Goal: Information Seeking & Learning: Learn about a topic

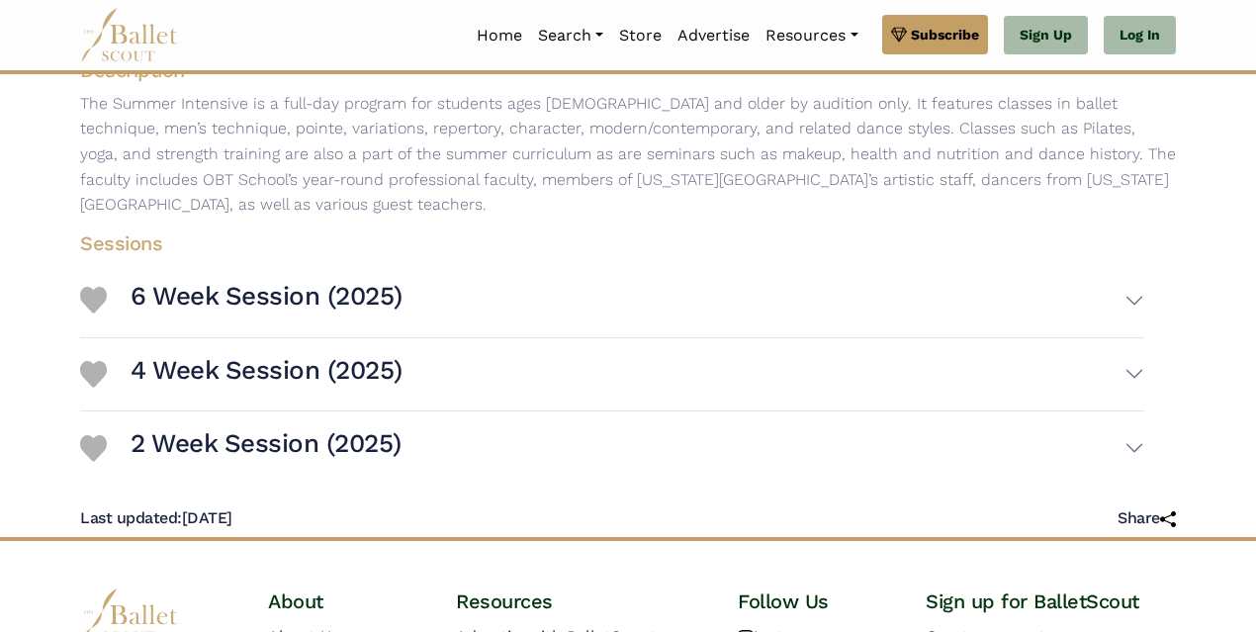
scroll to position [371, 0]
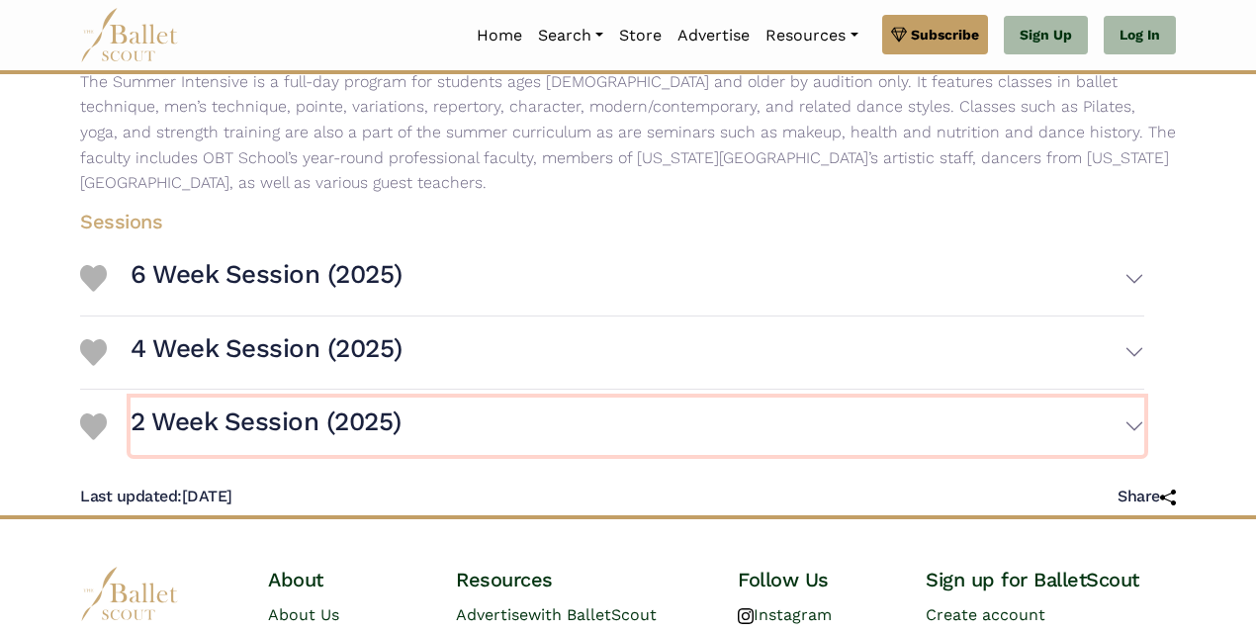
click at [1133, 407] on button "2 Week Session (2025)" at bounding box center [638, 426] width 1014 height 57
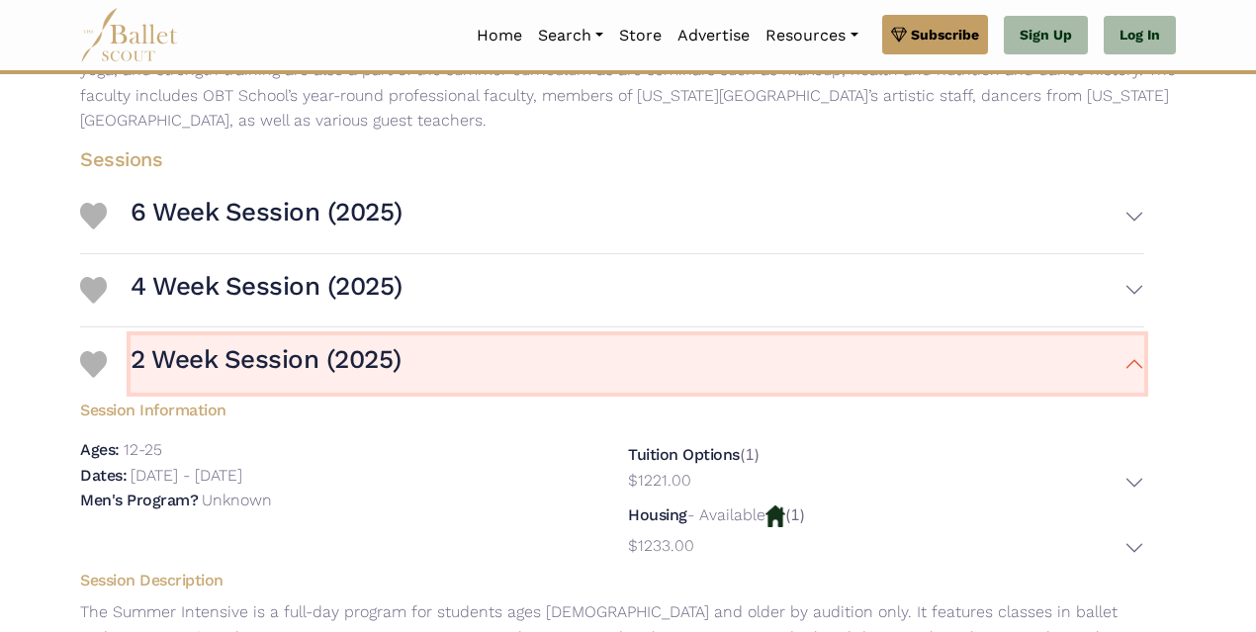
scroll to position [445, 0]
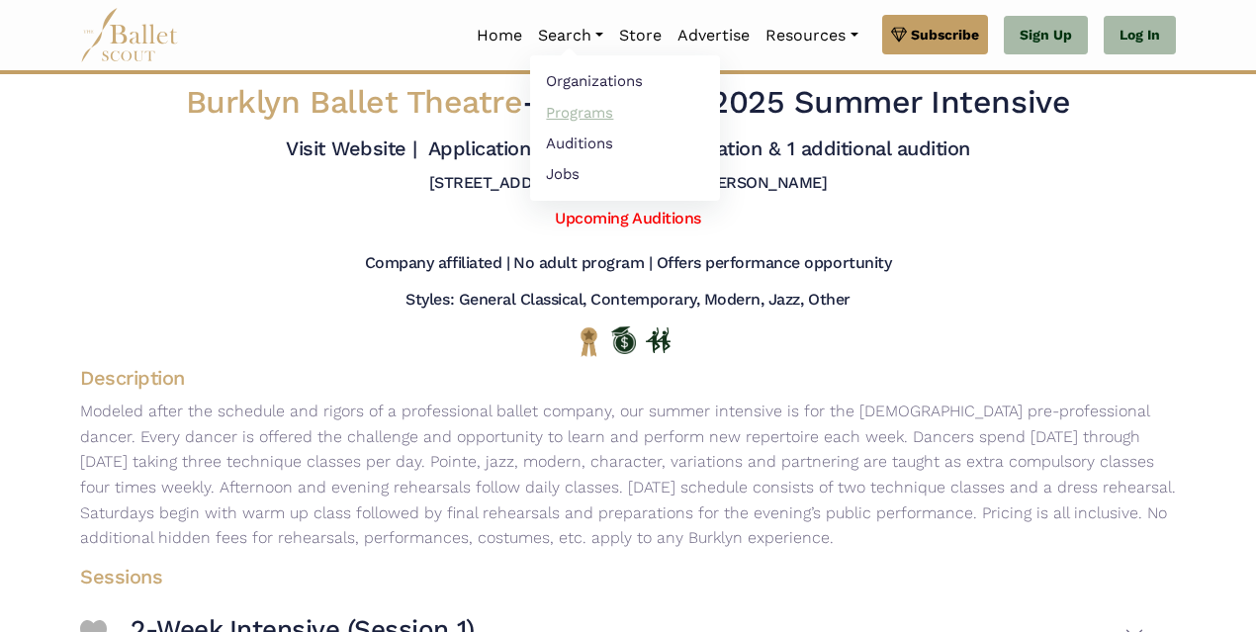
click at [585, 112] on link "Programs" at bounding box center [625, 112] width 190 height 31
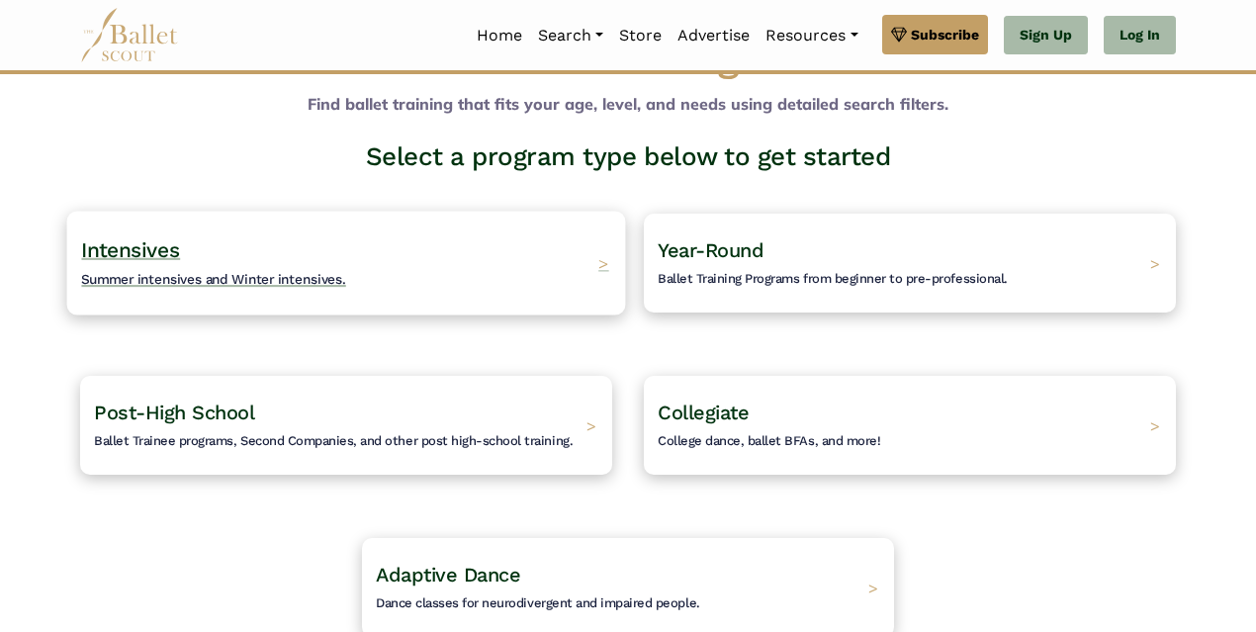
scroll to position [148, 0]
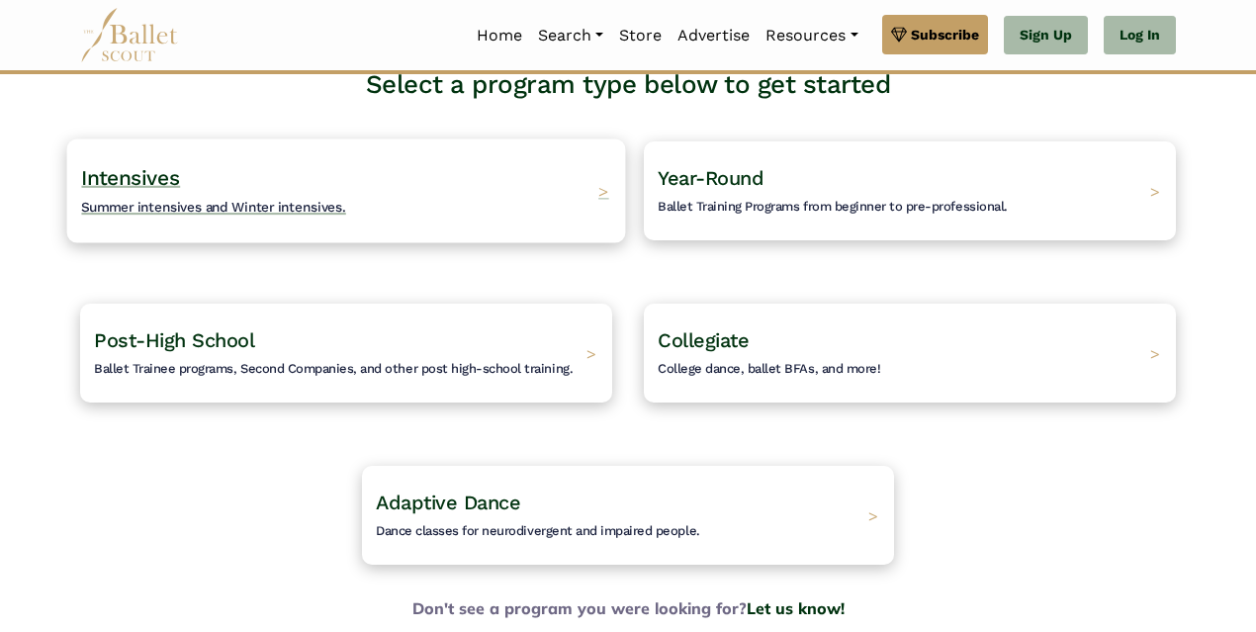
click at [596, 197] on div "Intensives Summer intensives and Winter intensives. >" at bounding box center [346, 190] width 559 height 104
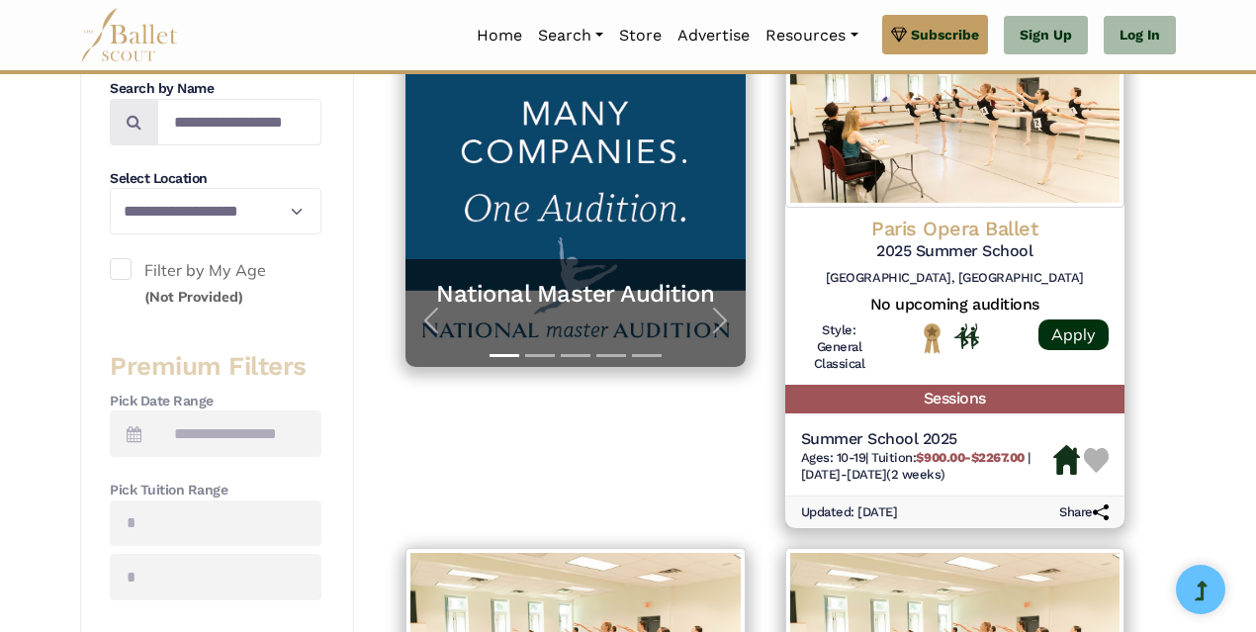
scroll to position [445, 0]
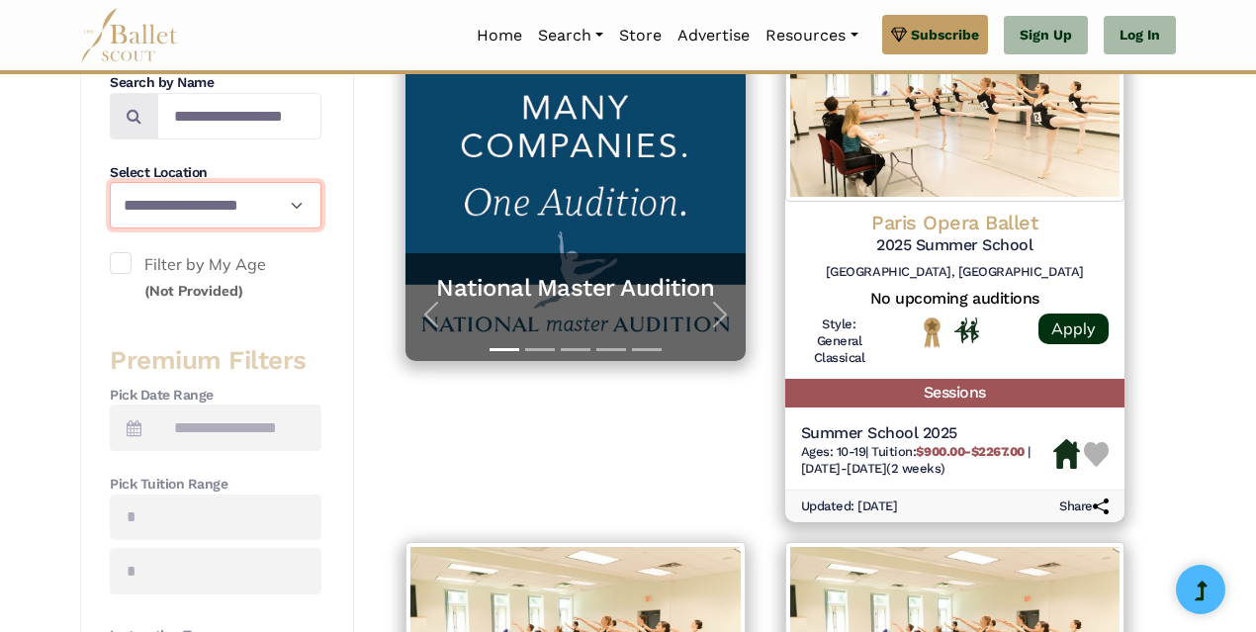
click at [292, 205] on select "**********" at bounding box center [216, 205] width 212 height 46
click at [122, 264] on span at bounding box center [121, 263] width 22 height 22
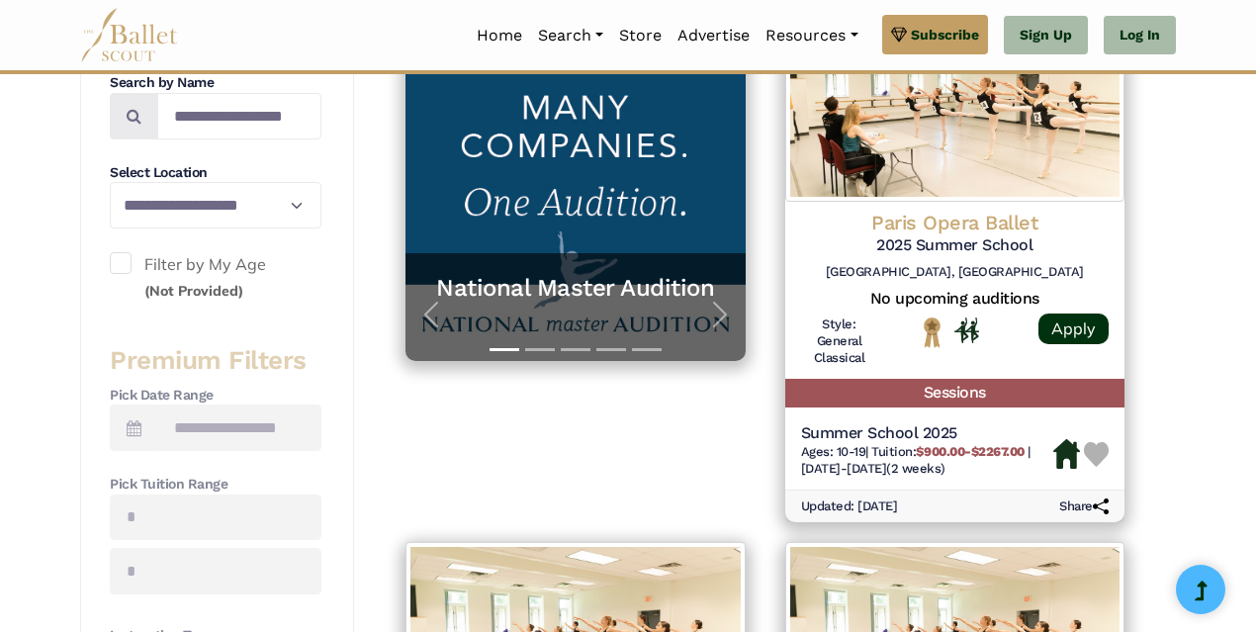
click at [119, 259] on span at bounding box center [121, 263] width 22 height 22
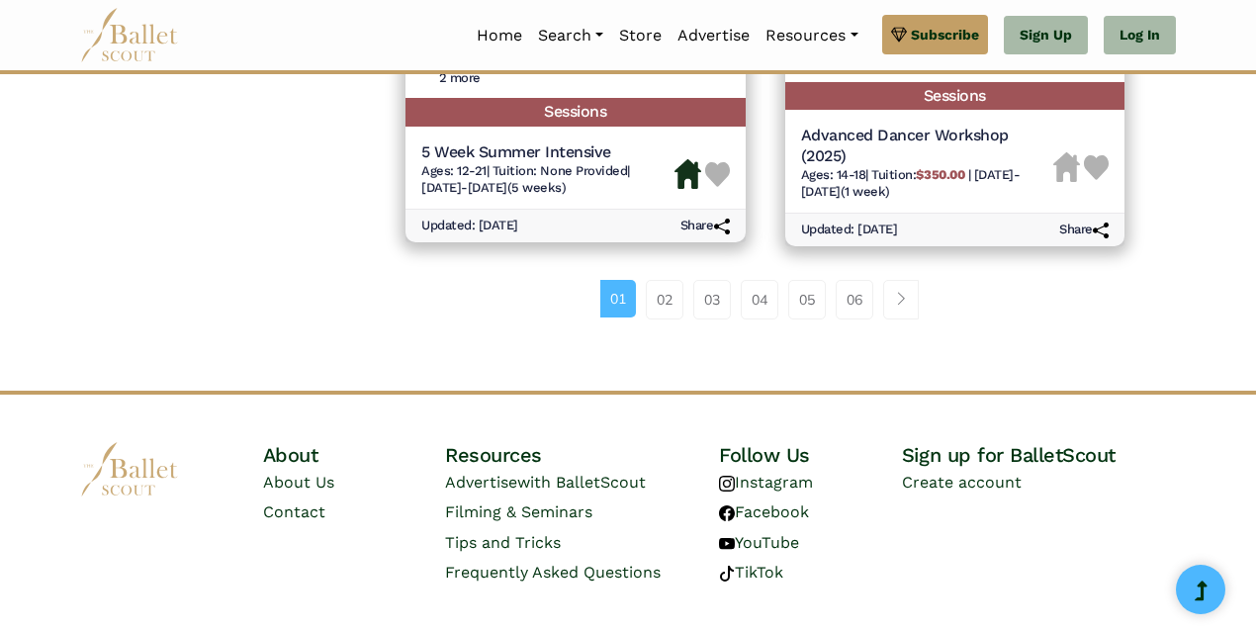
scroll to position [3017, 0]
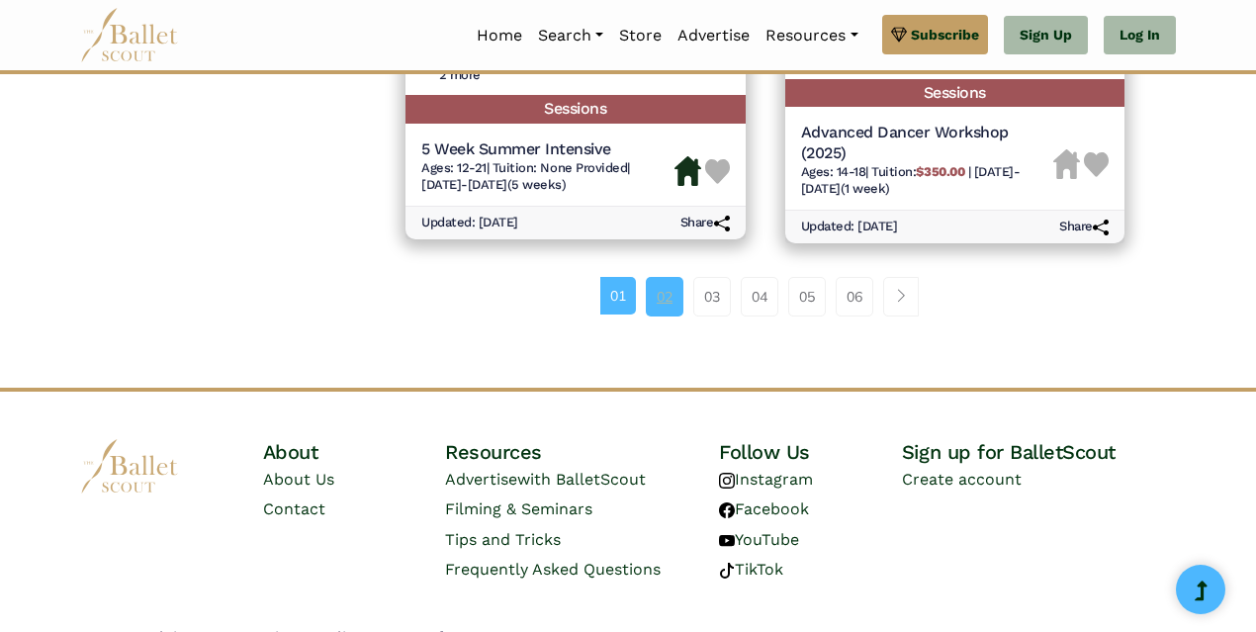
click at [665, 305] on link "02" at bounding box center [665, 297] width 38 height 40
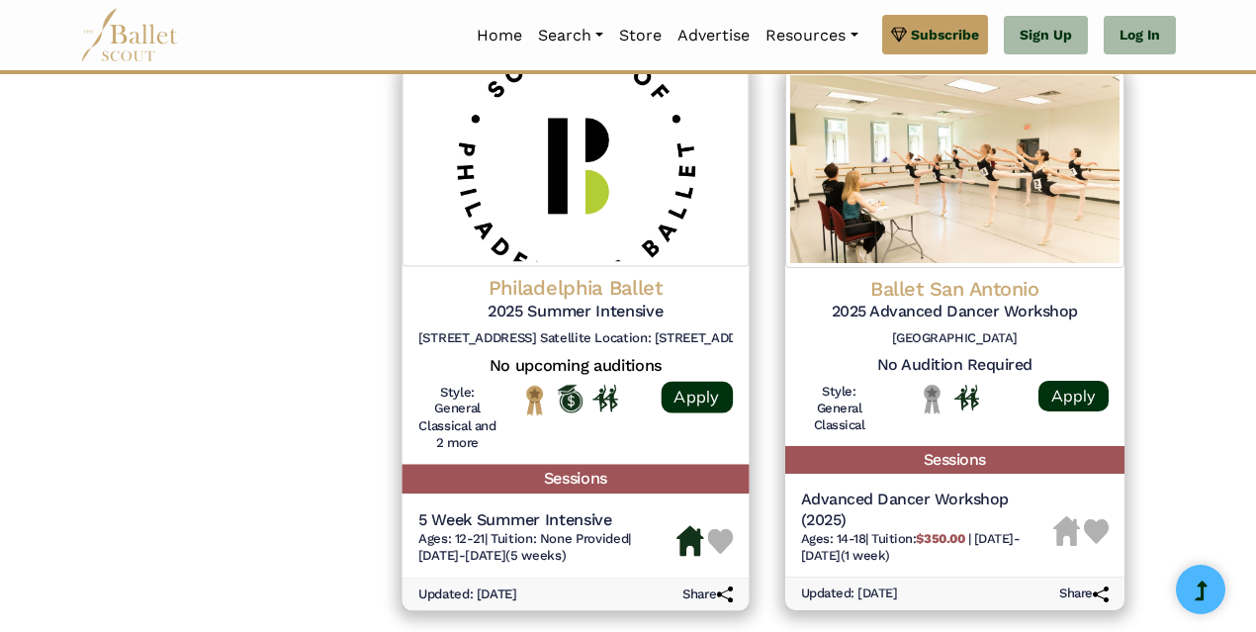
scroll to position [2770, 0]
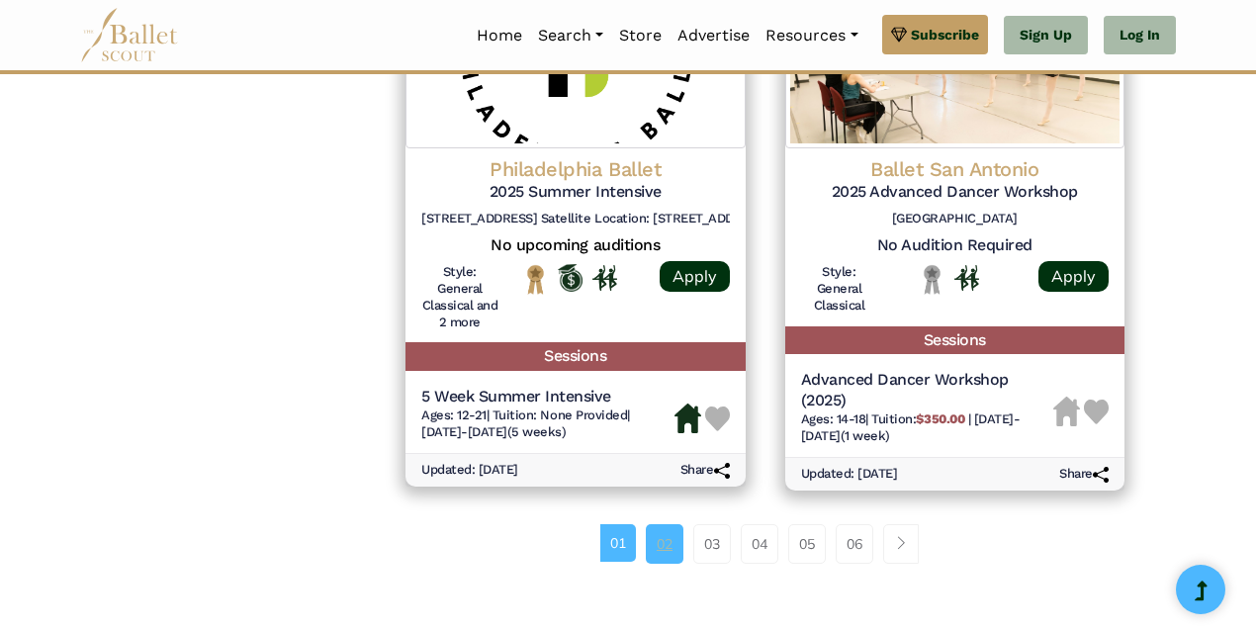
click at [678, 544] on link "02" at bounding box center [665, 544] width 38 height 40
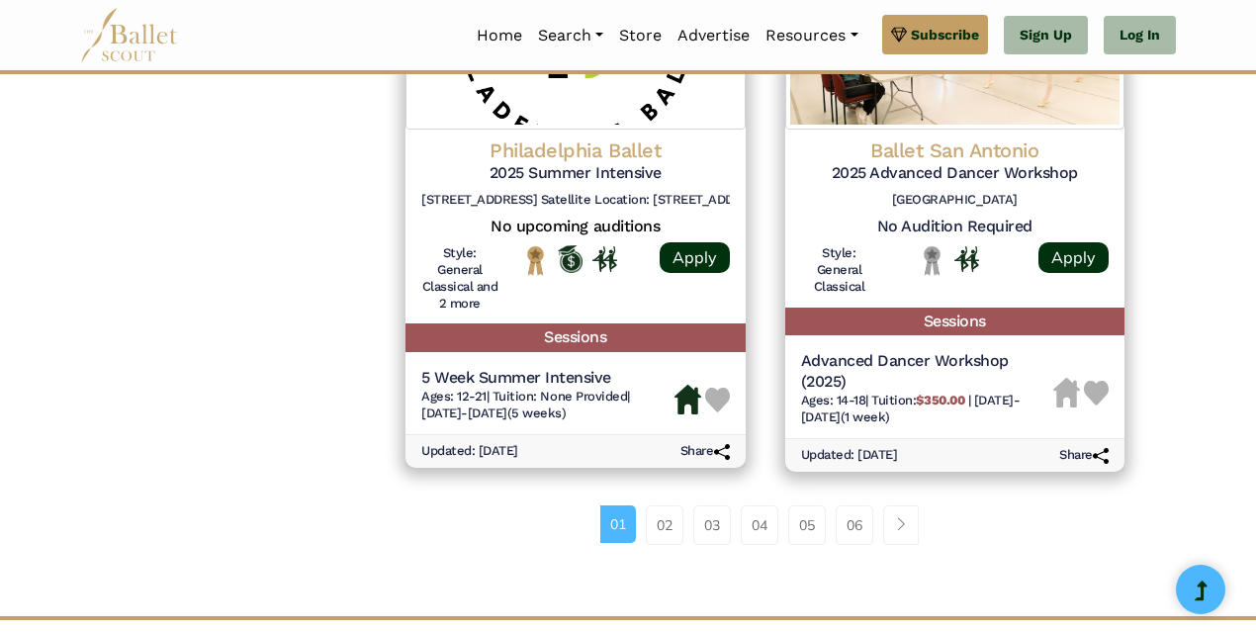
scroll to position [2795, 0]
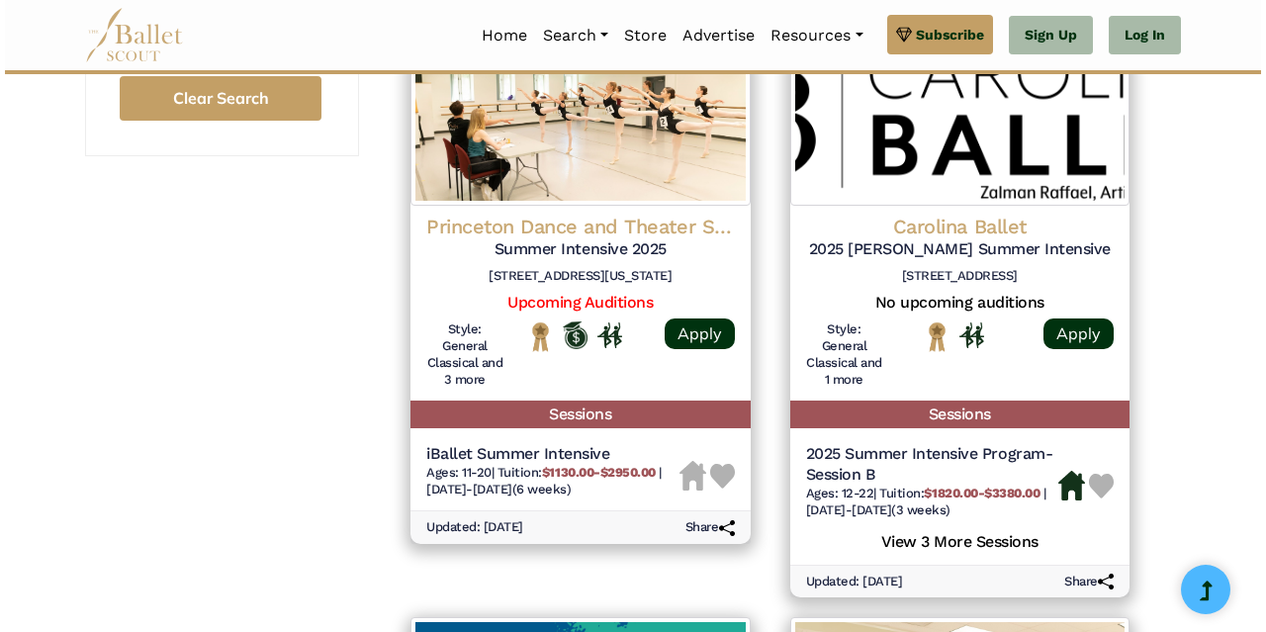
scroll to position [1608, 0]
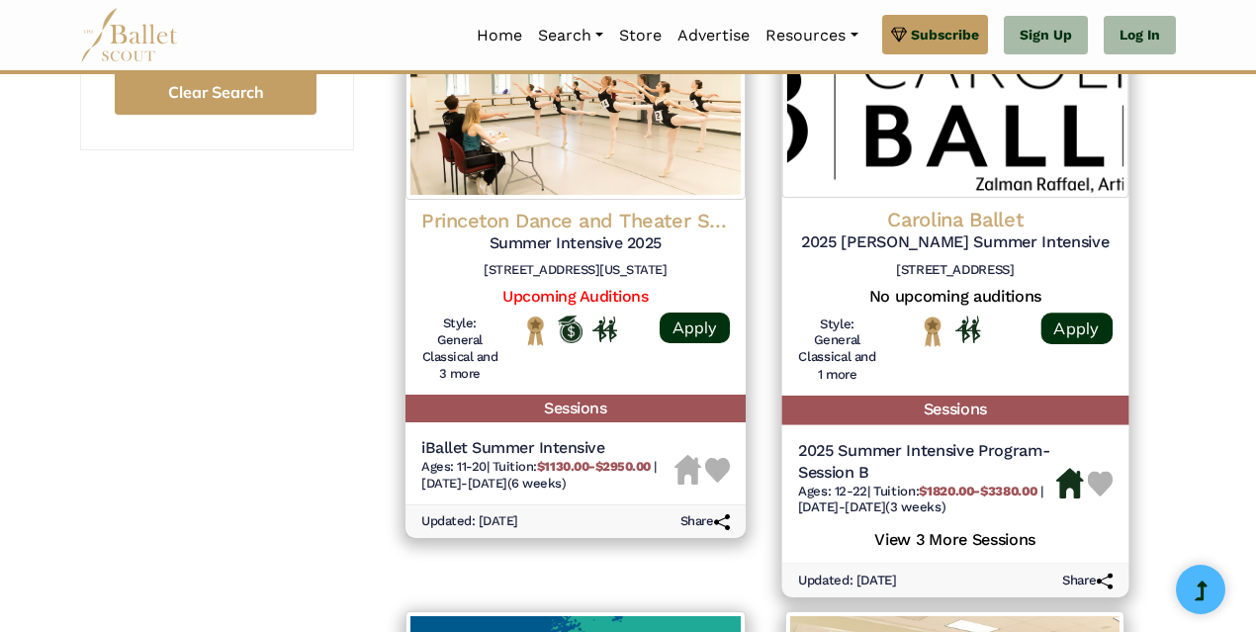
drag, startPoint x: 900, startPoint y: 283, endPoint x: 887, endPoint y: 535, distance: 252.6
click at [880, 545] on h5 "View 3 More Sessions" at bounding box center [954, 538] width 315 height 26
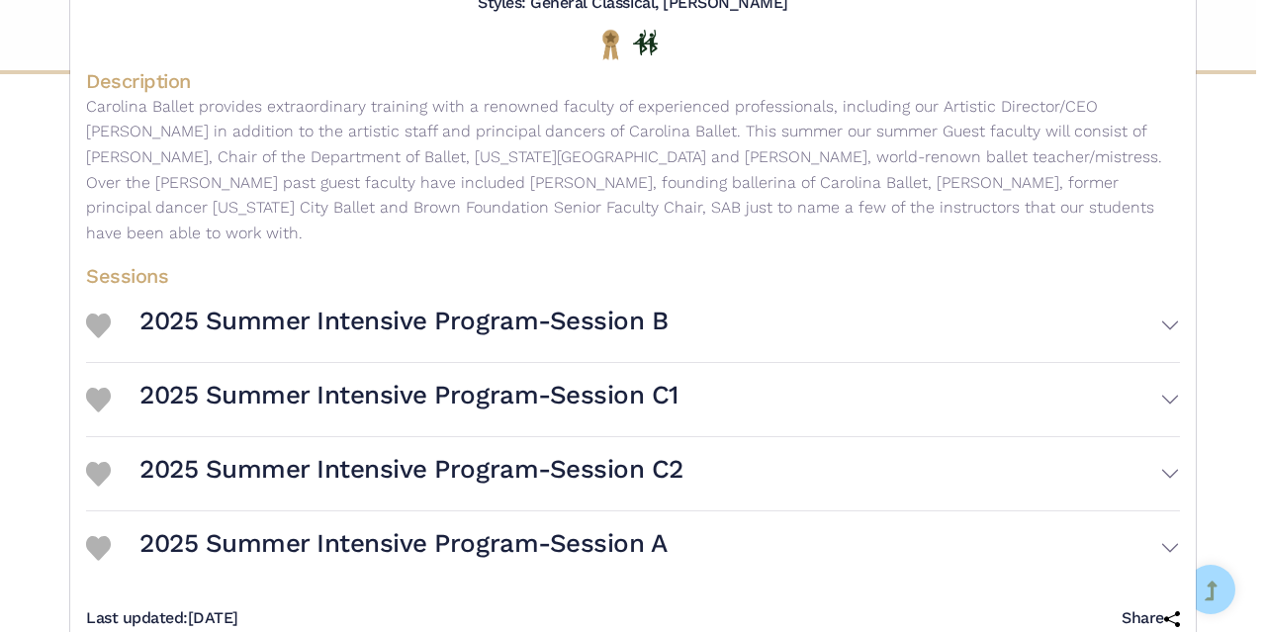
scroll to position [522, 0]
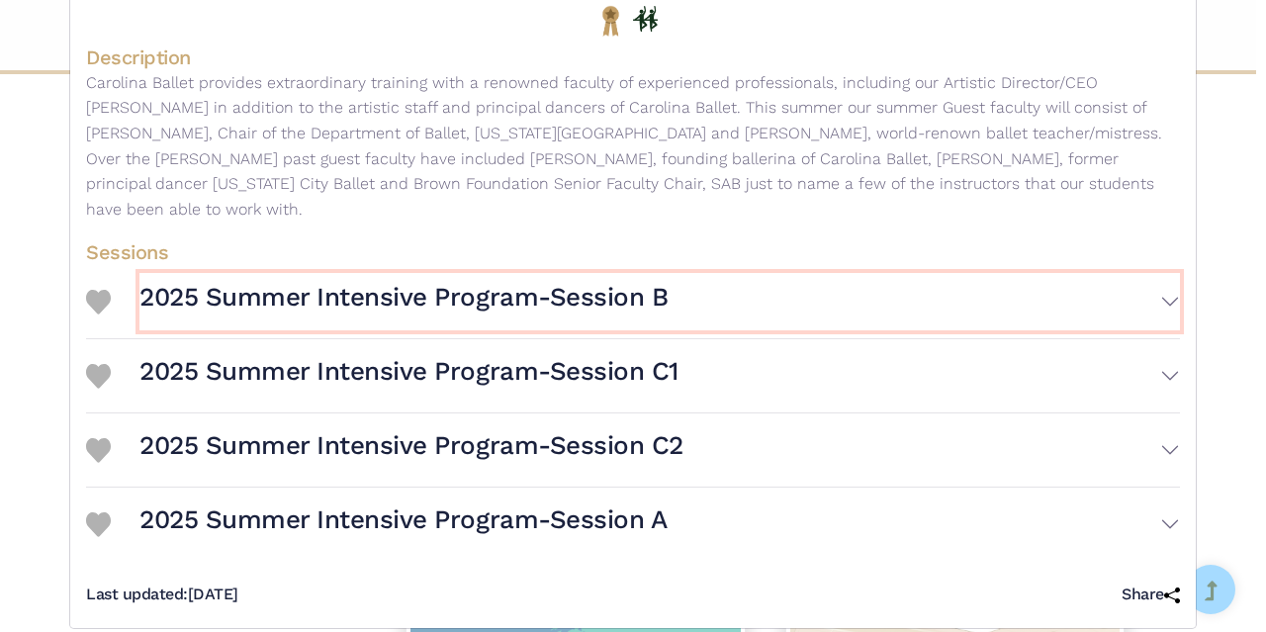
click at [1162, 278] on button "2025 Summer Intensive Program-Session B" at bounding box center [659, 301] width 1041 height 57
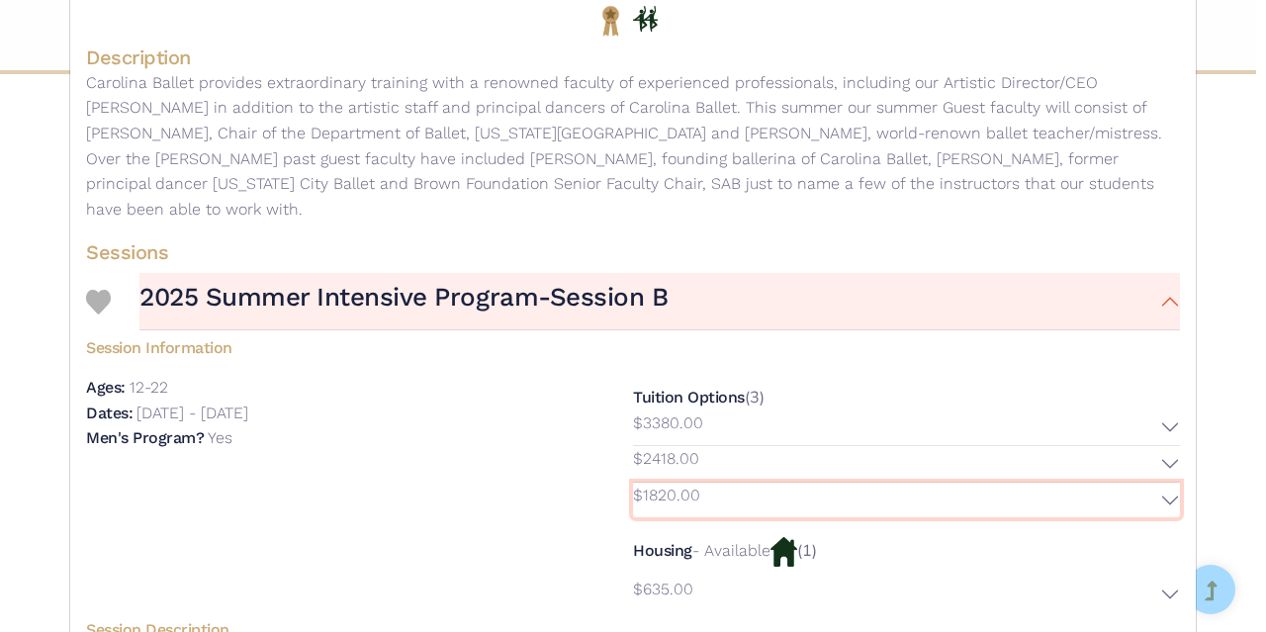
click at [1161, 483] on button "$1820.00" at bounding box center [906, 501] width 547 height 36
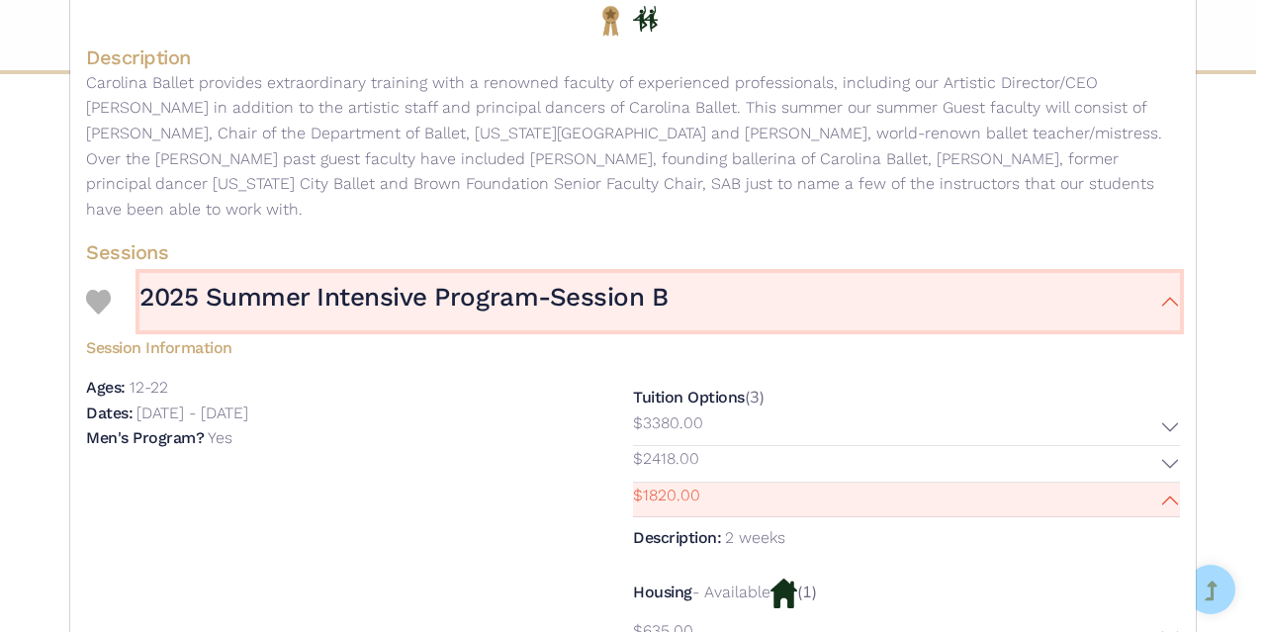
click at [1166, 273] on button "2025 Summer Intensive Program-Session B" at bounding box center [659, 301] width 1041 height 57
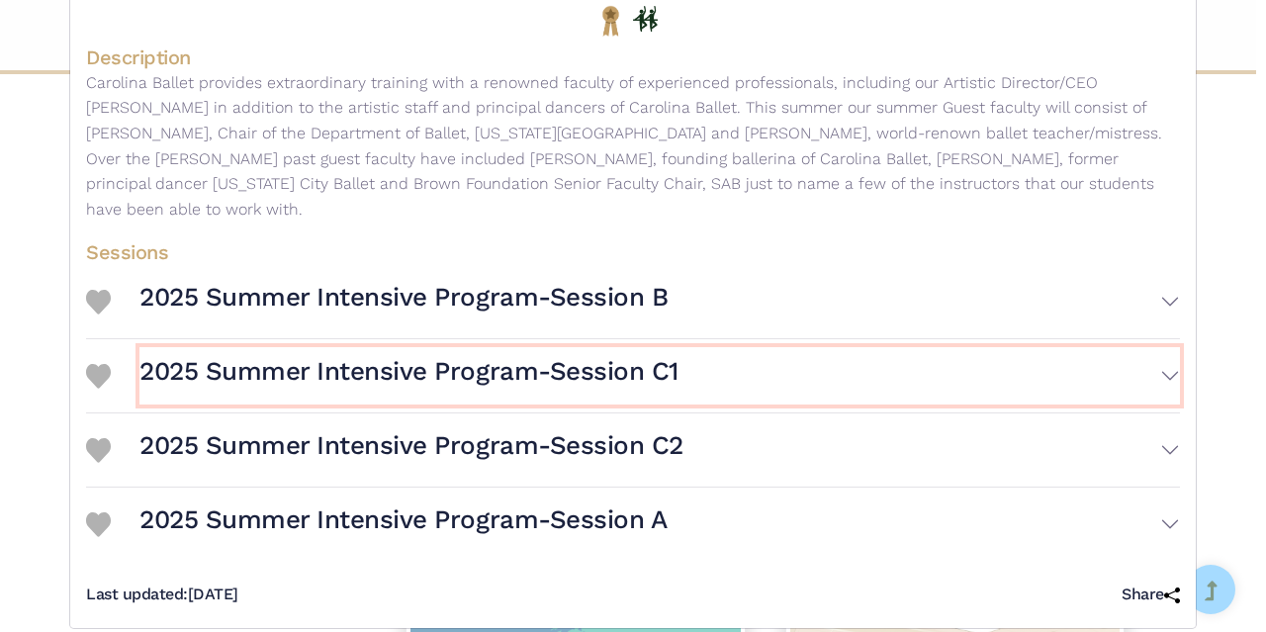
click at [1168, 350] on button "2025 Summer Intensive Program-Session C1" at bounding box center [659, 375] width 1041 height 57
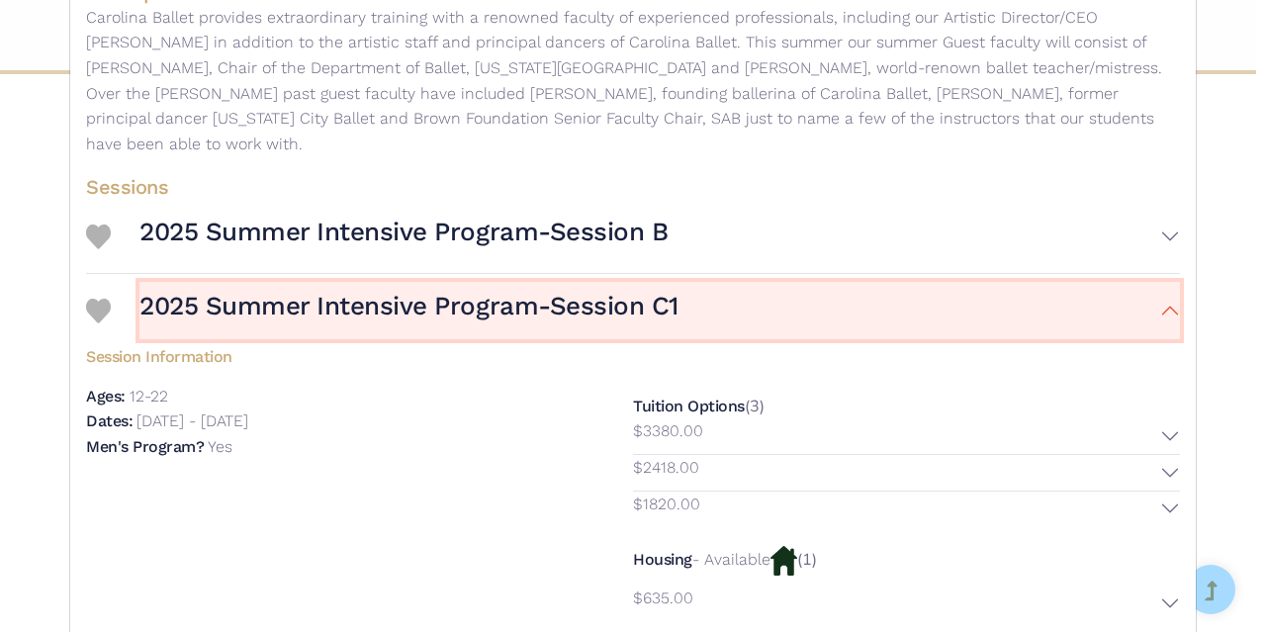
scroll to position [621, 0]
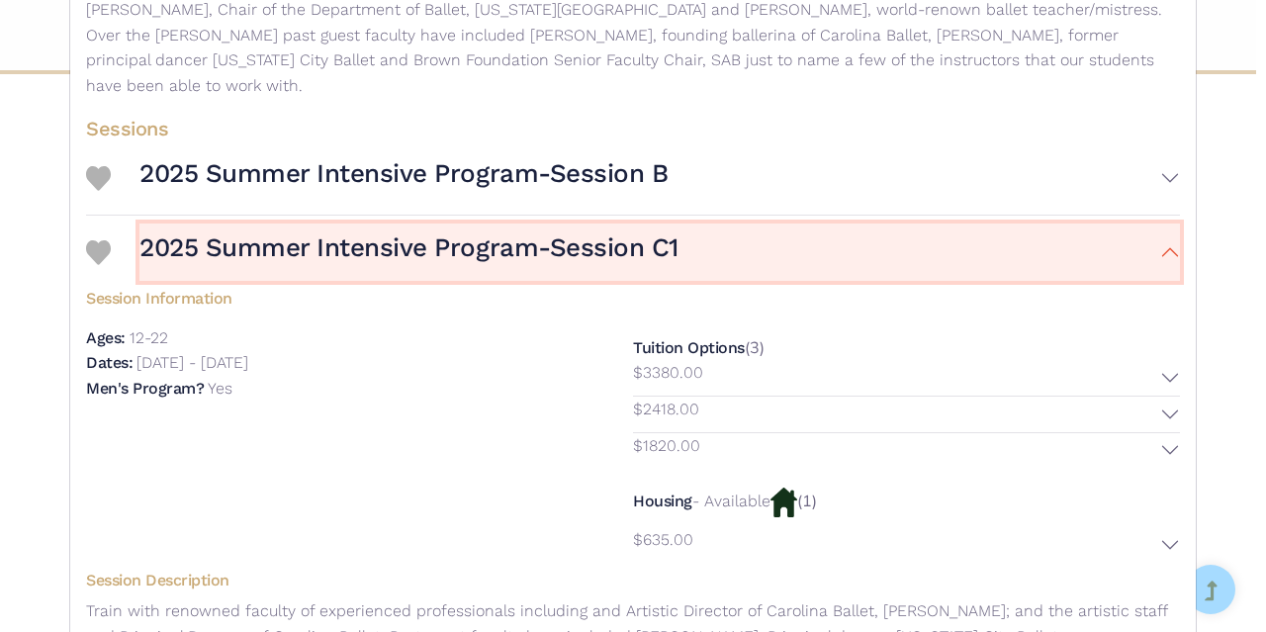
click at [1167, 229] on button "2025 Summer Intensive Program-Session C1" at bounding box center [659, 252] width 1041 height 57
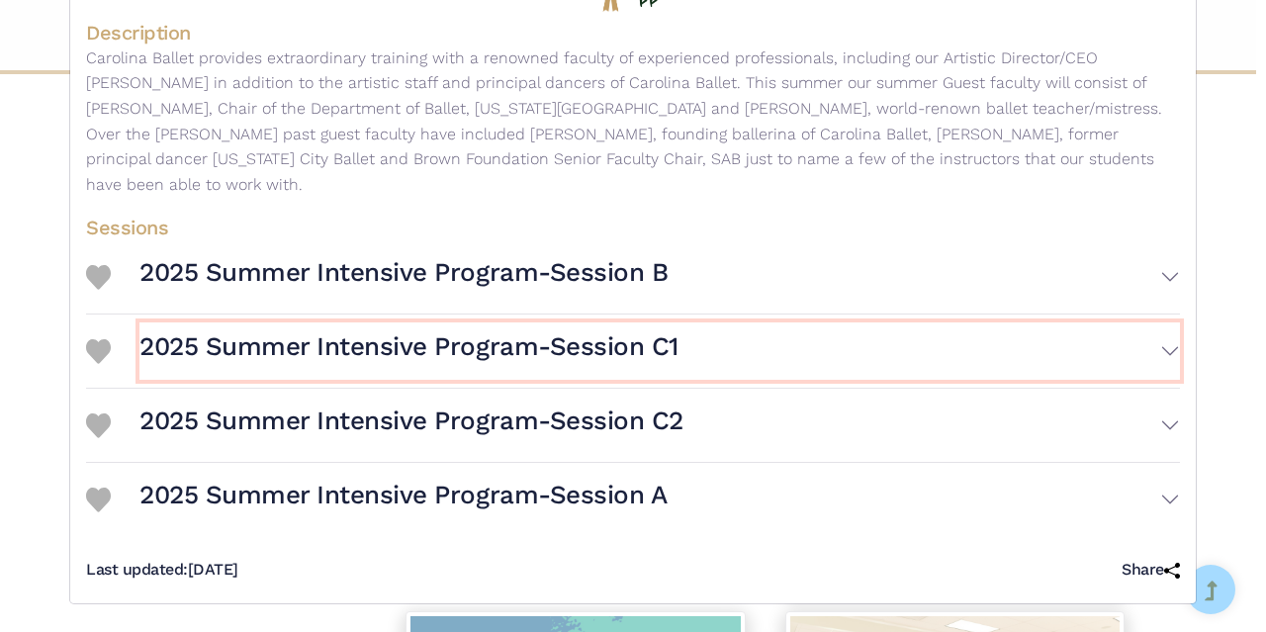
scroll to position [522, 0]
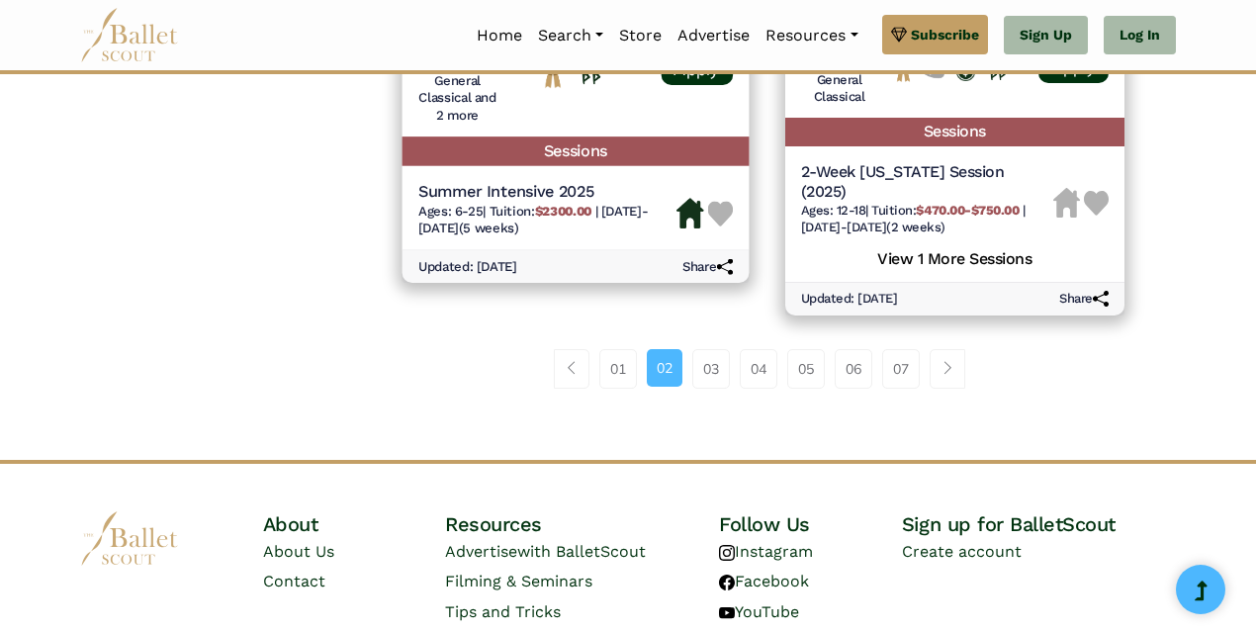
scroll to position [3141, 0]
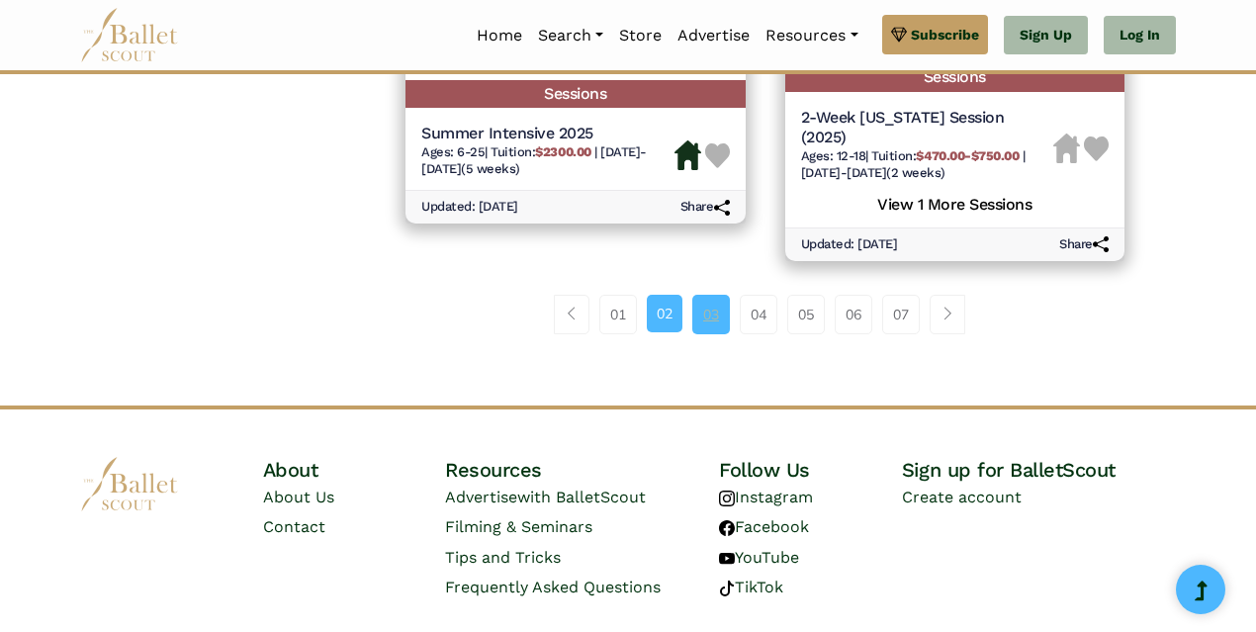
click at [705, 308] on link "03" at bounding box center [711, 315] width 38 height 40
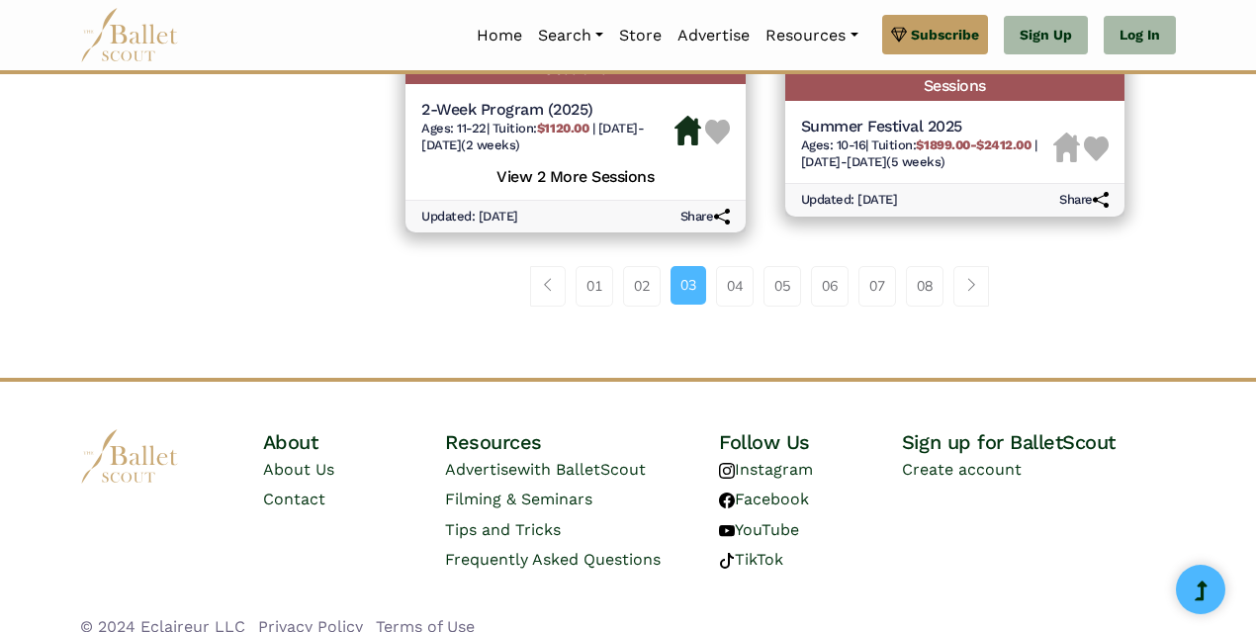
scroll to position [3067, 0]
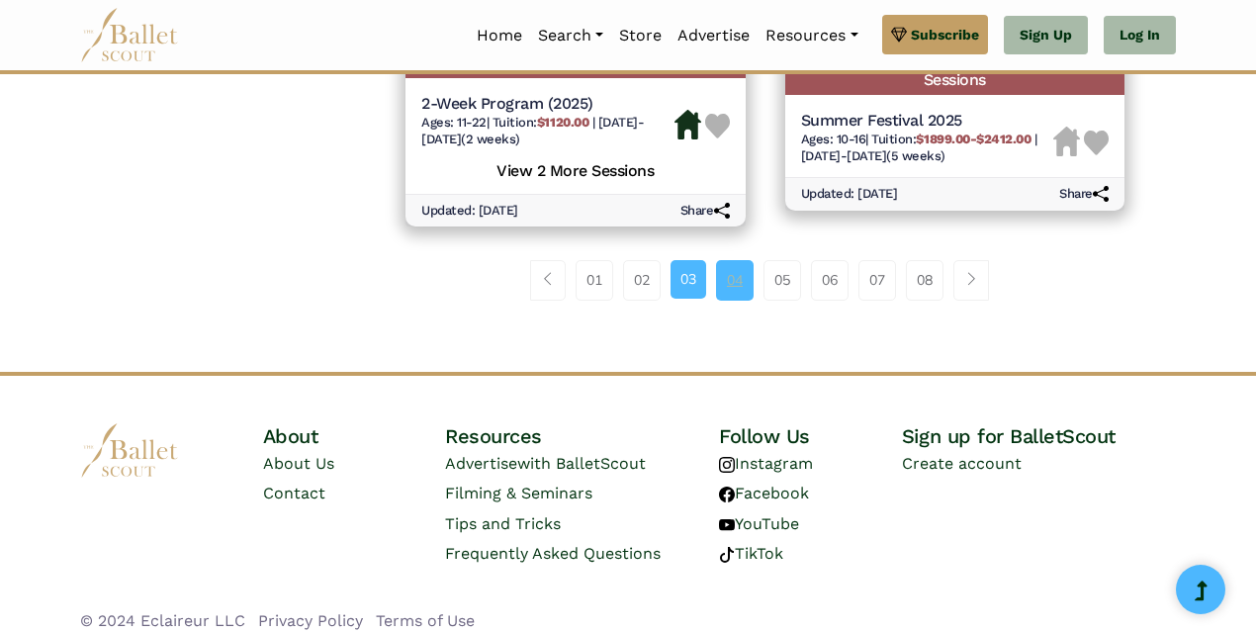
click at [745, 281] on link "04" at bounding box center [735, 280] width 38 height 40
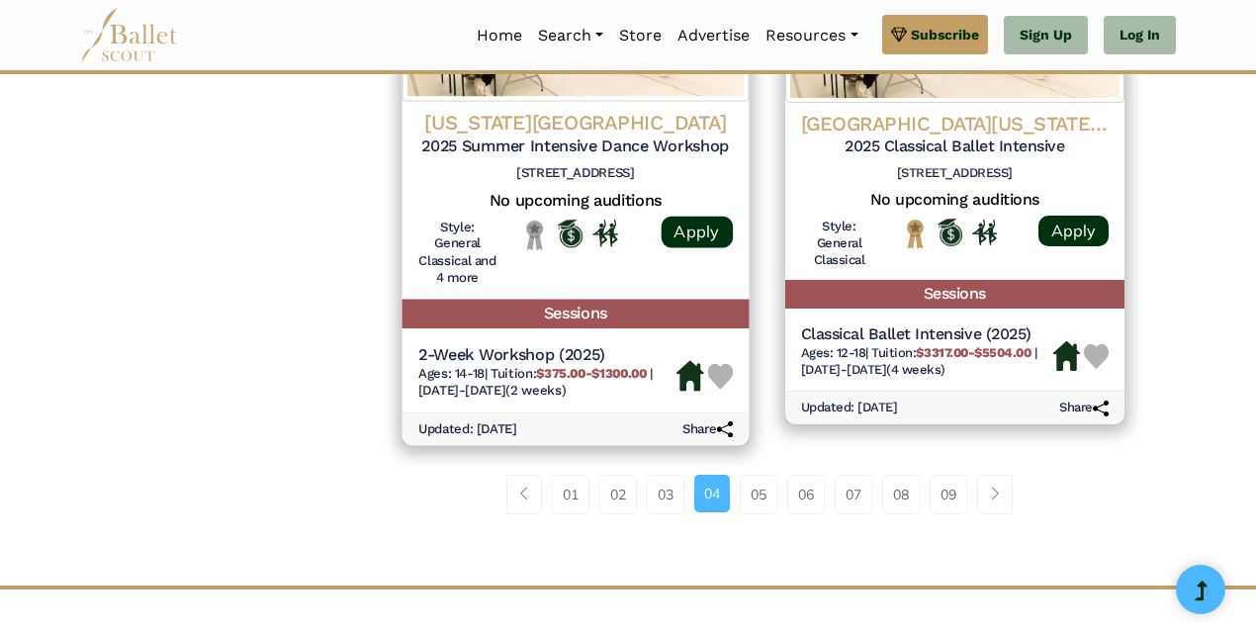
scroll to position [2844, 0]
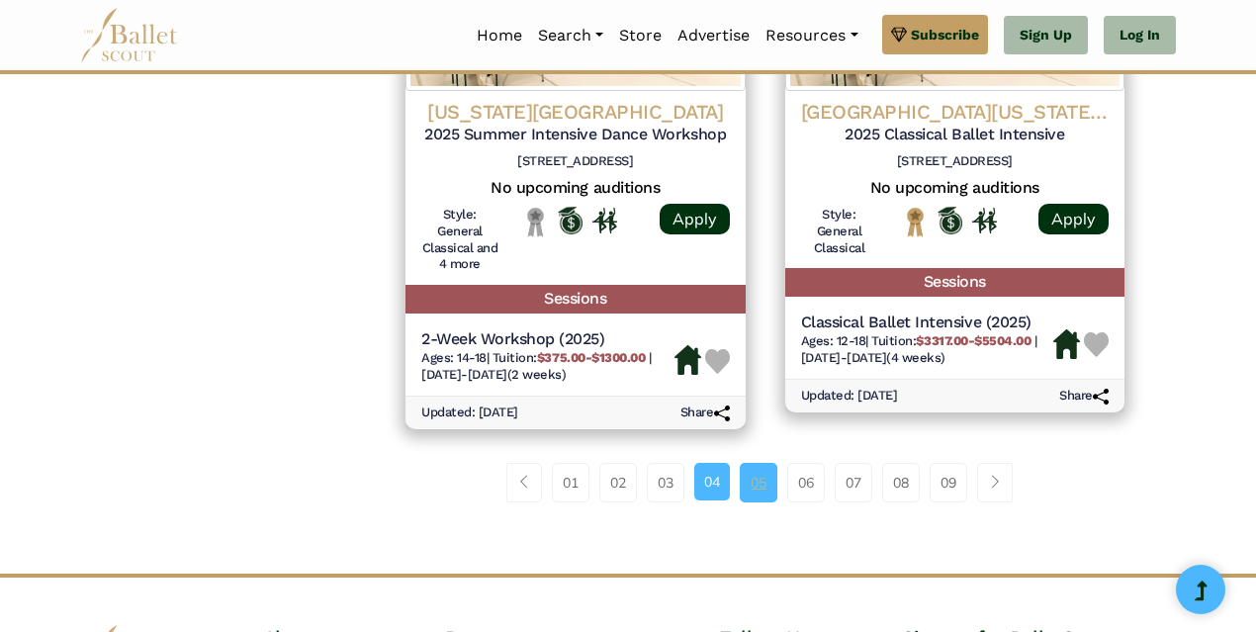
click at [755, 484] on link "05" at bounding box center [759, 483] width 38 height 40
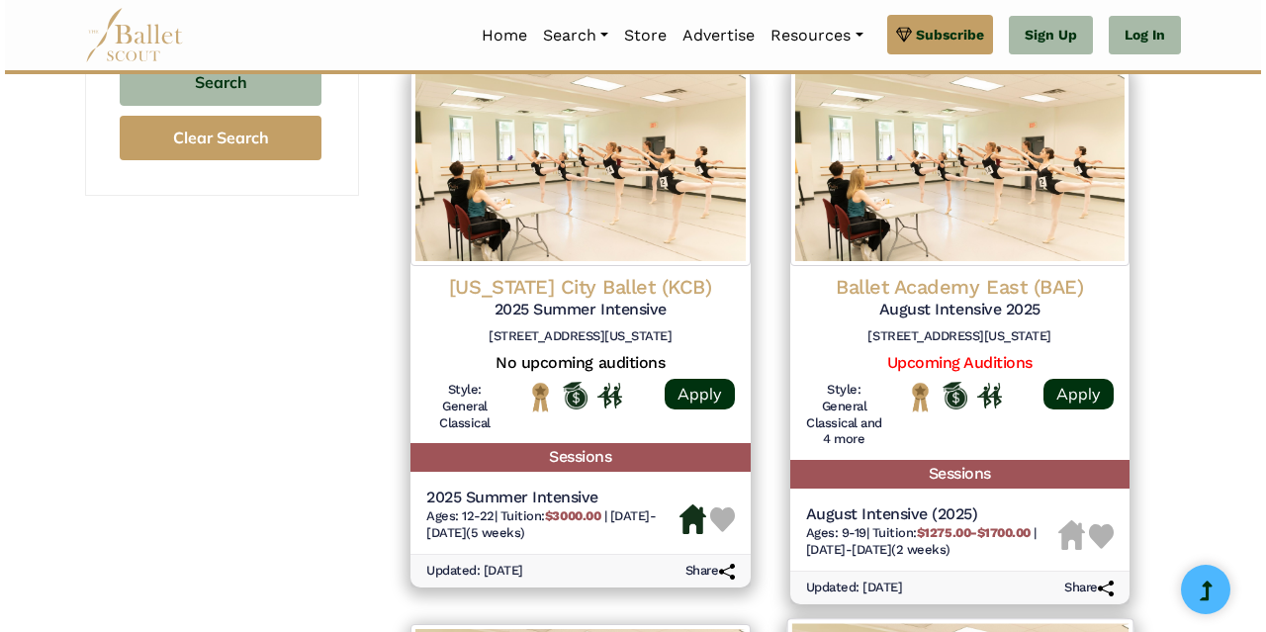
scroll to position [1509, 0]
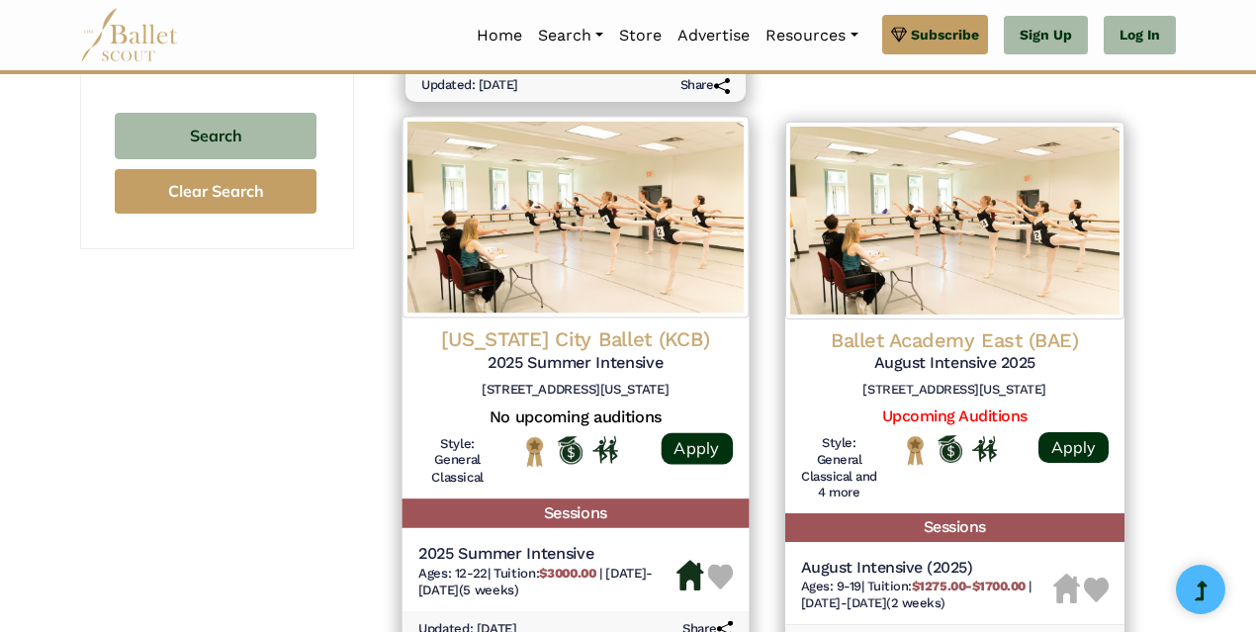
click at [546, 343] on h4 "Kansas City Ballet (KCB)" at bounding box center [575, 339] width 315 height 27
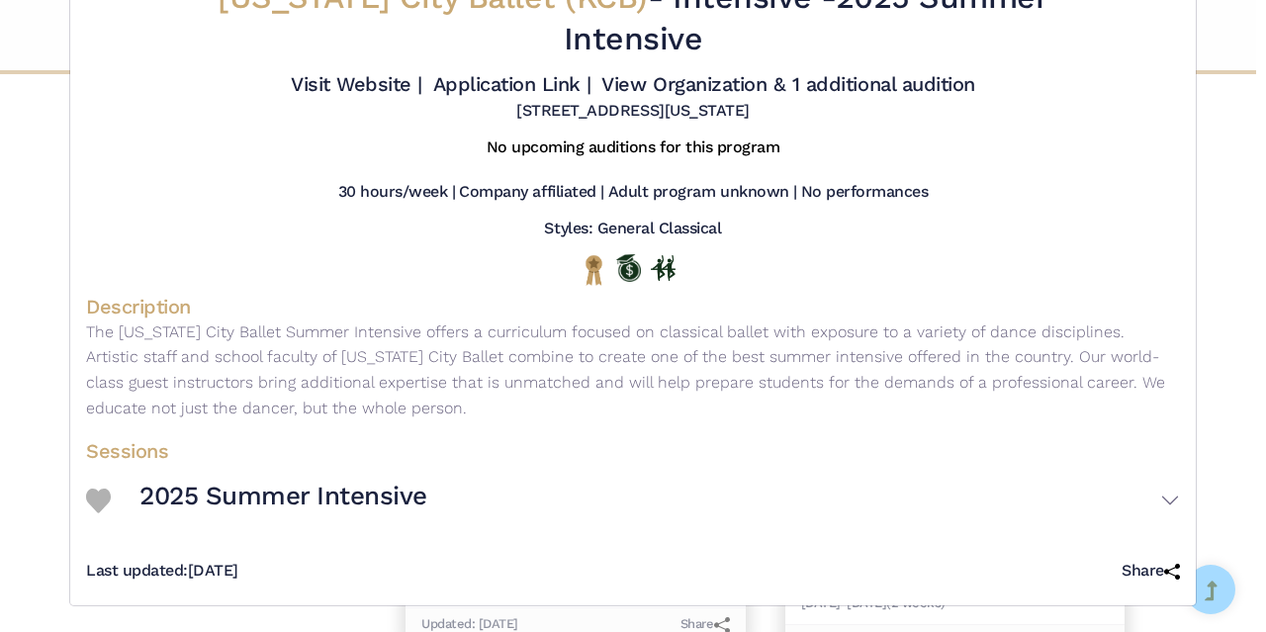
scroll to position [77, 0]
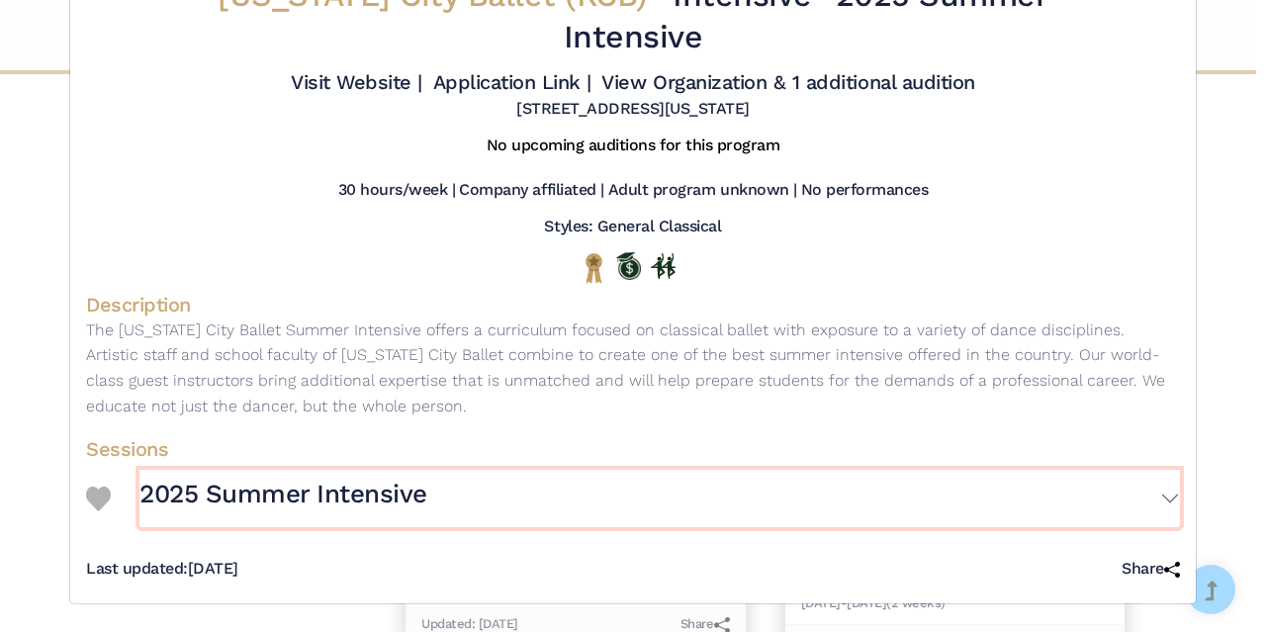
click at [1167, 499] on button "2025 Summer Intensive" at bounding box center [659, 498] width 1041 height 57
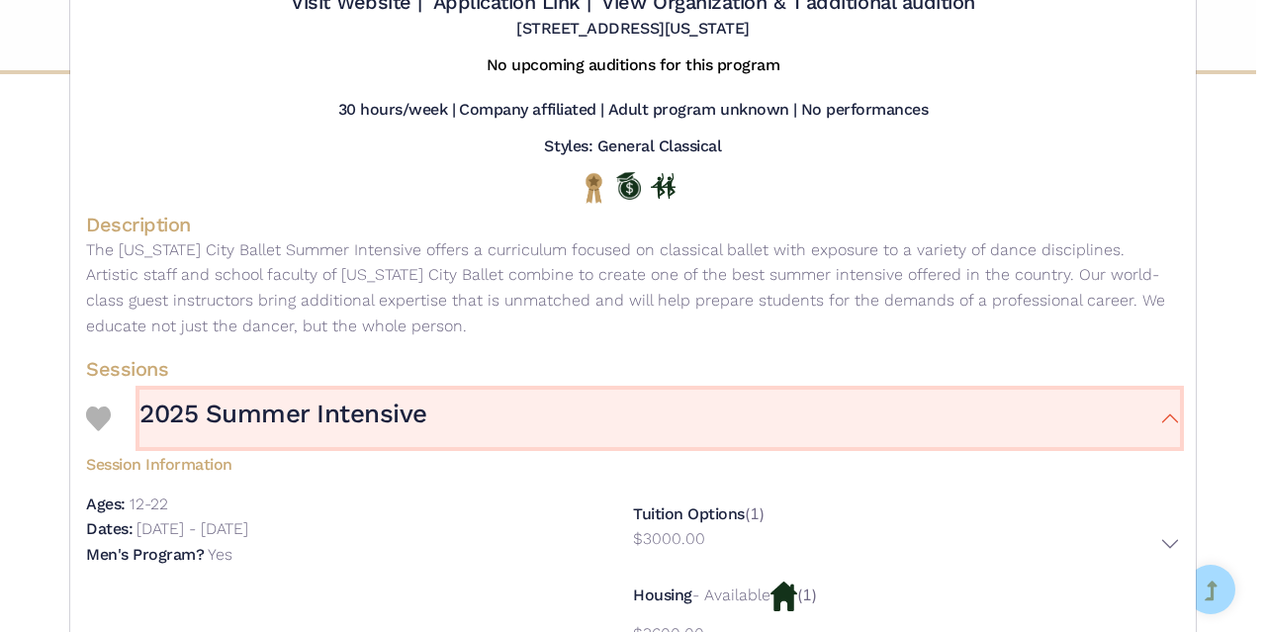
scroll to position [324, 0]
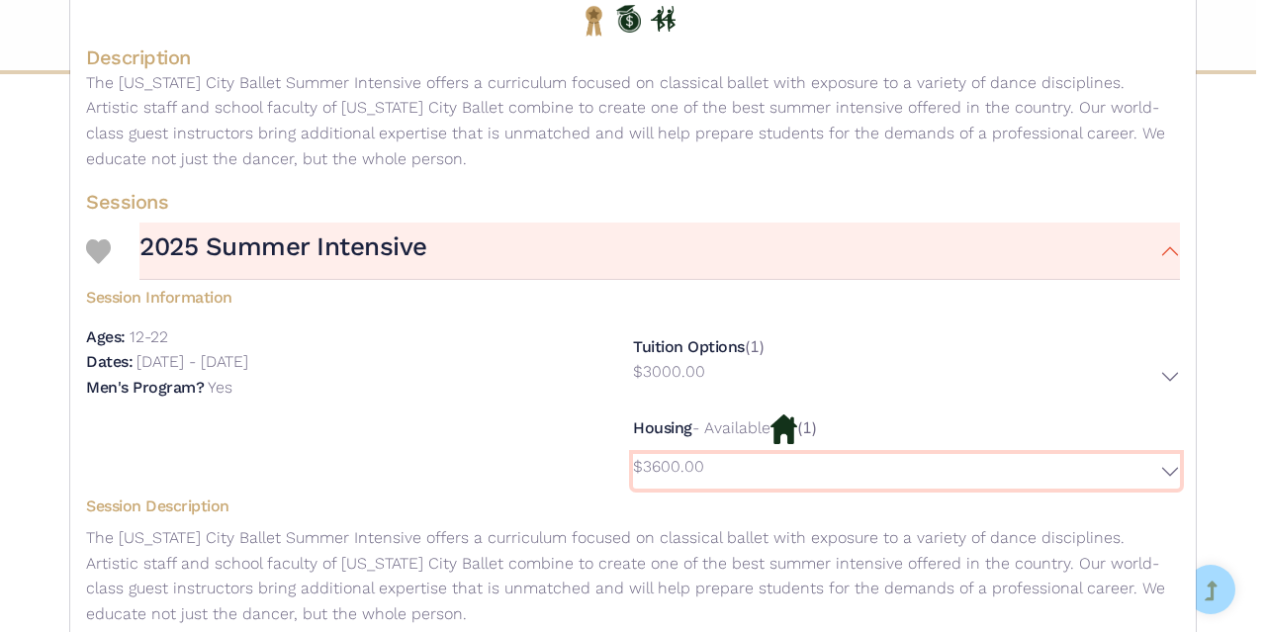
click at [1164, 478] on button "$3600.00" at bounding box center [906, 472] width 547 height 36
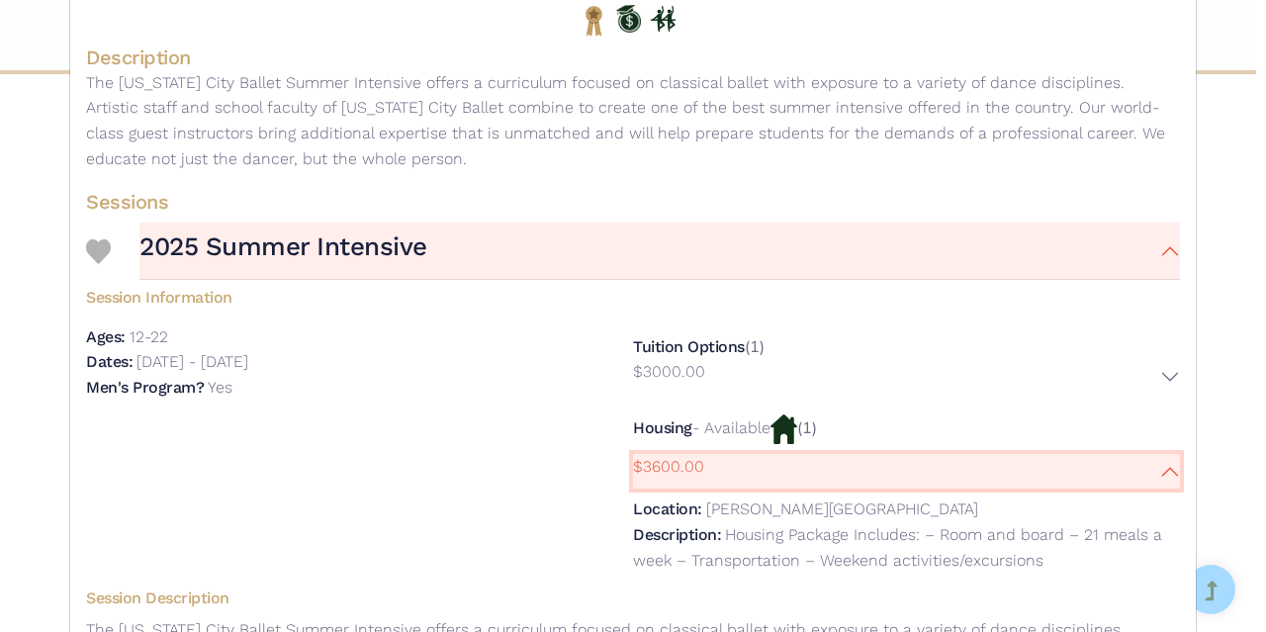
click at [1161, 473] on button "$3600.00" at bounding box center [906, 472] width 547 height 36
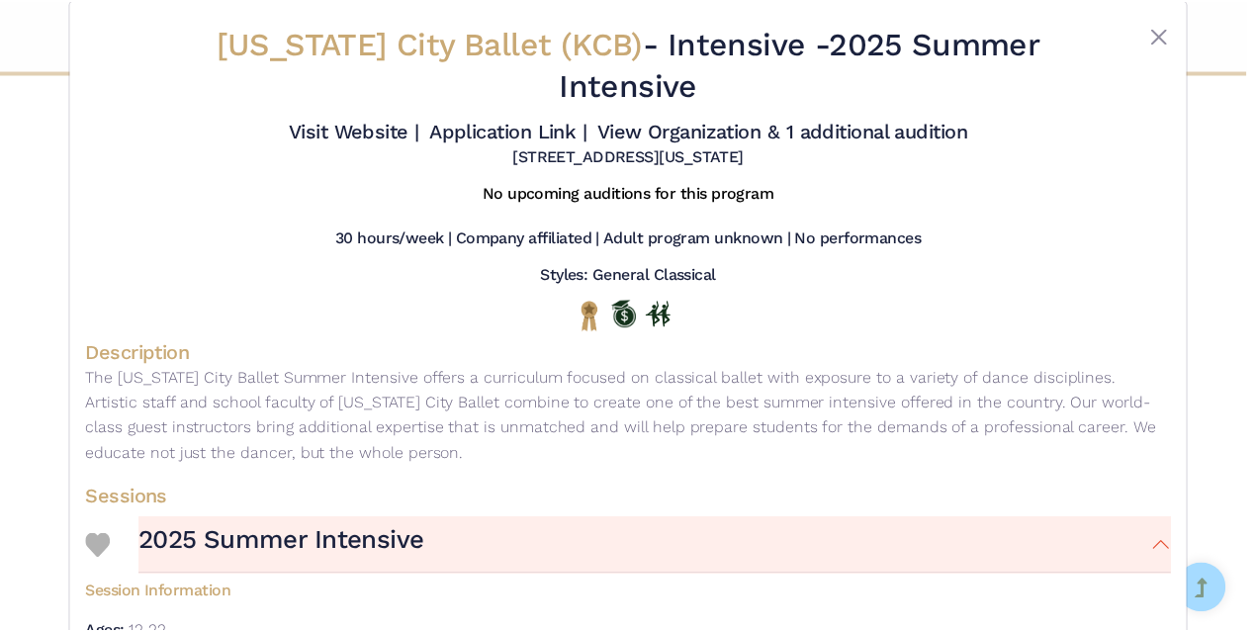
scroll to position [0, 0]
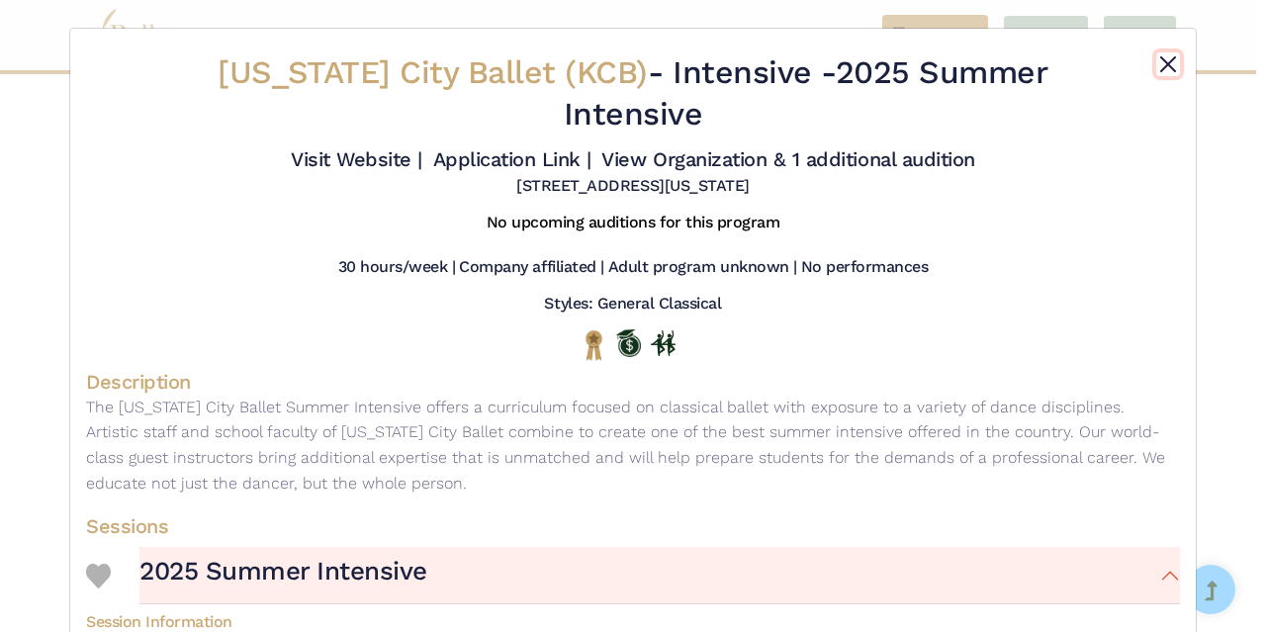
click at [1169, 57] on button "Close" at bounding box center [1168, 64] width 24 height 24
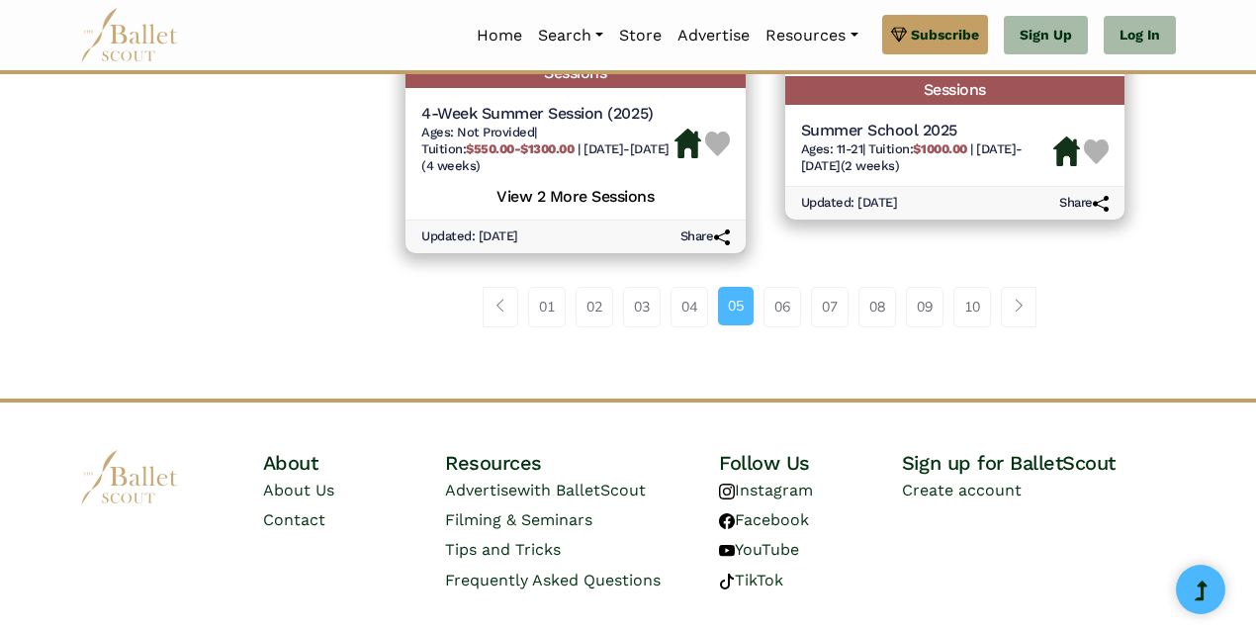
scroll to position [3091, 0]
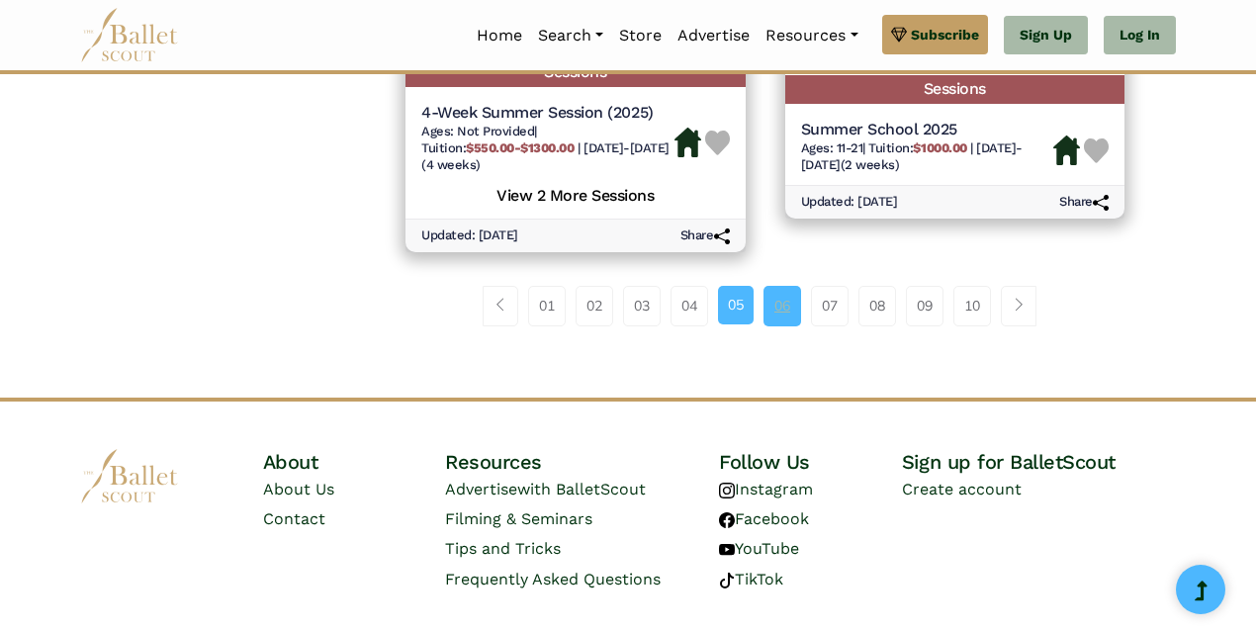
click at [783, 313] on link "06" at bounding box center [783, 306] width 38 height 40
click at [780, 301] on link "06" at bounding box center [783, 306] width 38 height 40
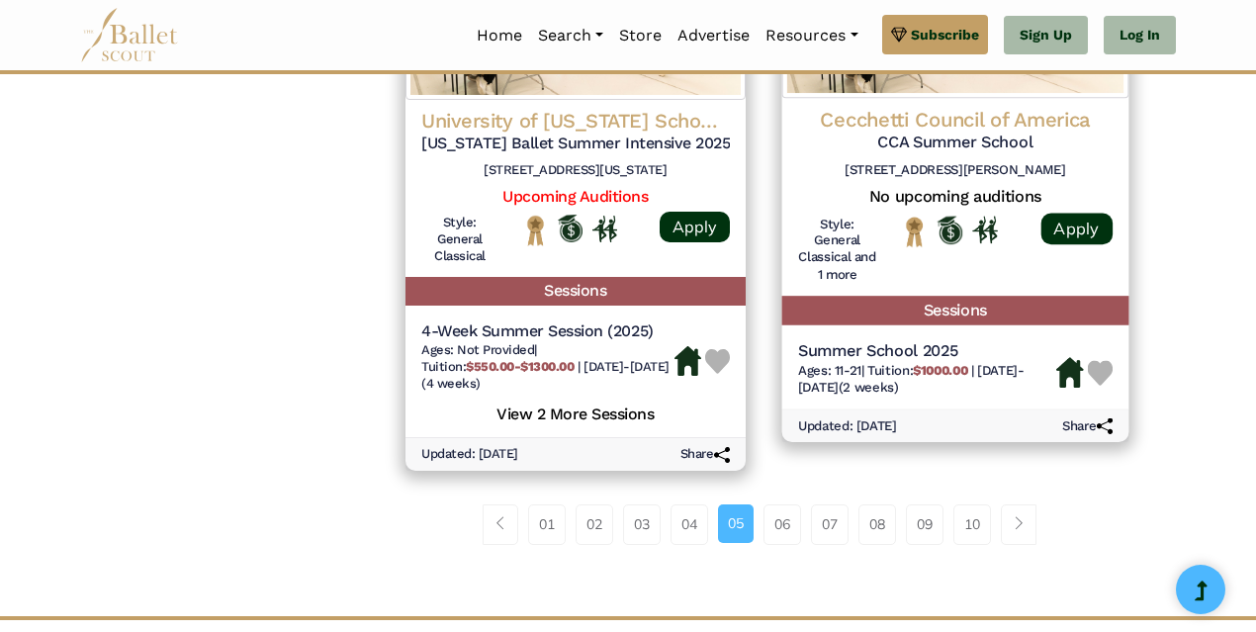
scroll to position [2869, 0]
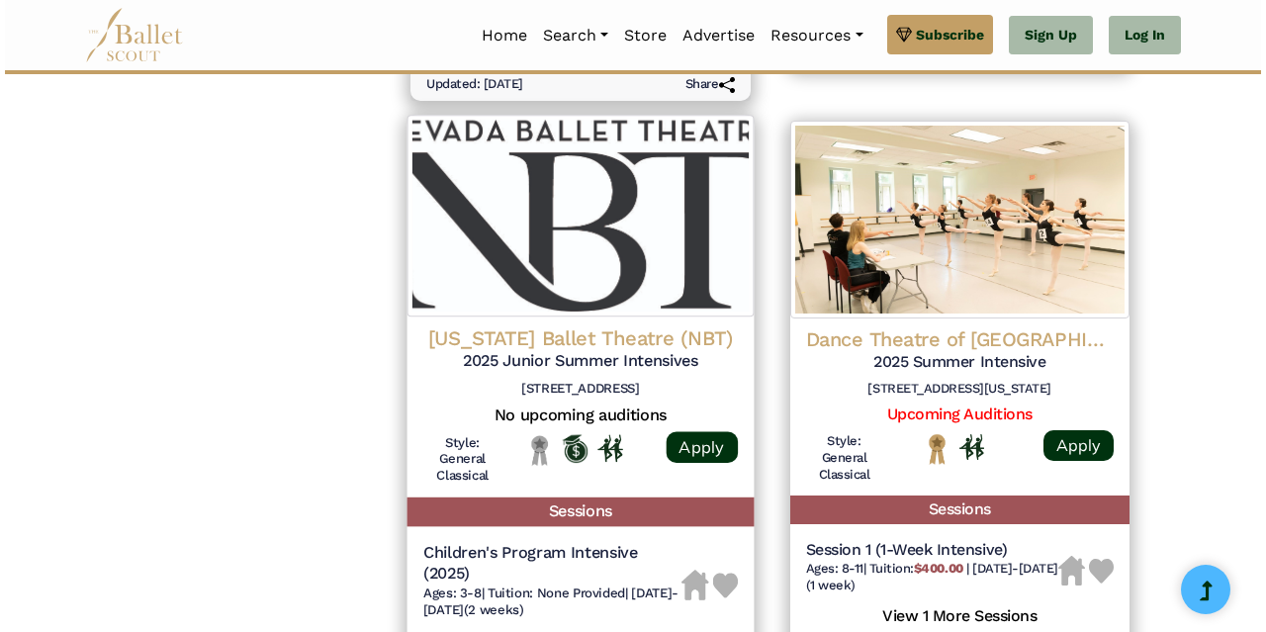
scroll to position [2028, 0]
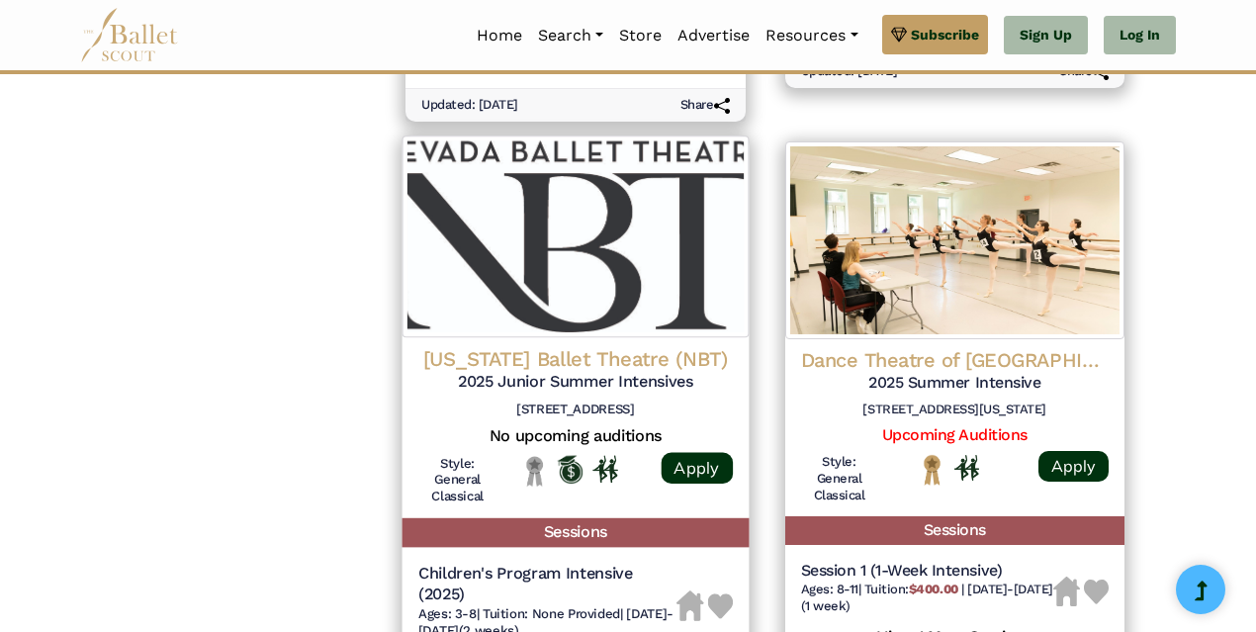
click at [524, 294] on img at bounding box center [576, 237] width 346 height 202
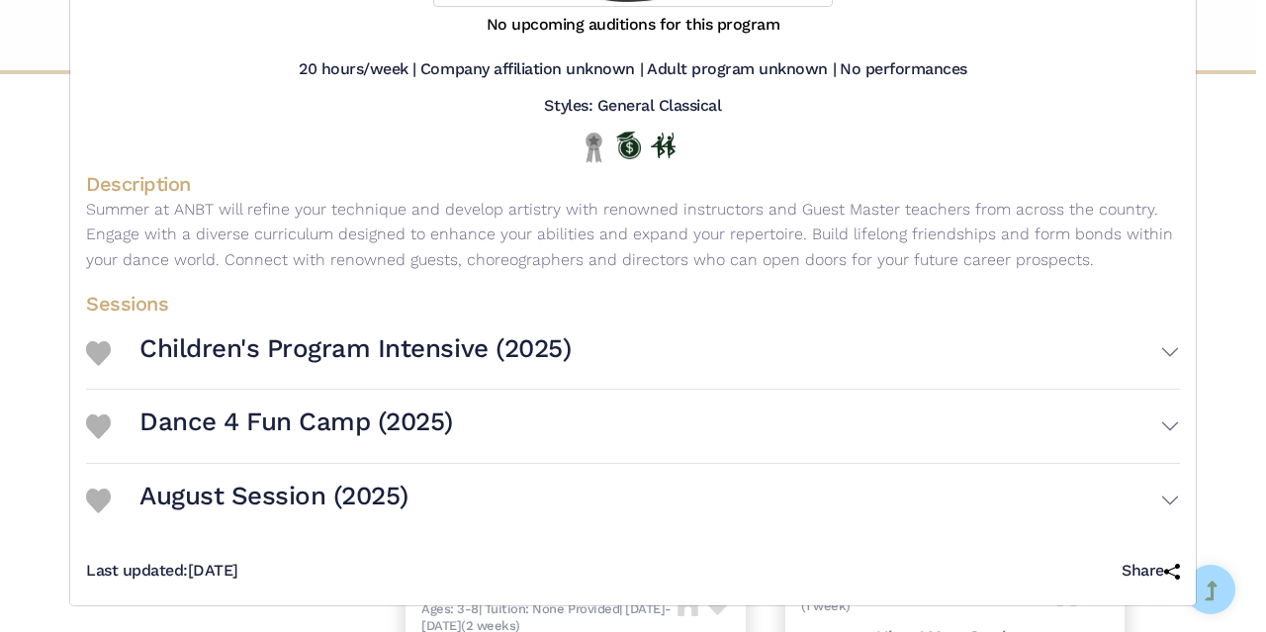
scroll to position [398, 0]
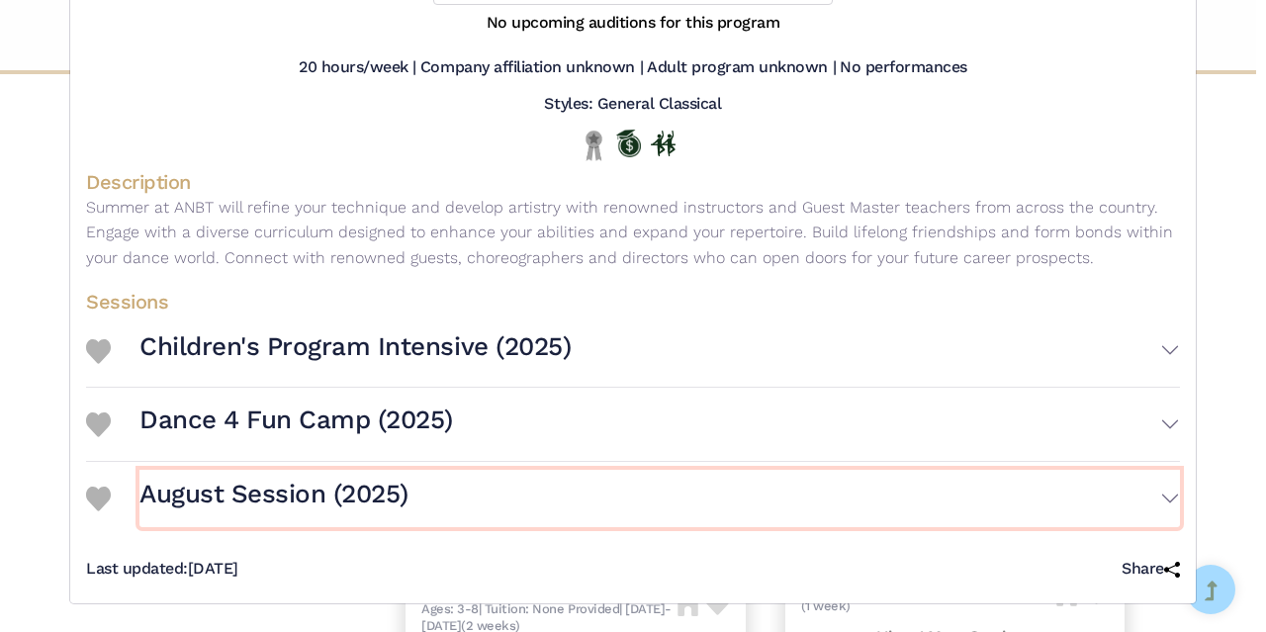
click at [648, 499] on button "August Session (2025)" at bounding box center [659, 498] width 1041 height 57
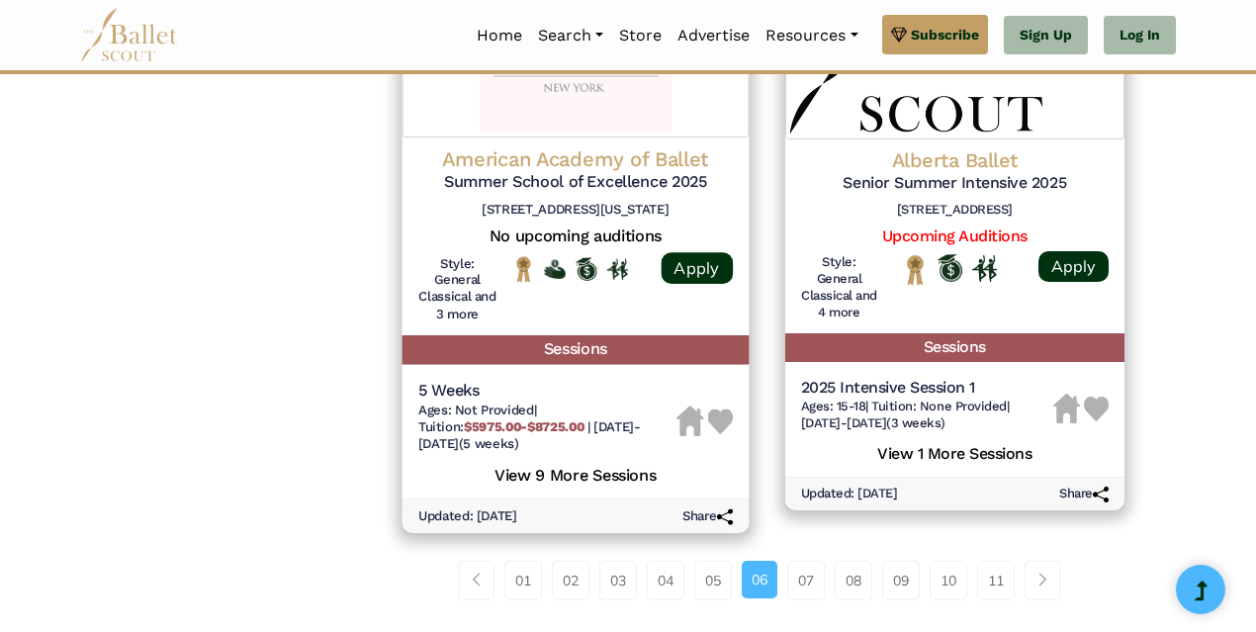
scroll to position [2943, 0]
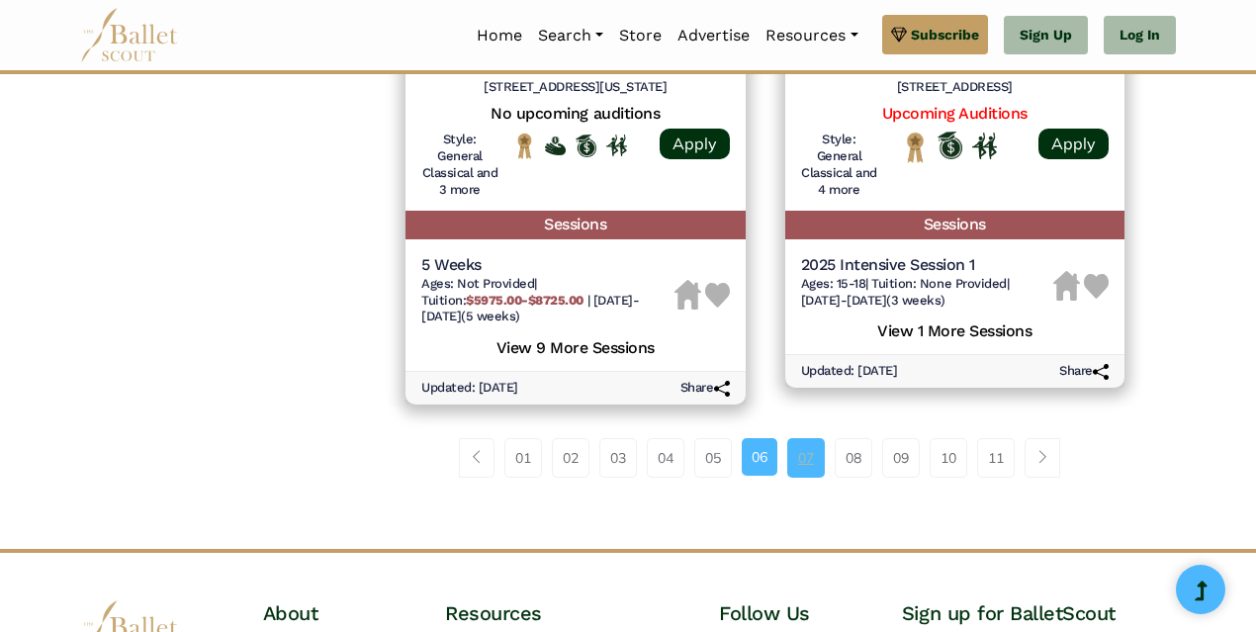
click at [812, 464] on link "07" at bounding box center [806, 458] width 38 height 40
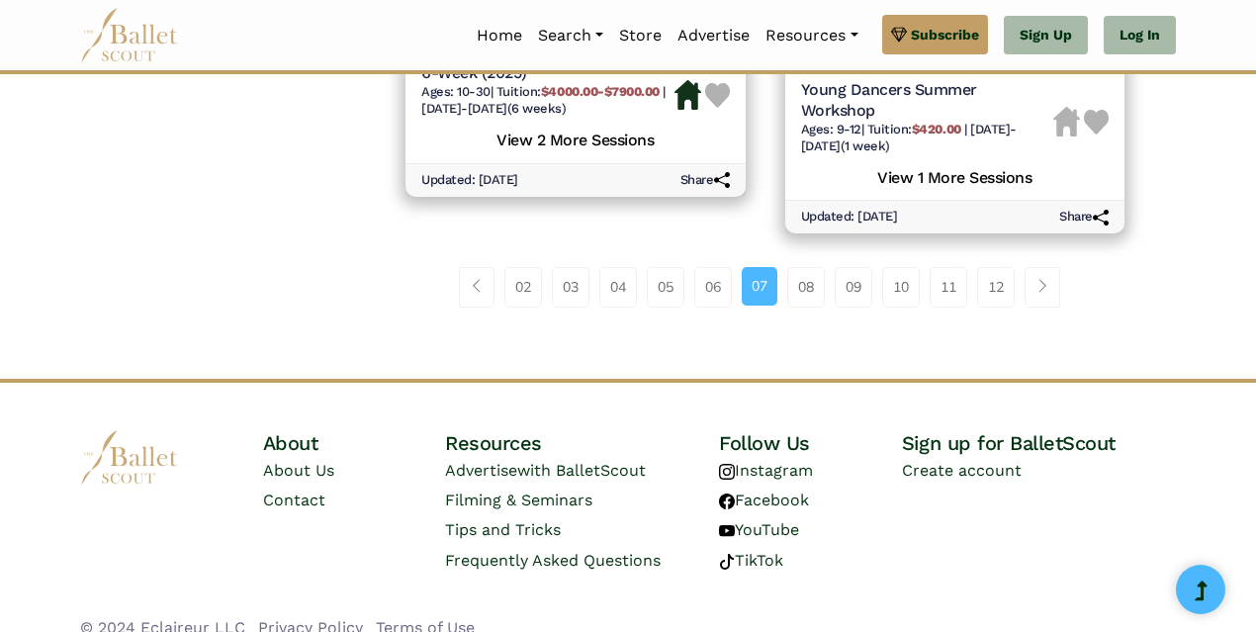
scroll to position [3097, 0]
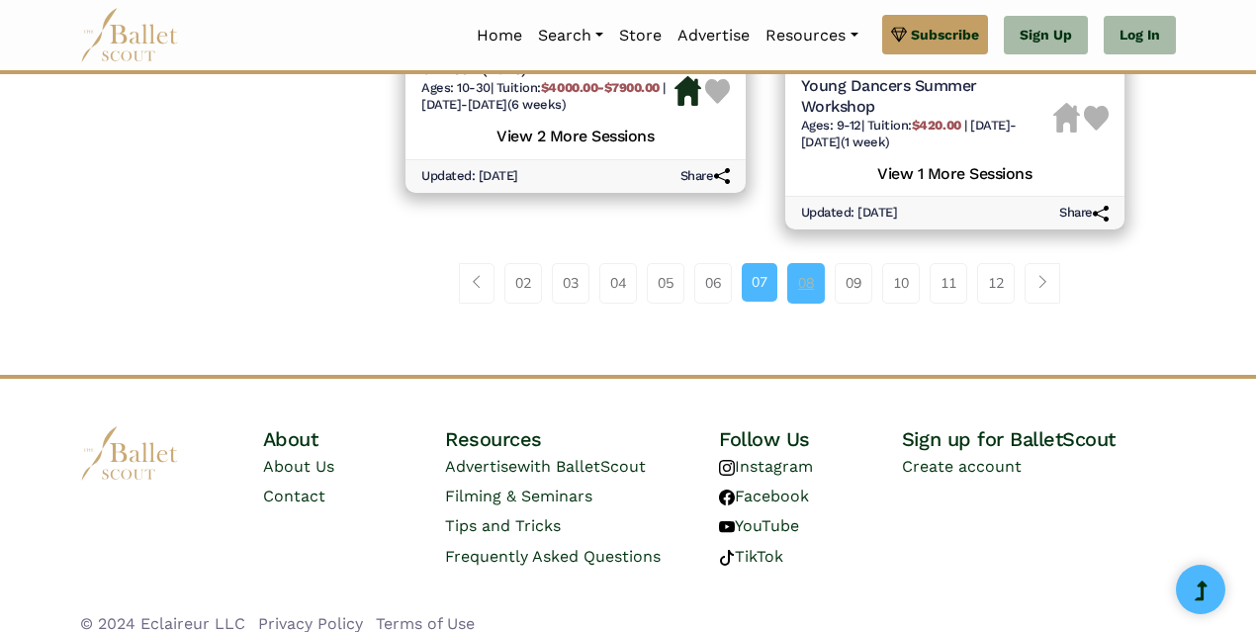
click at [811, 263] on link "08" at bounding box center [806, 283] width 38 height 40
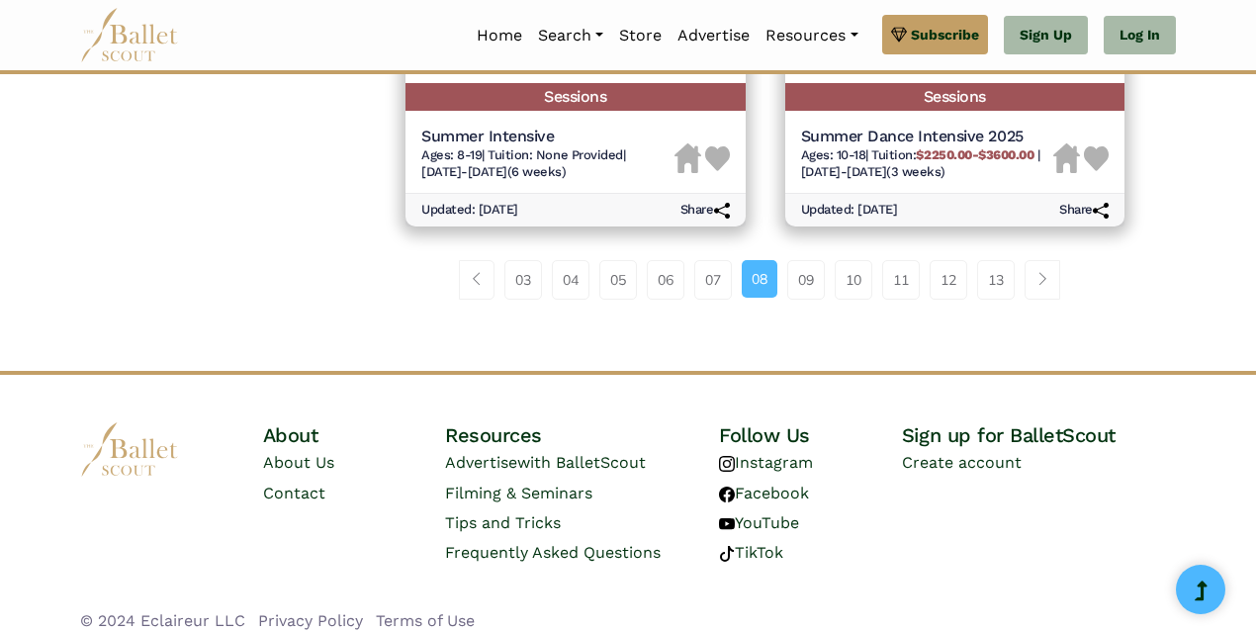
scroll to position [3017, 0]
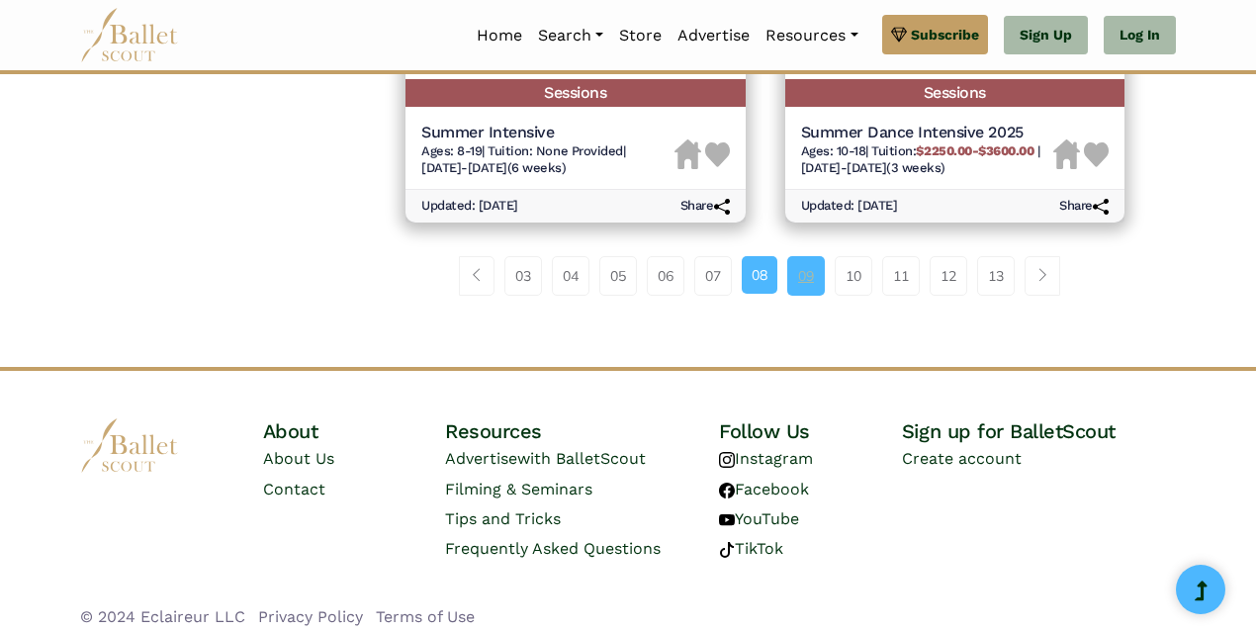
click at [811, 287] on link "09" at bounding box center [806, 276] width 38 height 40
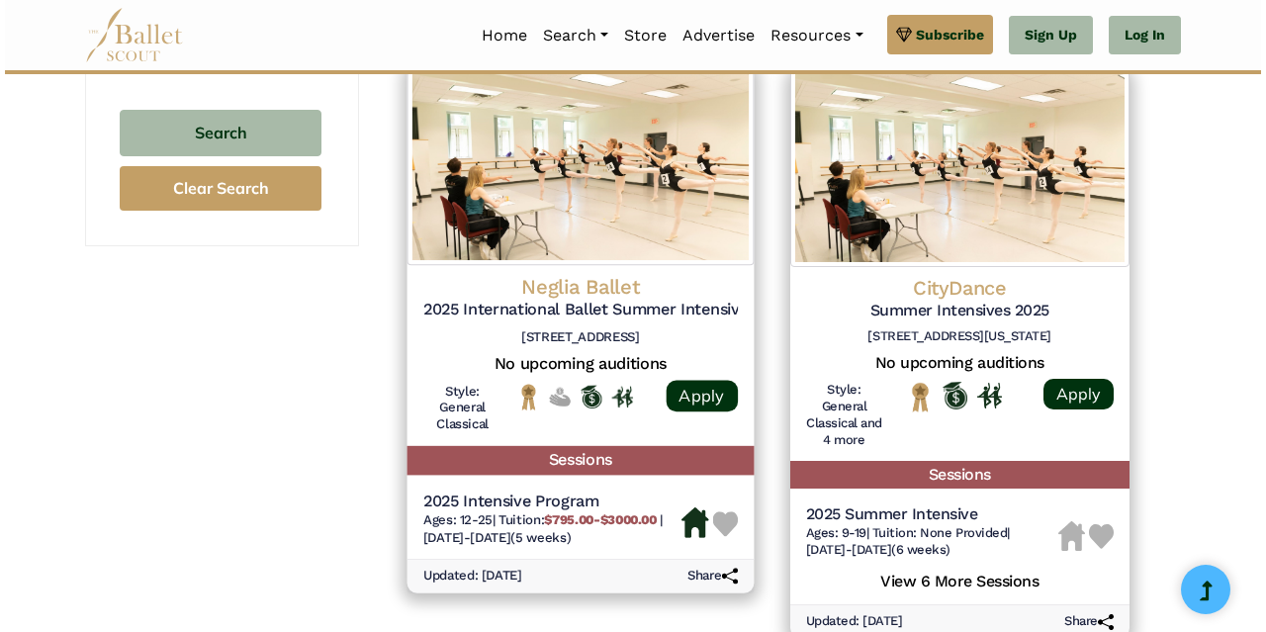
scroll to position [1509, 0]
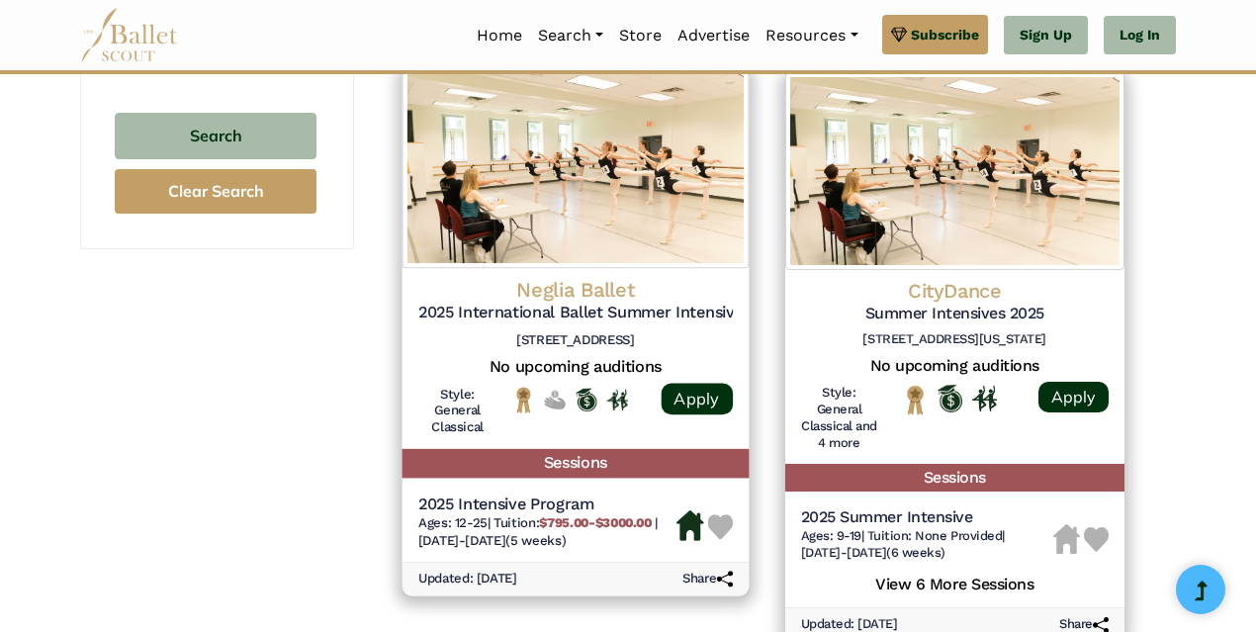
click at [570, 256] on img at bounding box center [576, 167] width 346 height 202
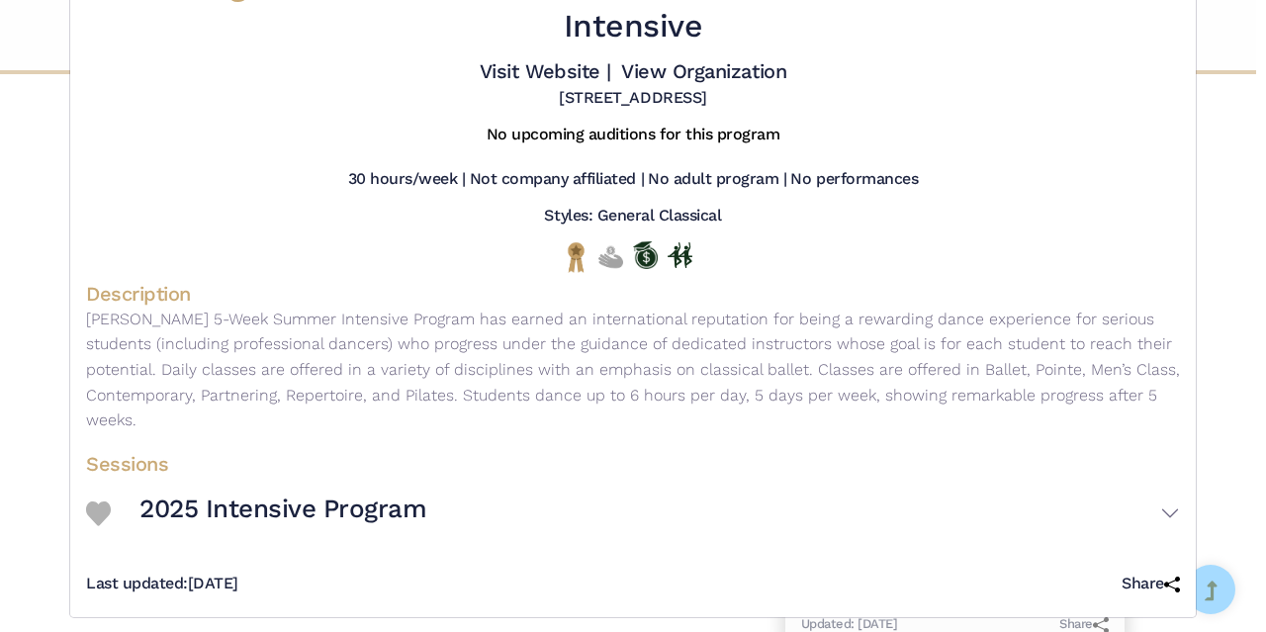
scroll to position [102, 0]
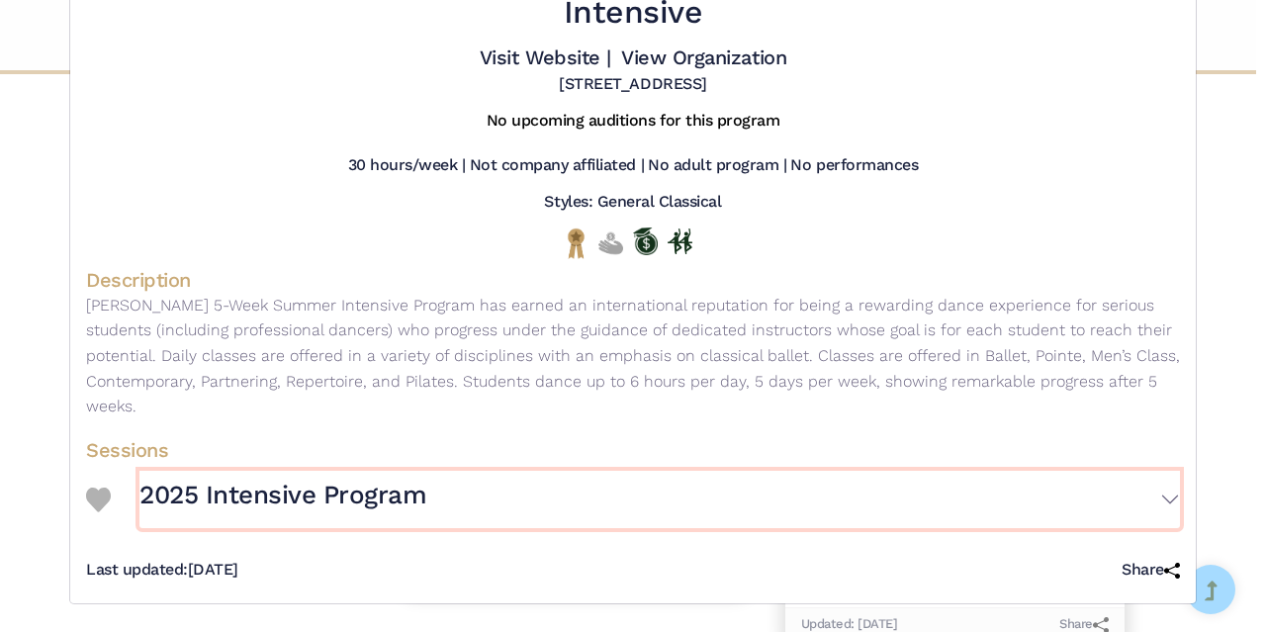
click at [1167, 496] on button "2025 Intensive Program" at bounding box center [659, 499] width 1041 height 57
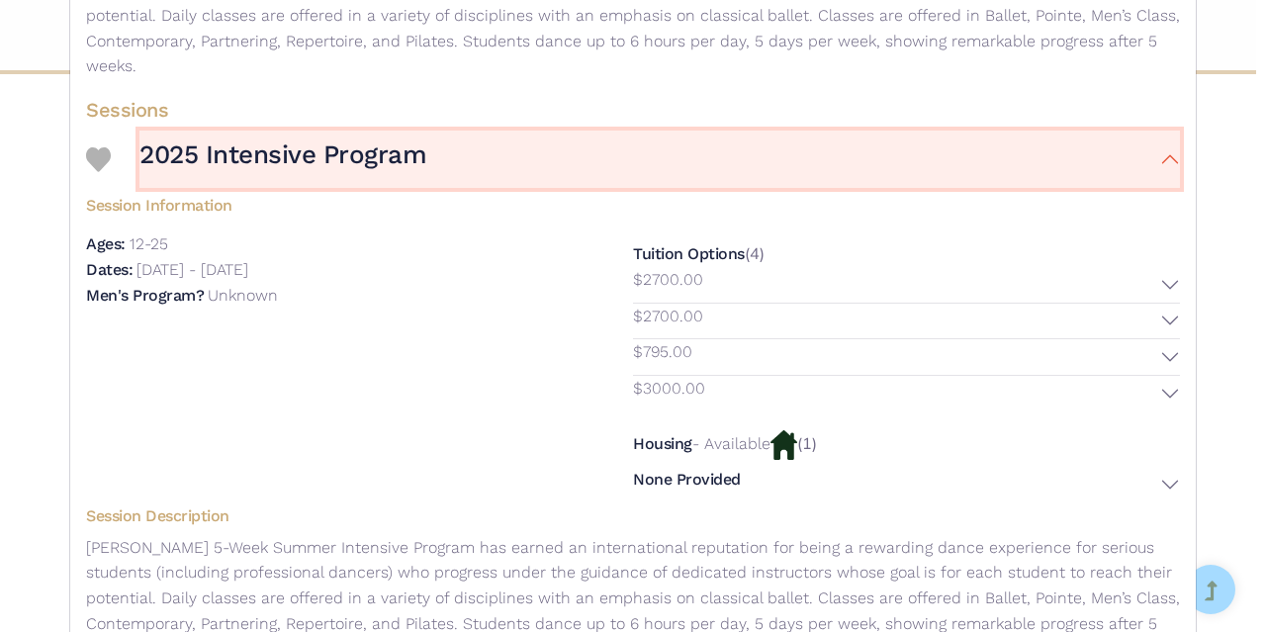
scroll to position [448, 0]
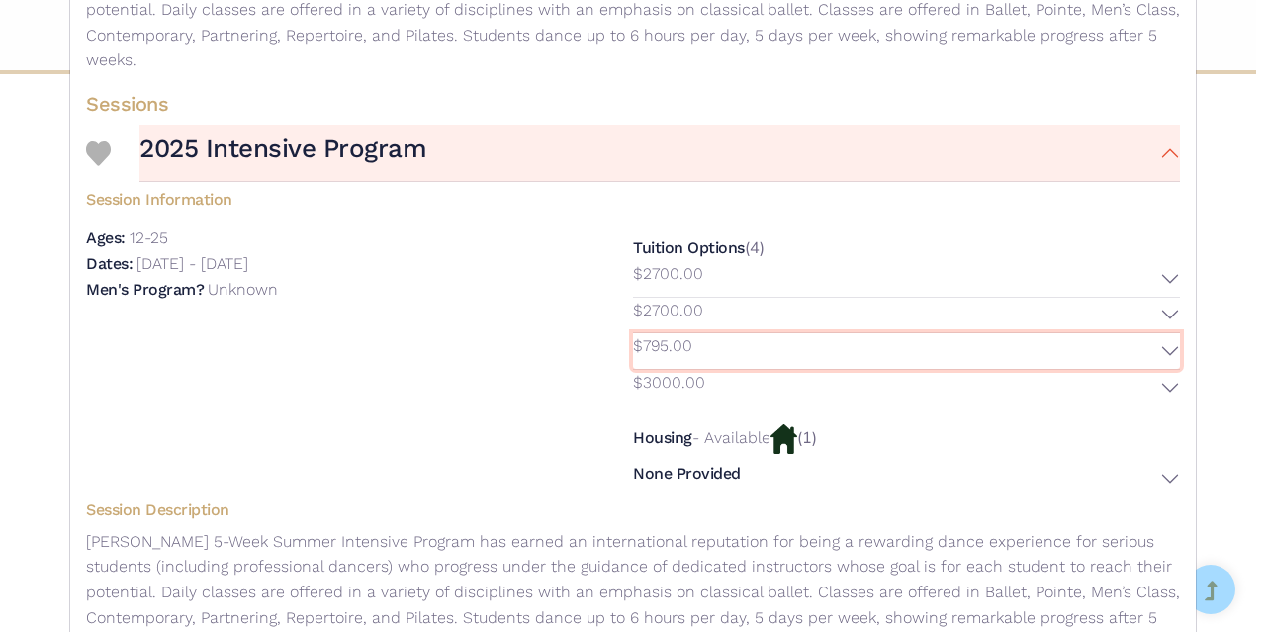
click at [1168, 350] on button "$795.00" at bounding box center [906, 351] width 547 height 36
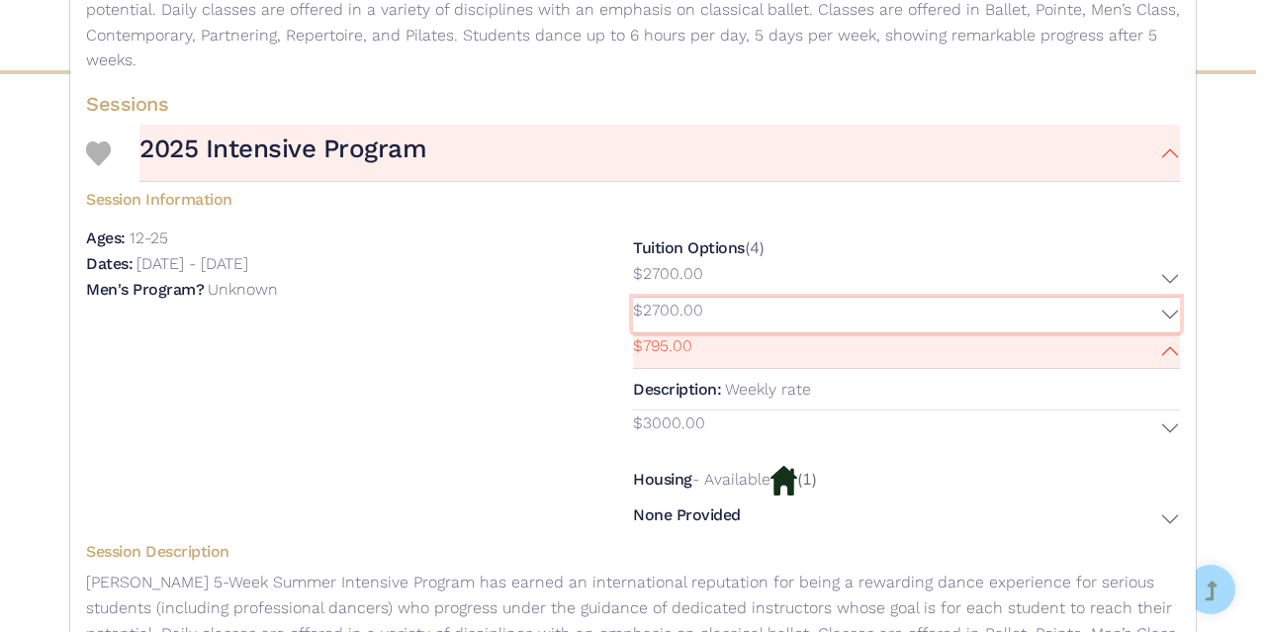
click at [1163, 313] on button "$2700.00" at bounding box center [906, 316] width 547 height 36
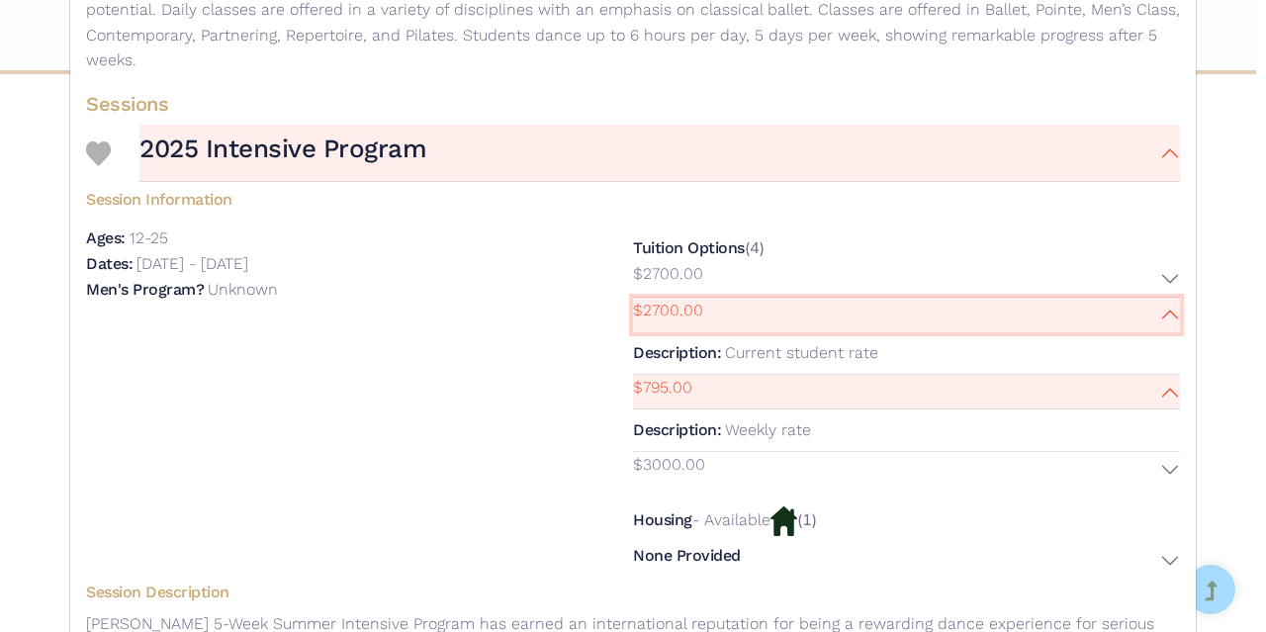
click at [1163, 313] on button "$2700.00" at bounding box center [906, 316] width 547 height 36
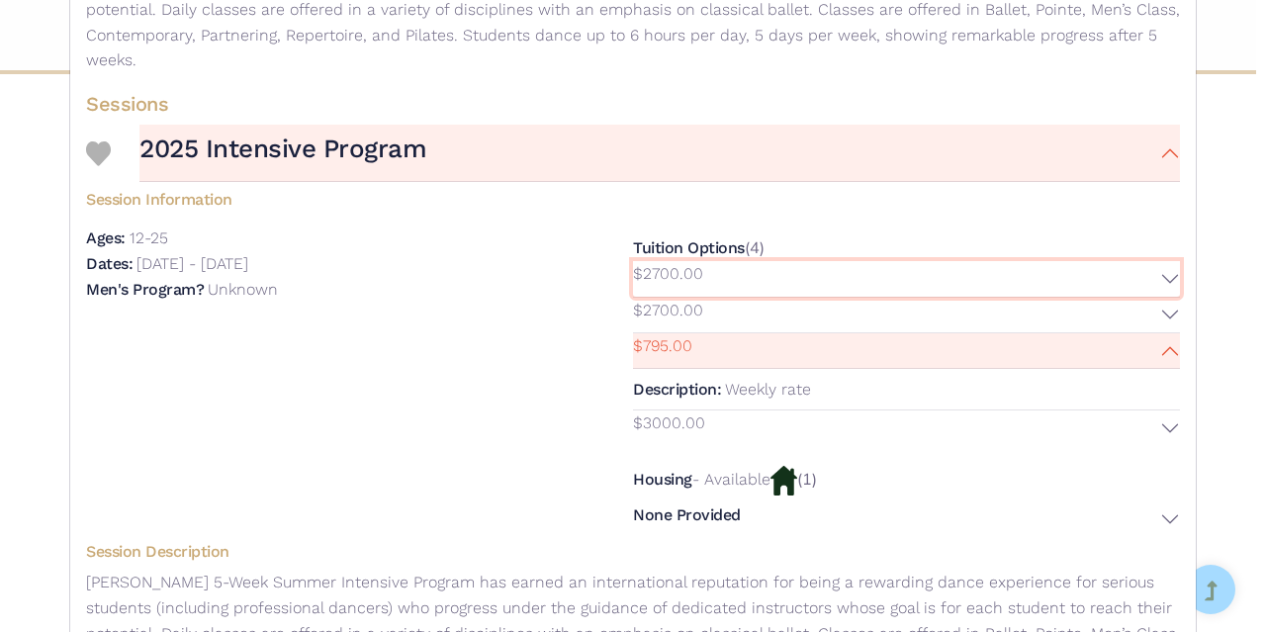
click at [1167, 277] on button "$2700.00" at bounding box center [906, 279] width 547 height 36
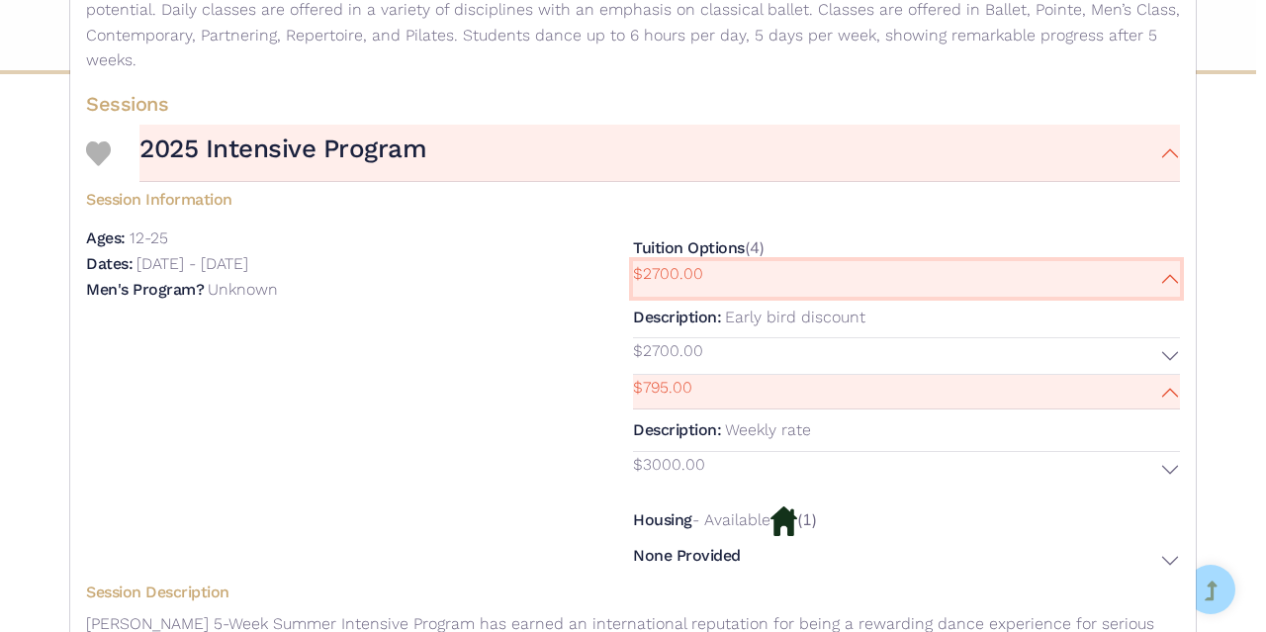
click at [1167, 277] on button "$2700.00" at bounding box center [906, 279] width 547 height 36
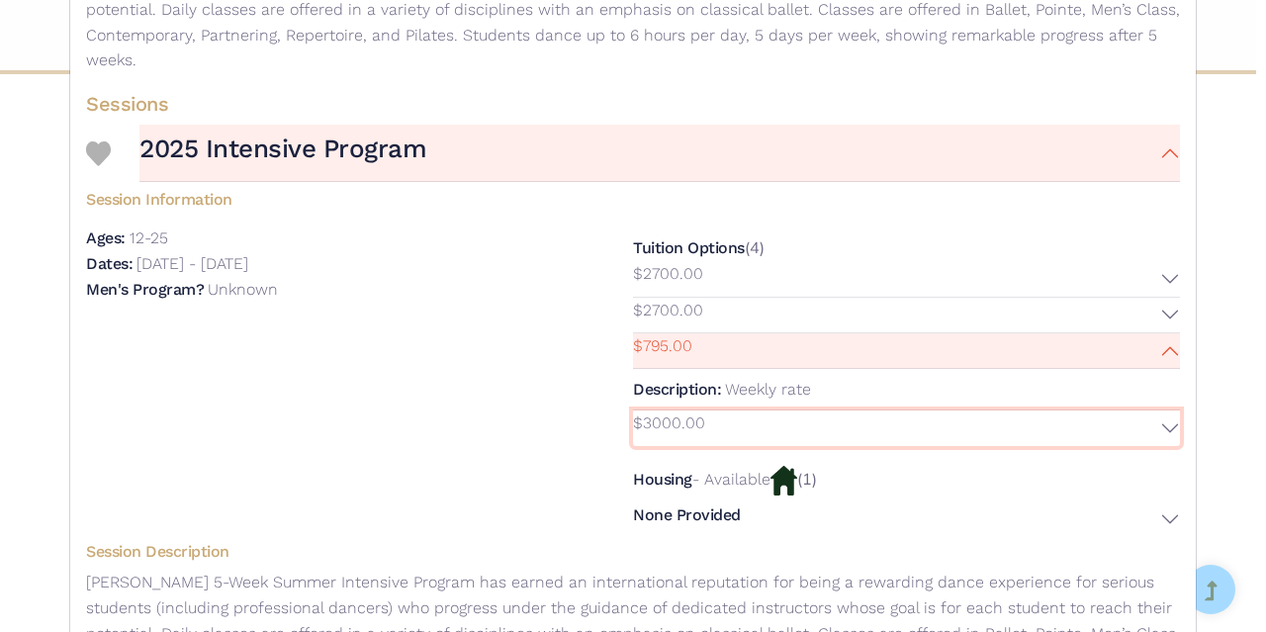
click at [1161, 424] on button "$3000.00" at bounding box center [906, 429] width 547 height 36
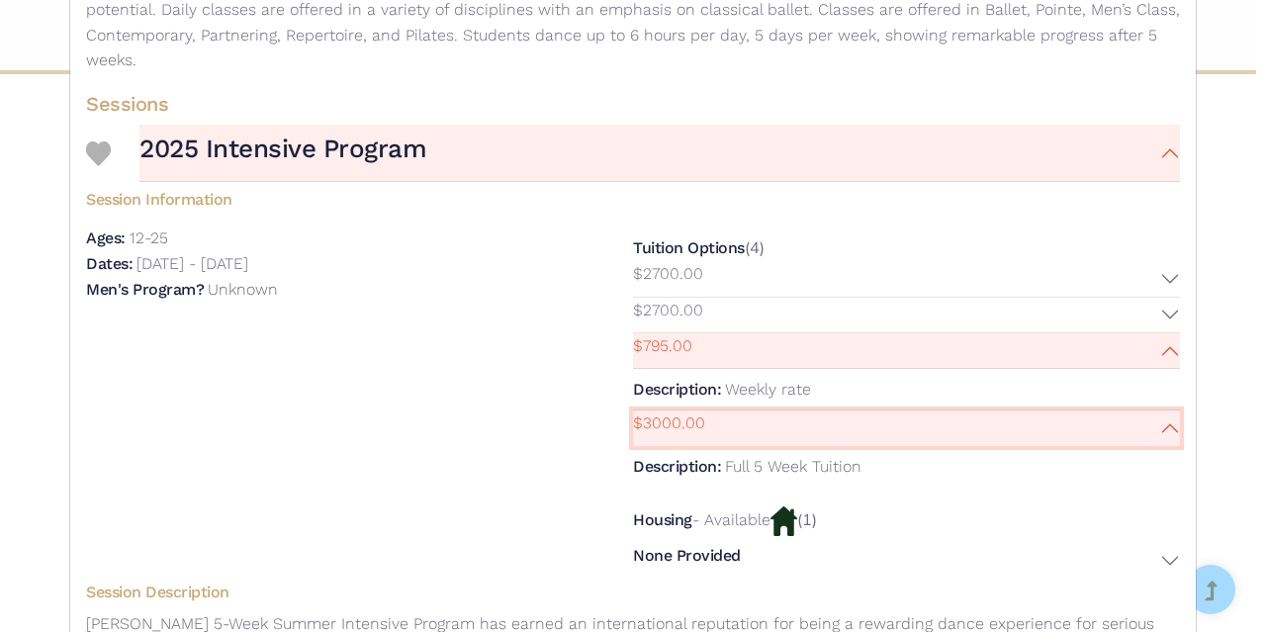
click at [1161, 424] on button "$3000.00" at bounding box center [906, 429] width 547 height 36
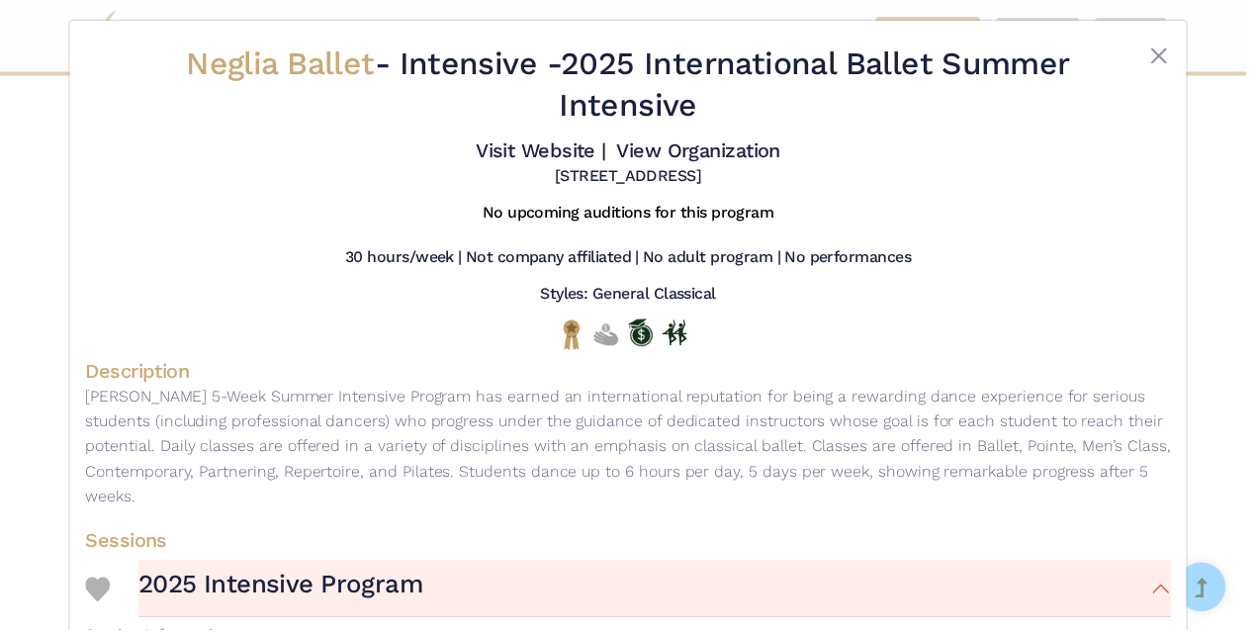
scroll to position [0, 0]
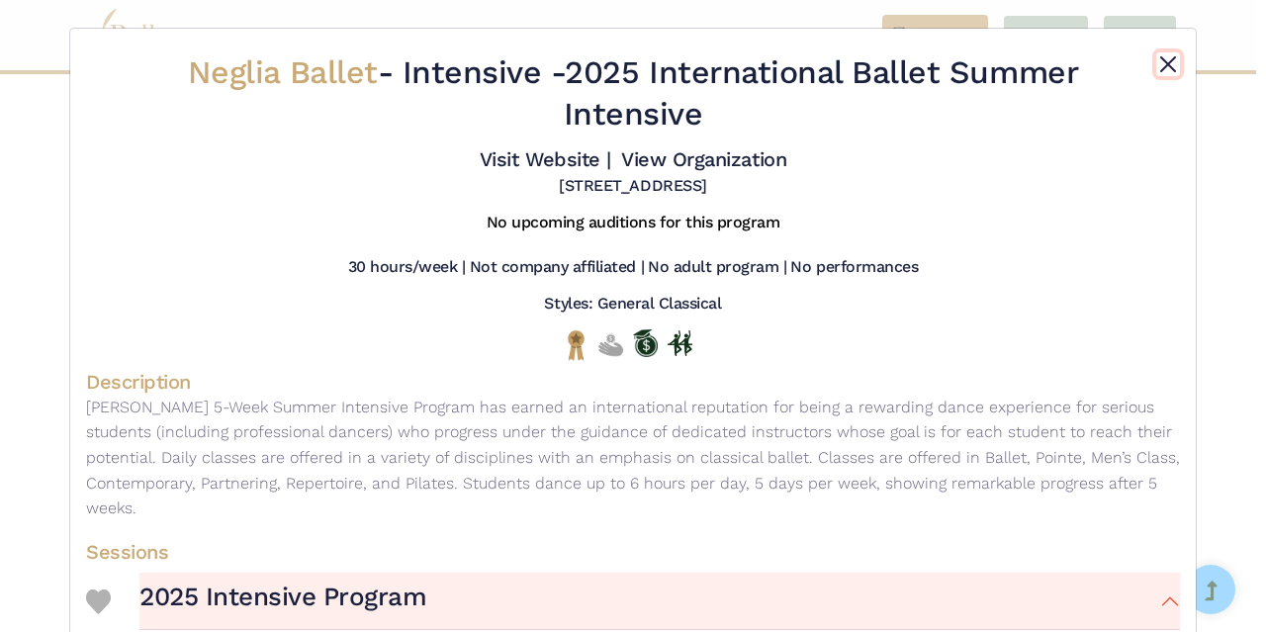
click at [1164, 69] on button "Close" at bounding box center [1168, 64] width 24 height 24
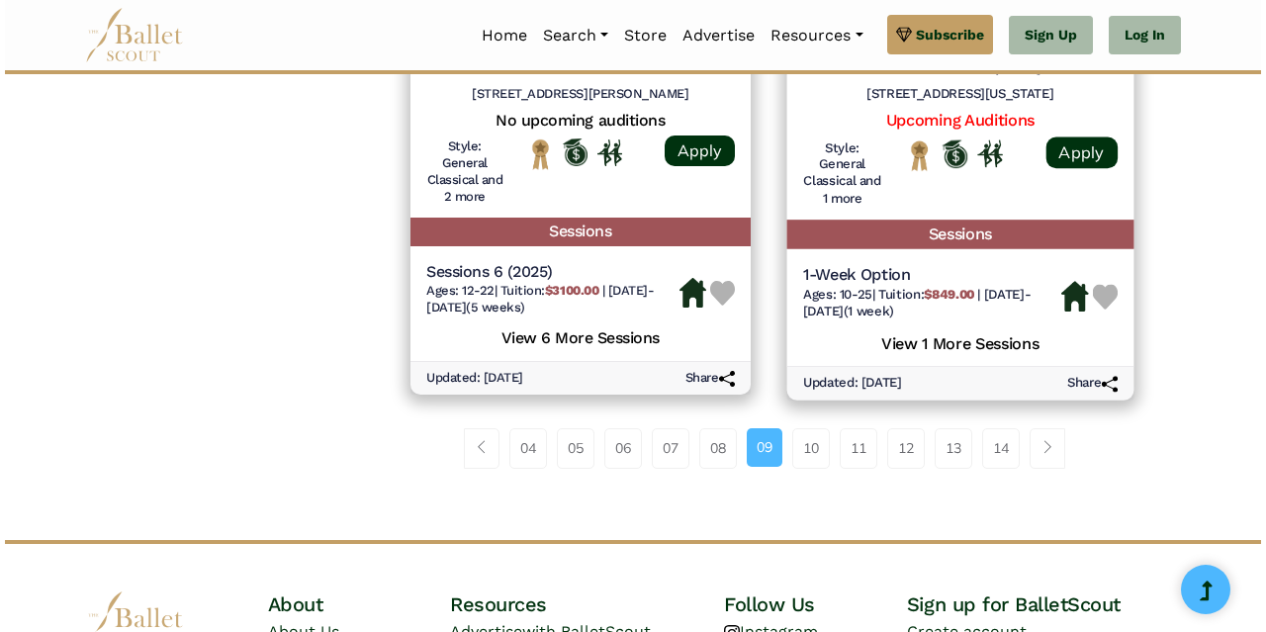
scroll to position [2943, 0]
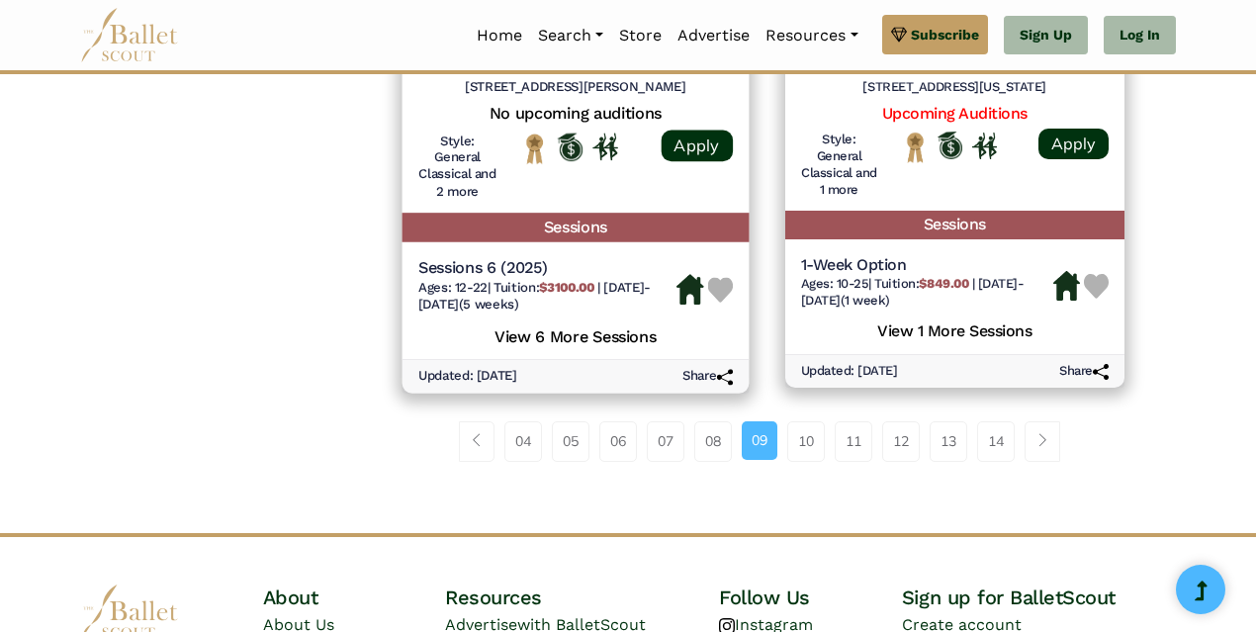
click at [609, 338] on h5 "View 6 More Sessions" at bounding box center [575, 335] width 315 height 26
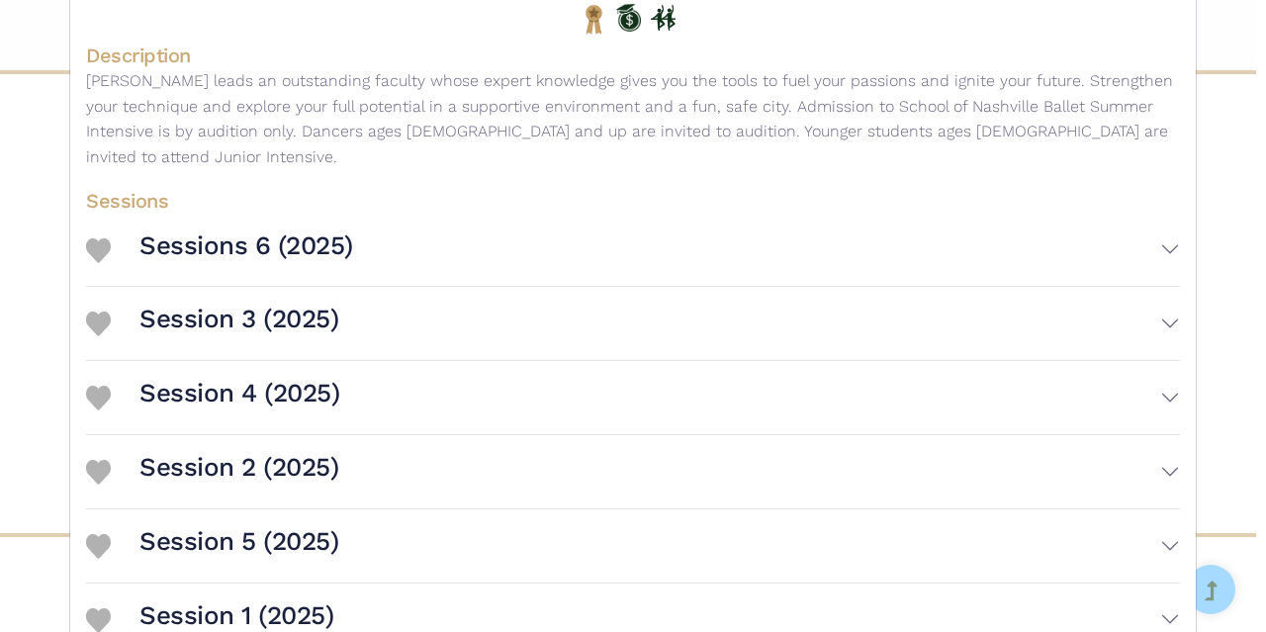
scroll to position [495, 0]
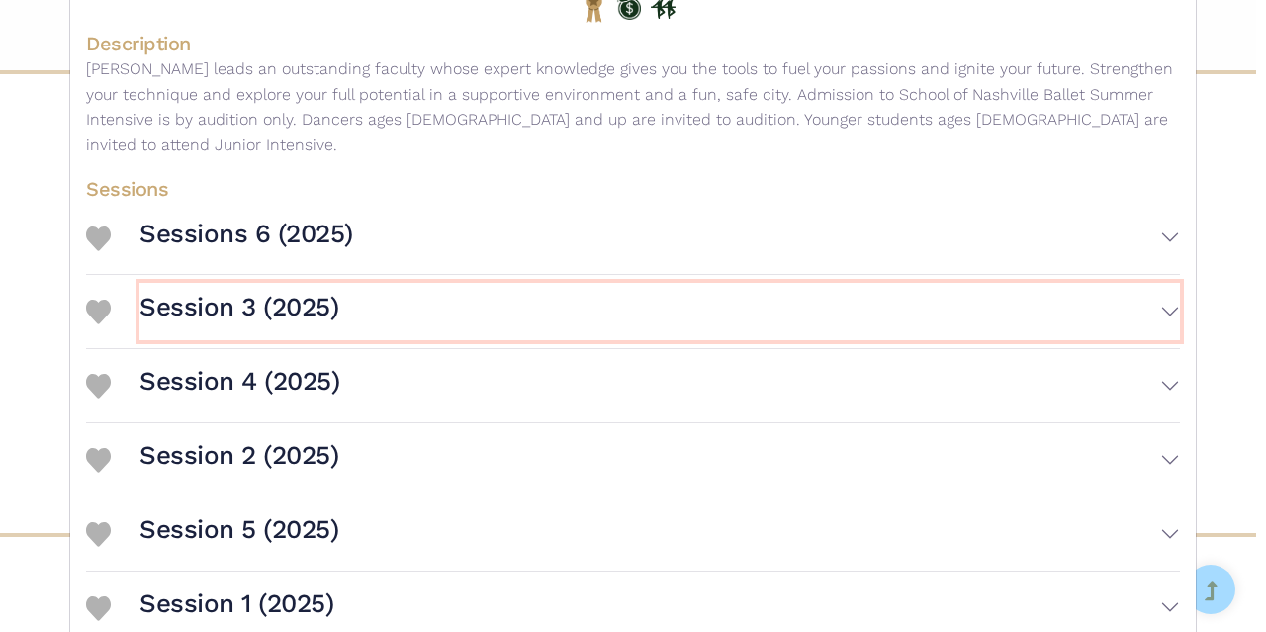
click at [438, 295] on button "Session 3 (2025)" at bounding box center [659, 311] width 1041 height 57
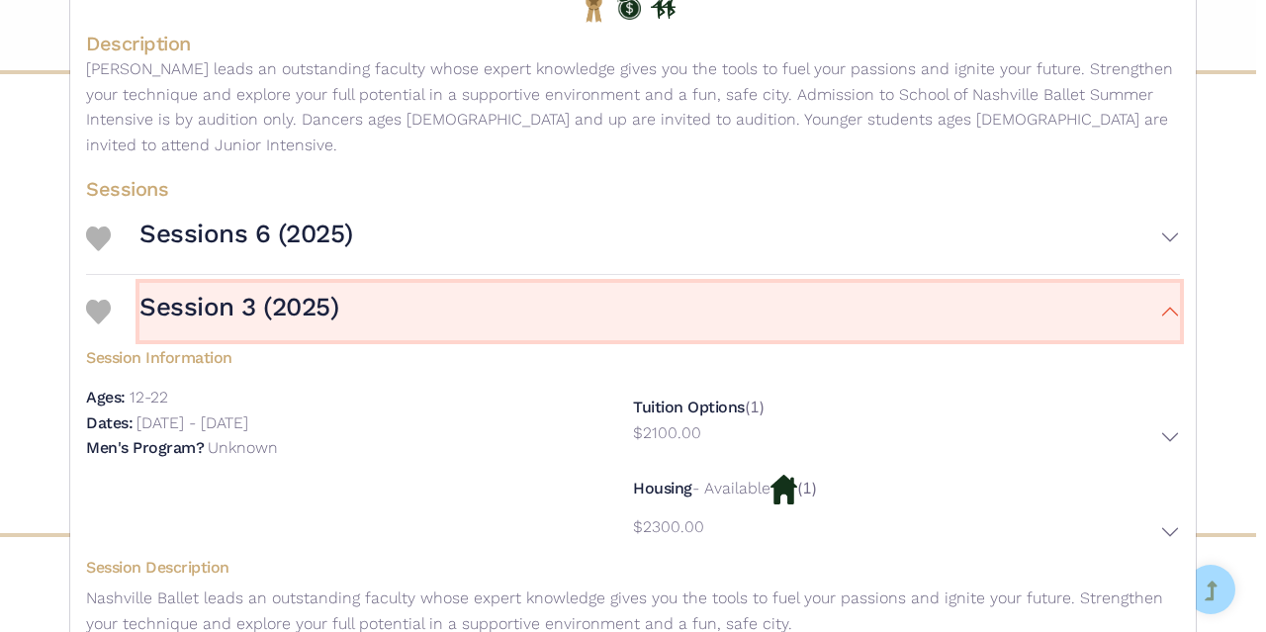
click at [438, 295] on button "Session 3 (2025)" at bounding box center [659, 311] width 1041 height 57
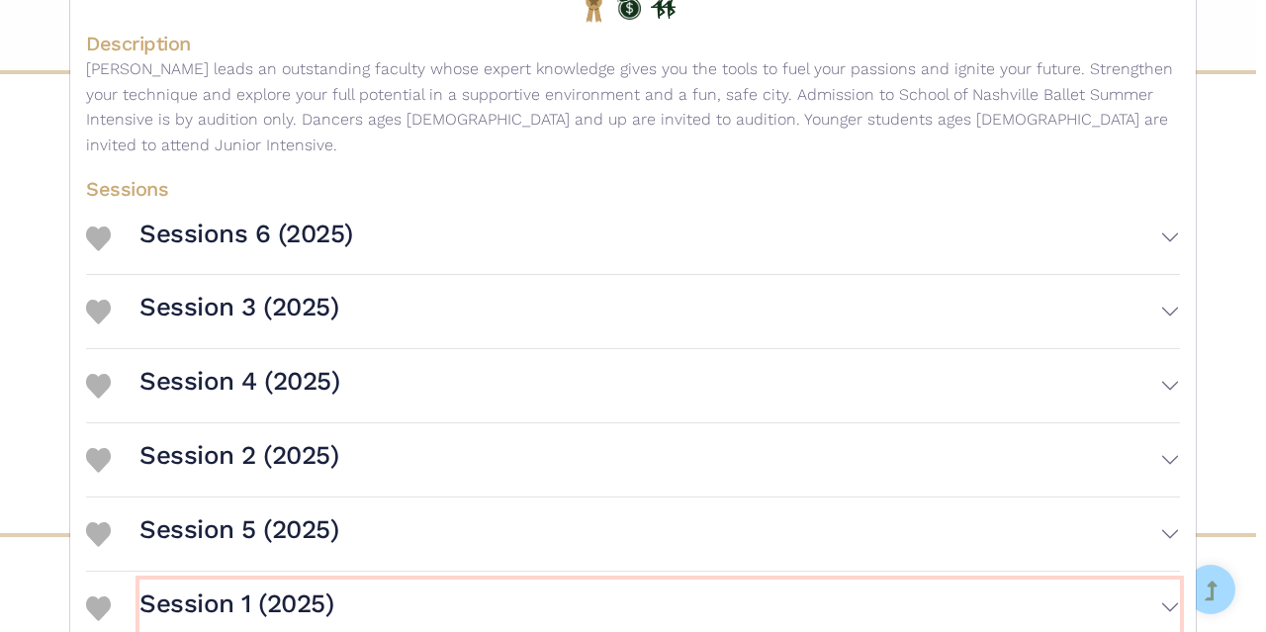
click at [384, 580] on button "Session 1 (2025)" at bounding box center [659, 608] width 1041 height 57
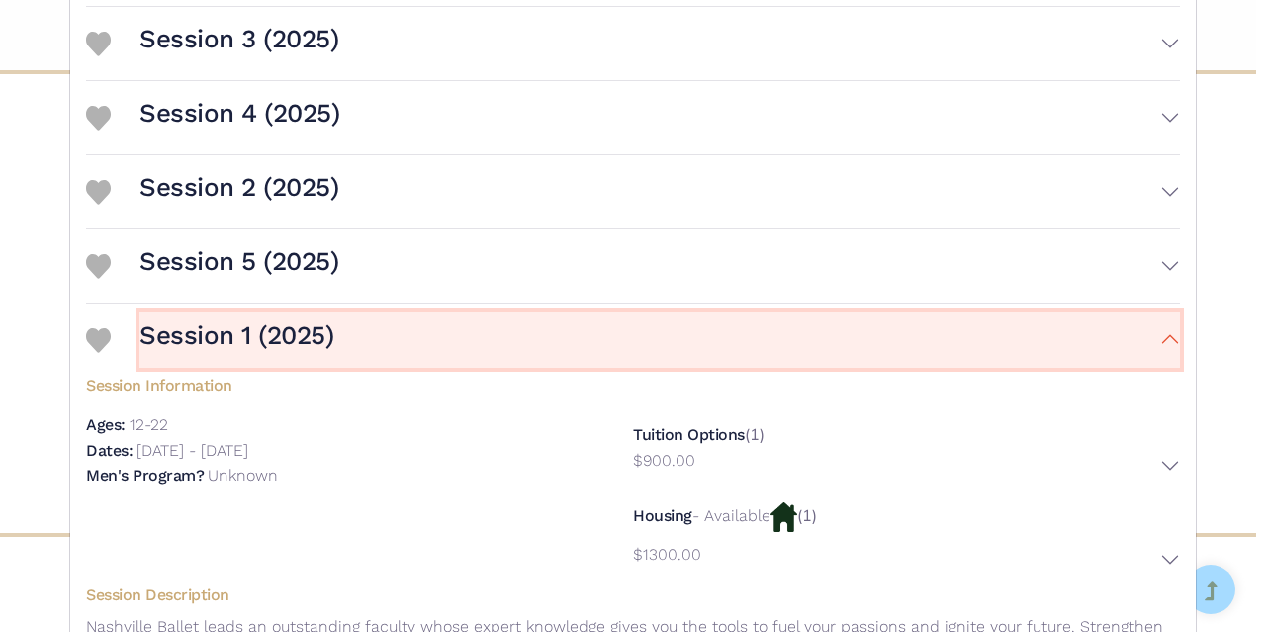
scroll to position [767, 0]
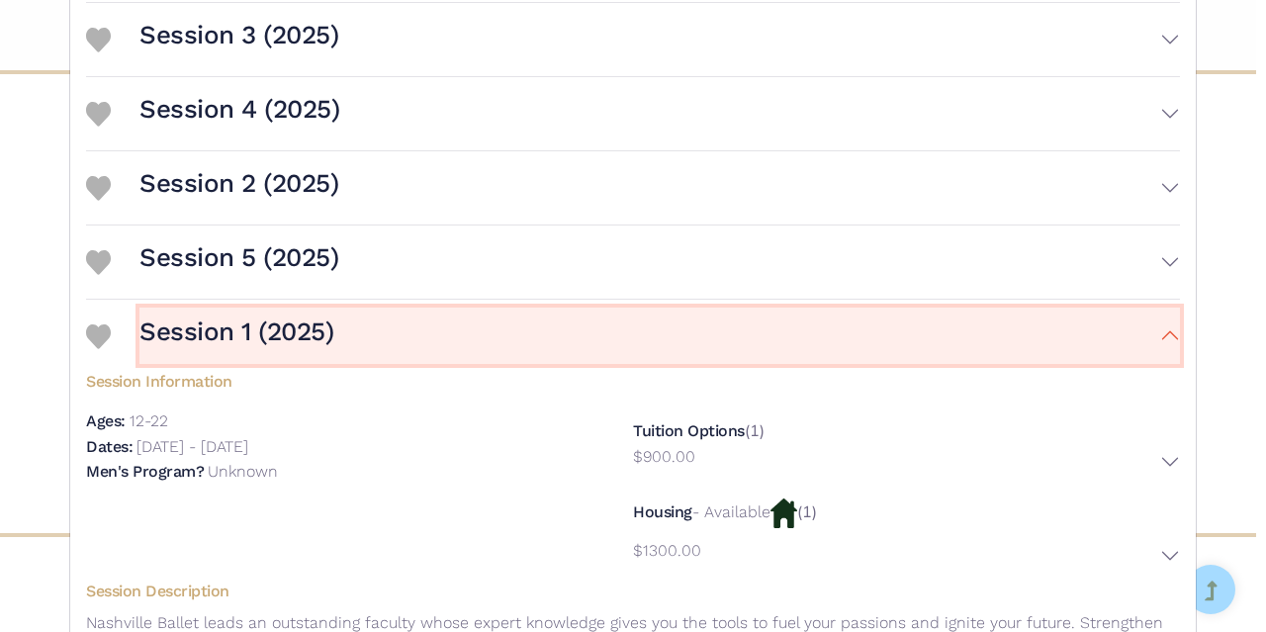
click at [420, 316] on button "Session 1 (2025)" at bounding box center [659, 336] width 1041 height 57
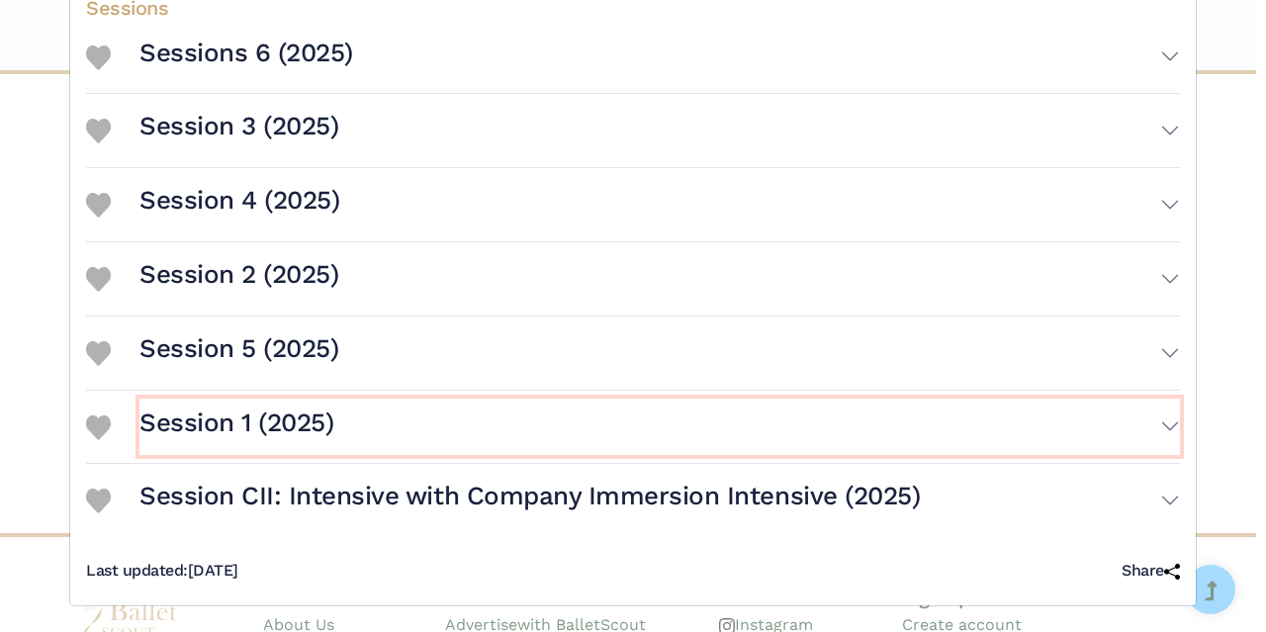
scroll to position [652, 0]
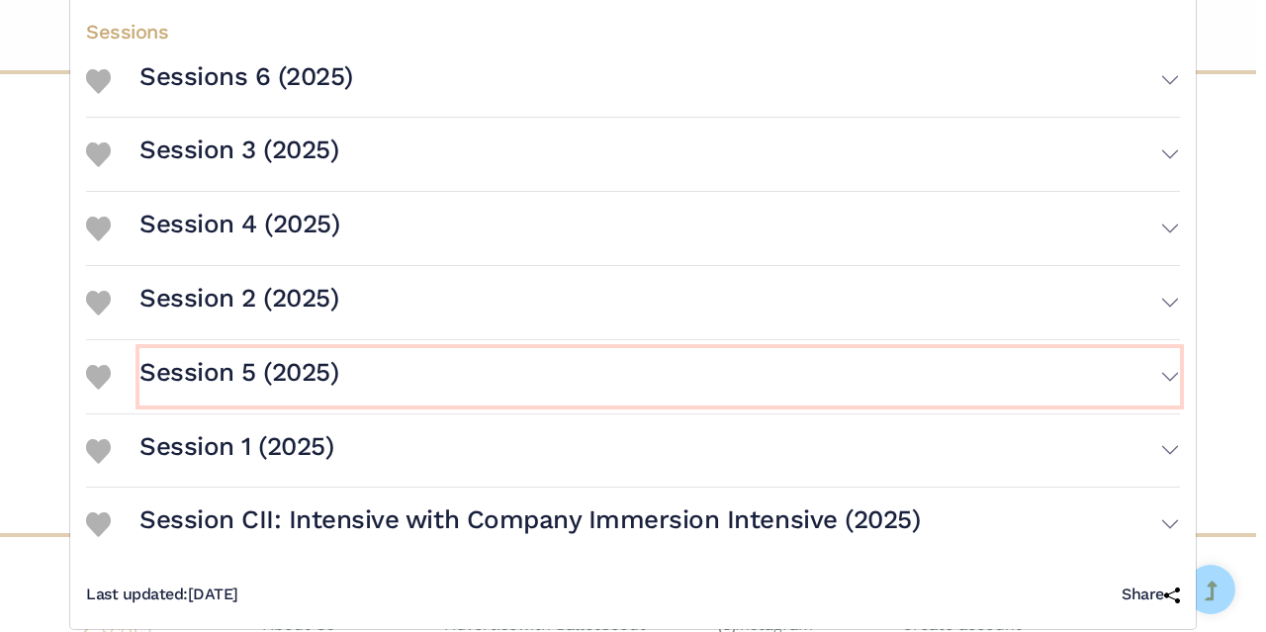
click at [421, 355] on button "Session 5 (2025)" at bounding box center [659, 376] width 1041 height 57
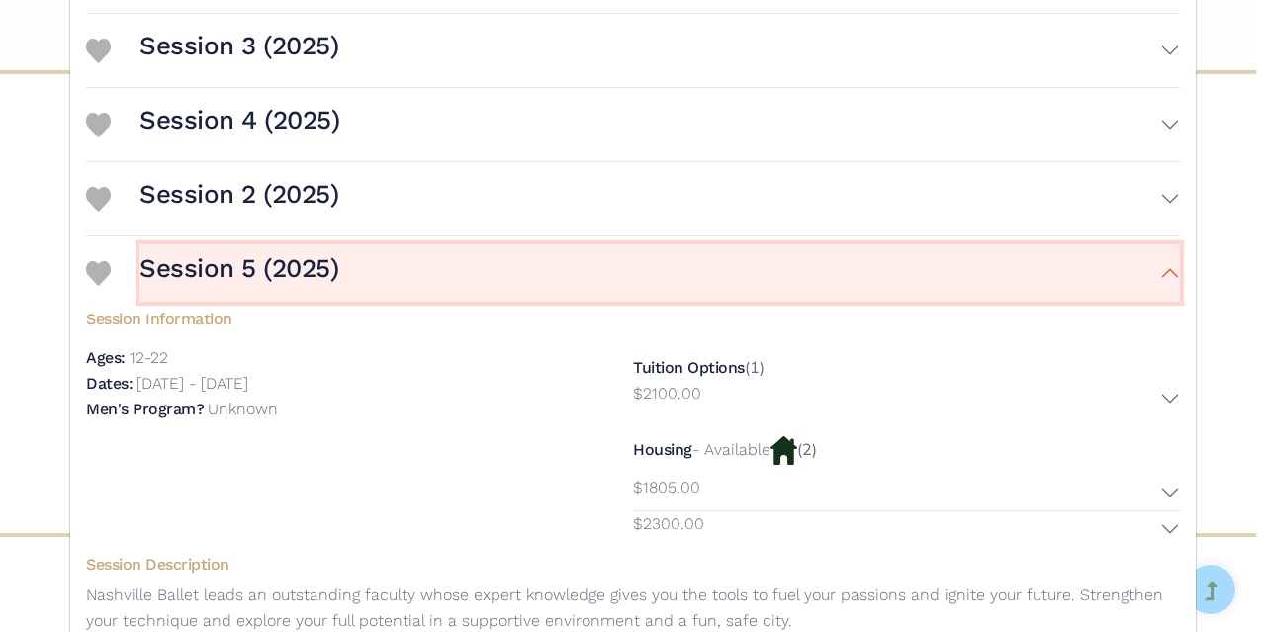
scroll to position [751, 0]
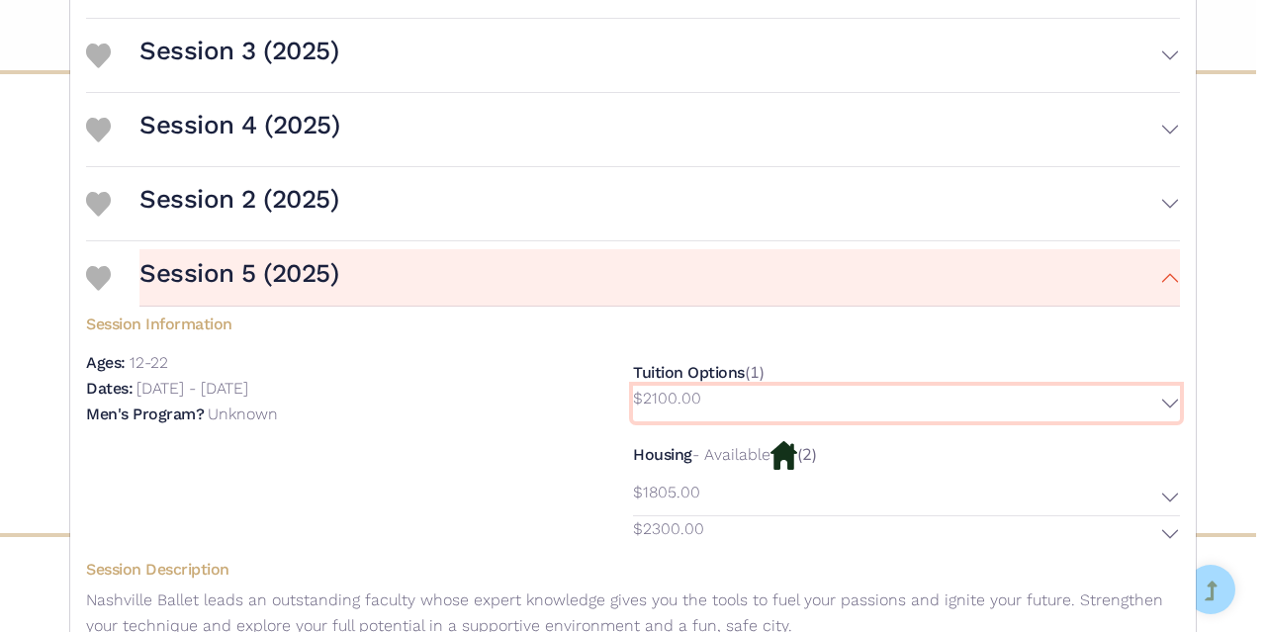
click at [1160, 386] on button "$2100.00" at bounding box center [906, 404] width 547 height 36
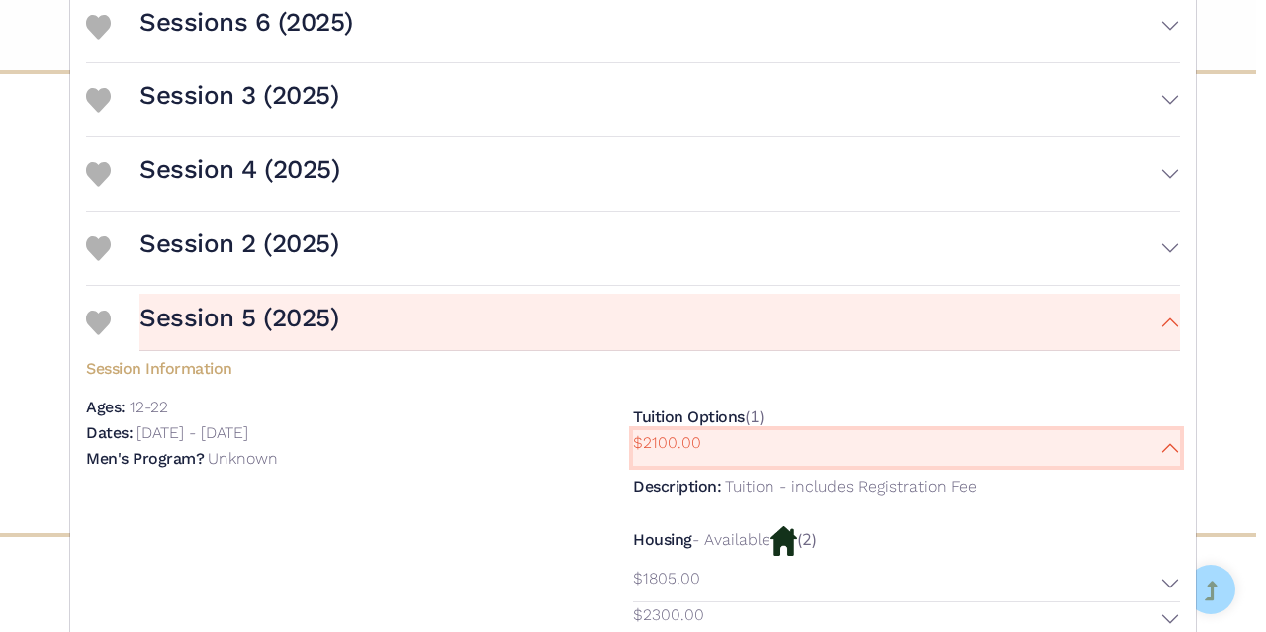
scroll to position [578, 0]
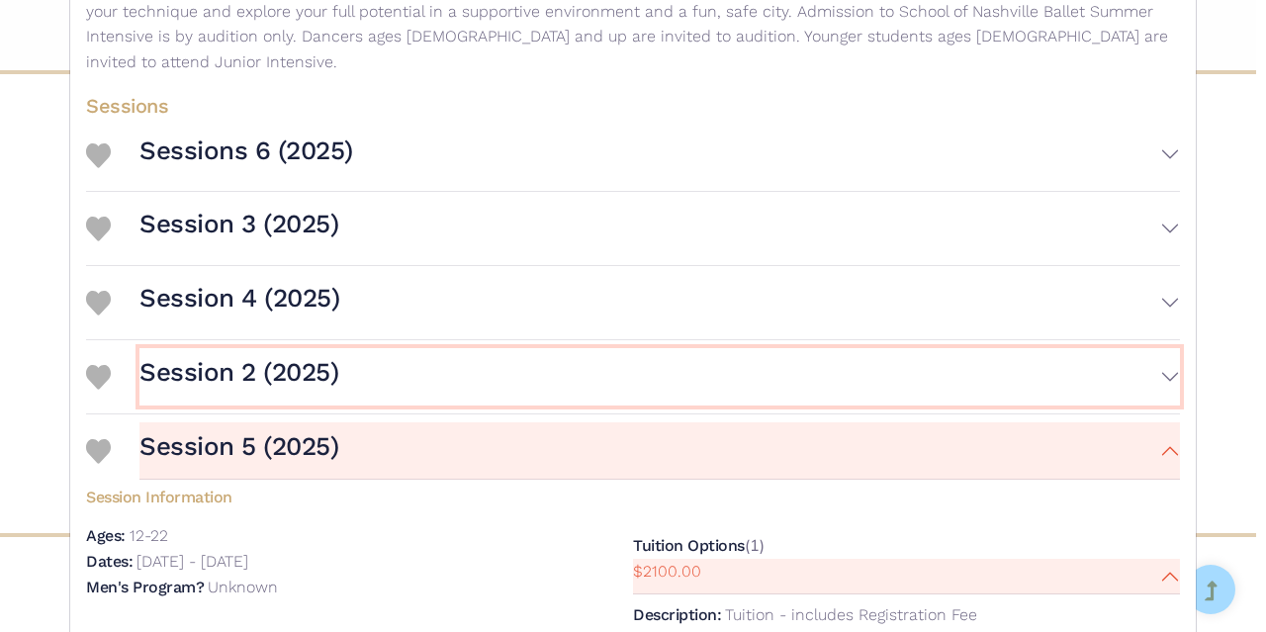
click at [420, 348] on button "Session 2 (2025)" at bounding box center [659, 376] width 1041 height 57
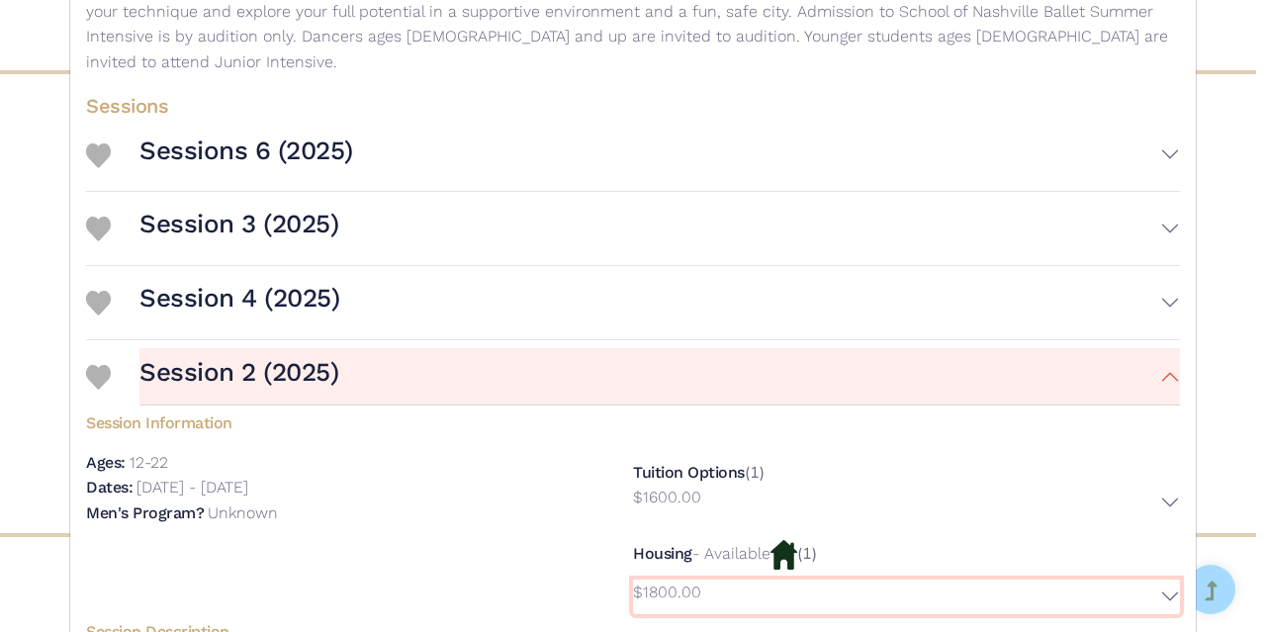
click at [1169, 580] on button "$1800.00" at bounding box center [906, 598] width 547 height 36
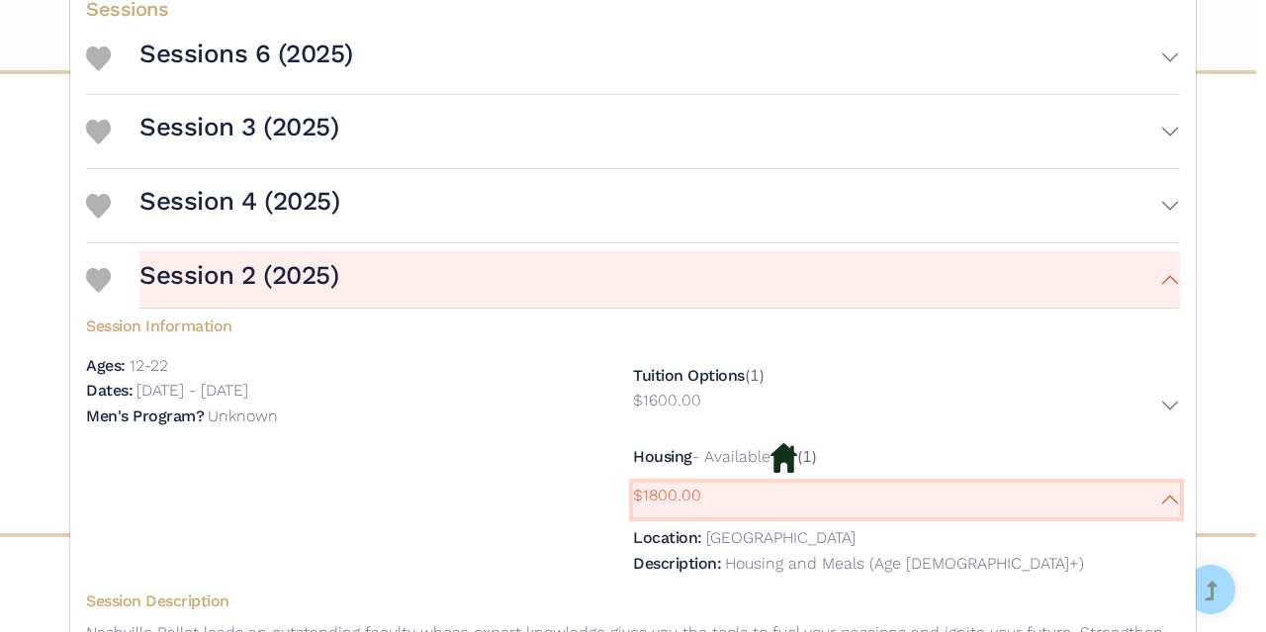
scroll to position [677, 0]
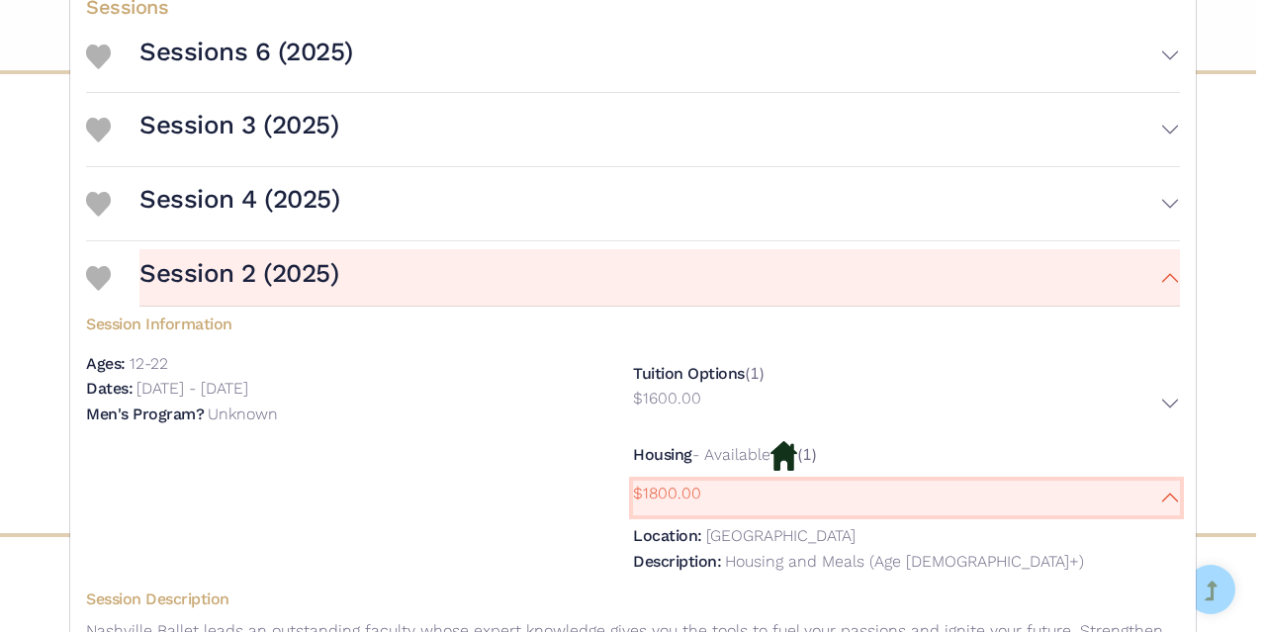
click at [1166, 481] on button "$1800.00" at bounding box center [906, 499] width 547 height 36
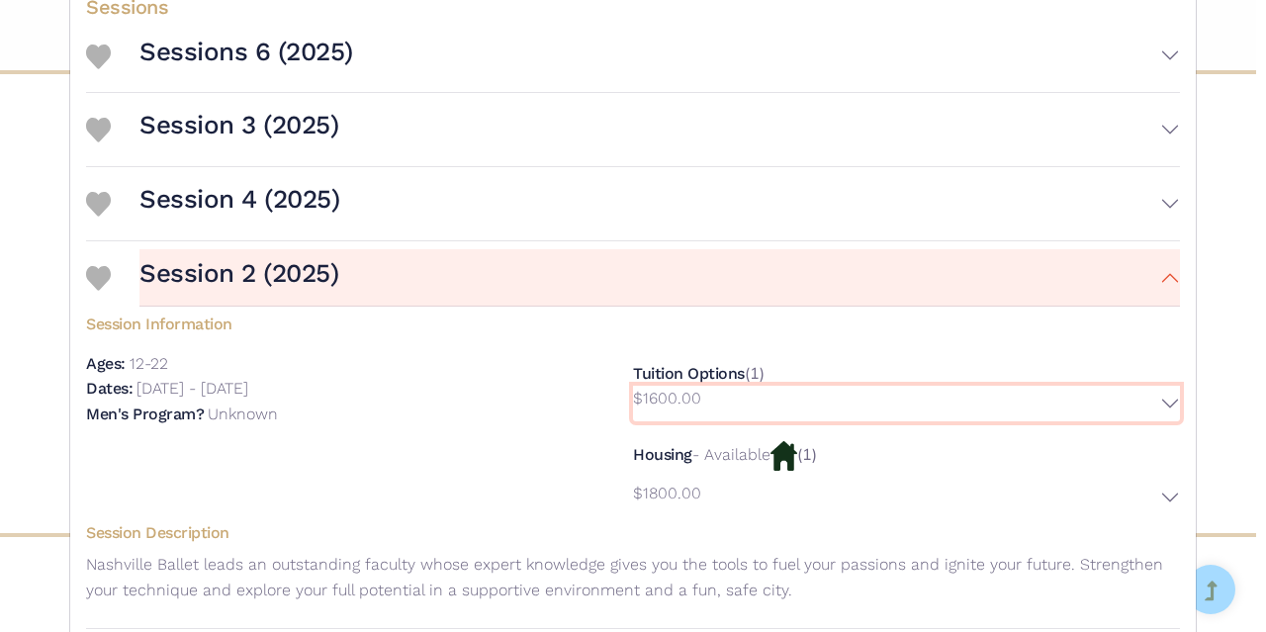
click at [691, 386] on p "$1600.00" at bounding box center [667, 399] width 68 height 26
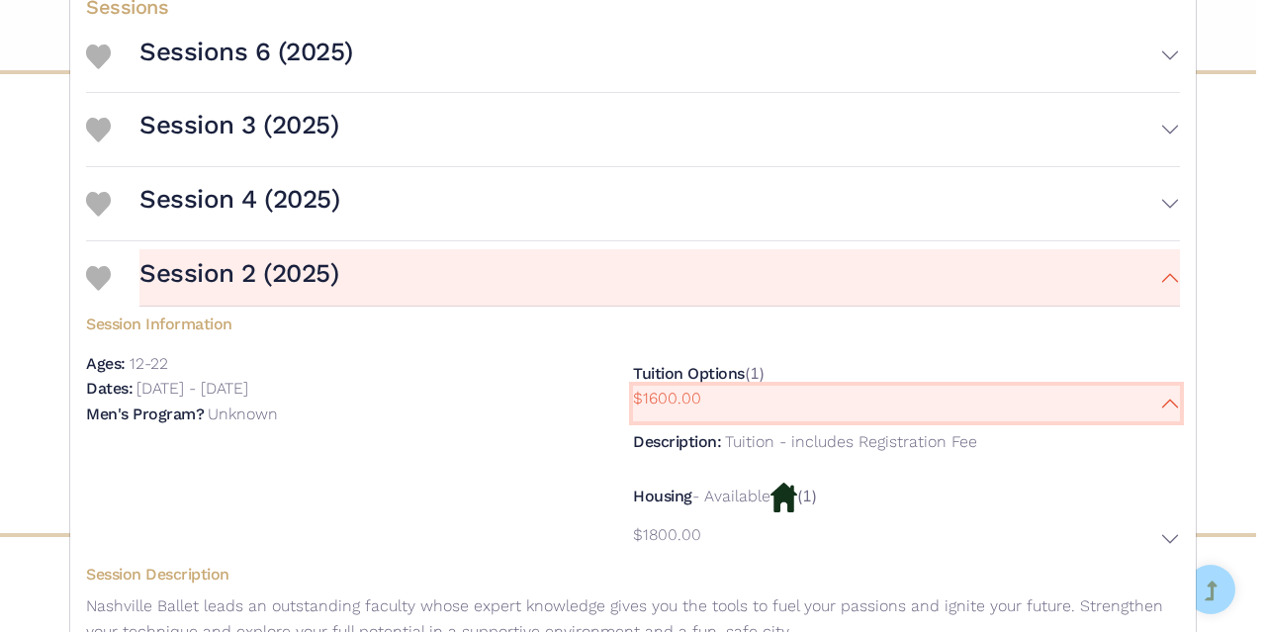
click at [691, 386] on p "$1600.00" at bounding box center [667, 399] width 68 height 26
click at [1161, 386] on button "$1600.00" at bounding box center [906, 404] width 547 height 36
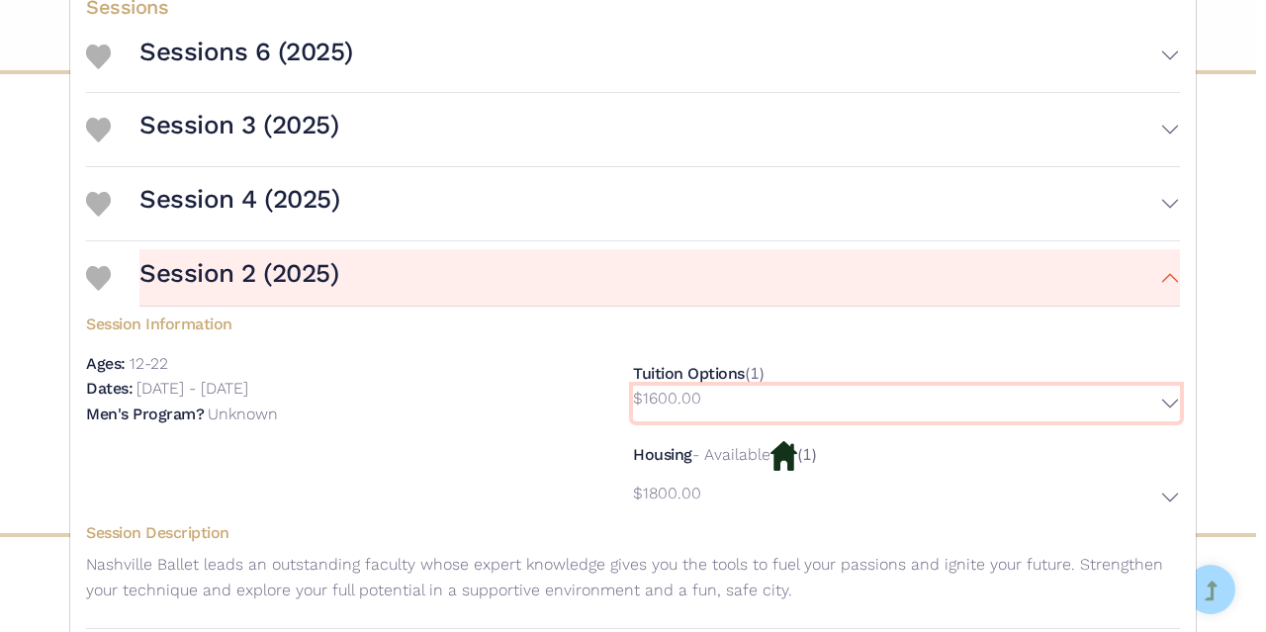
click at [1161, 386] on button "$1600.00" at bounding box center [906, 404] width 547 height 36
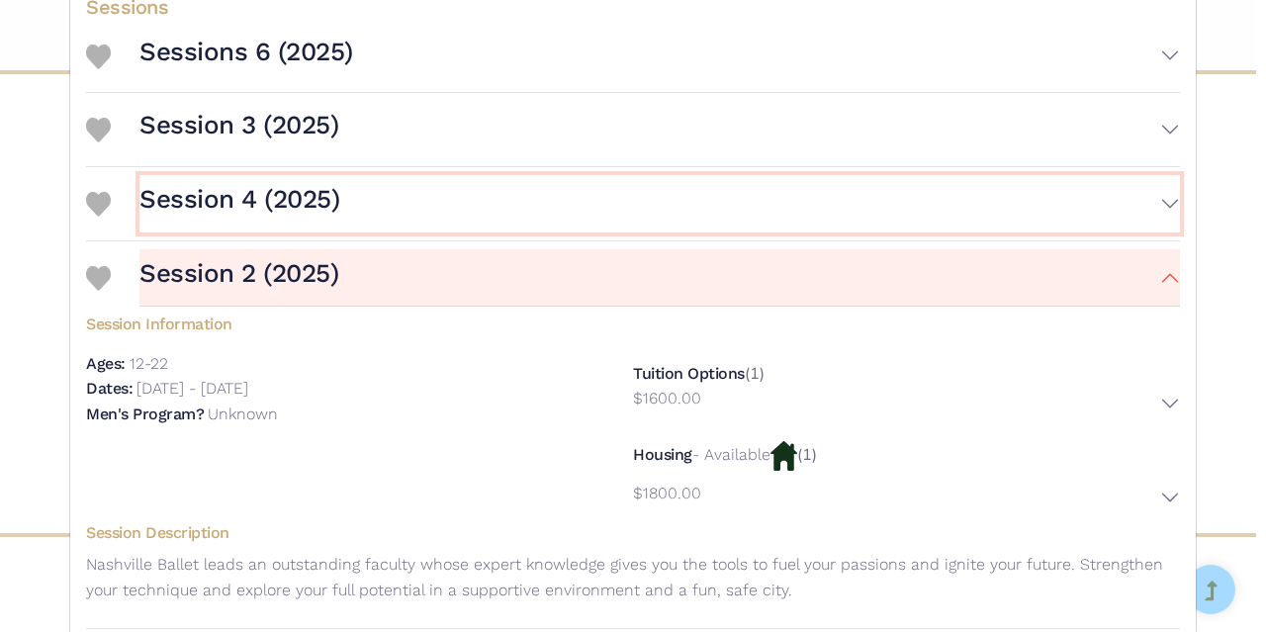
click at [339, 186] on button "Session 4 (2025)" at bounding box center [659, 203] width 1041 height 57
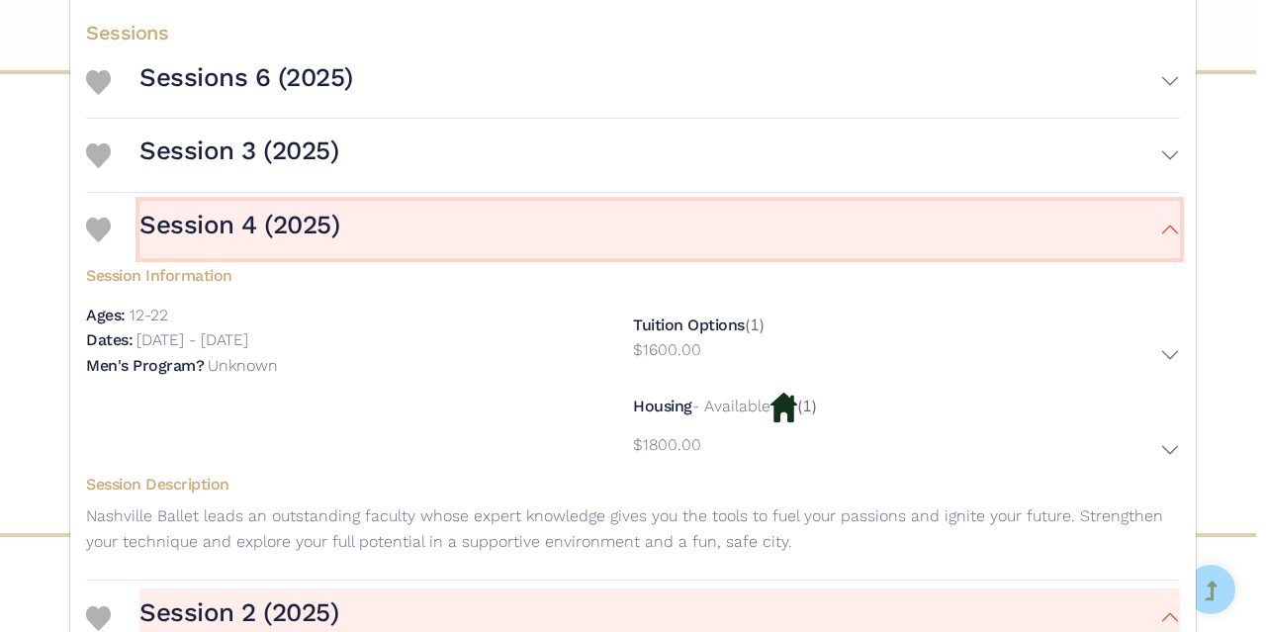
scroll to position [627, 0]
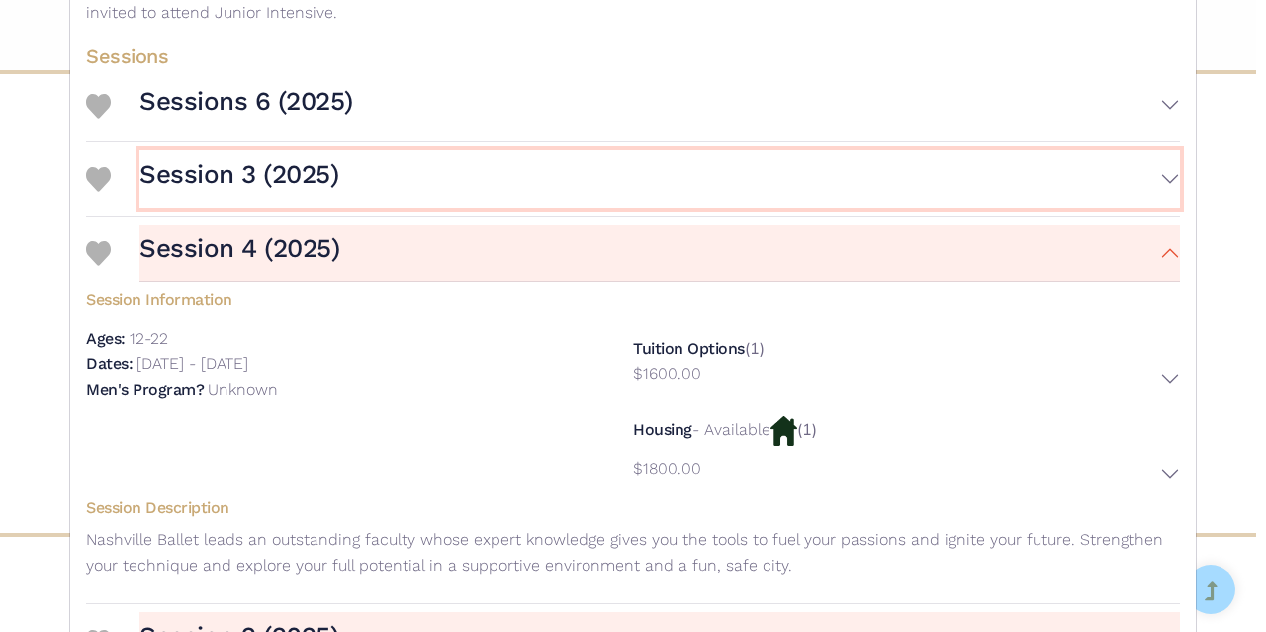
click at [372, 161] on button "Session 3 (2025)" at bounding box center [659, 178] width 1041 height 57
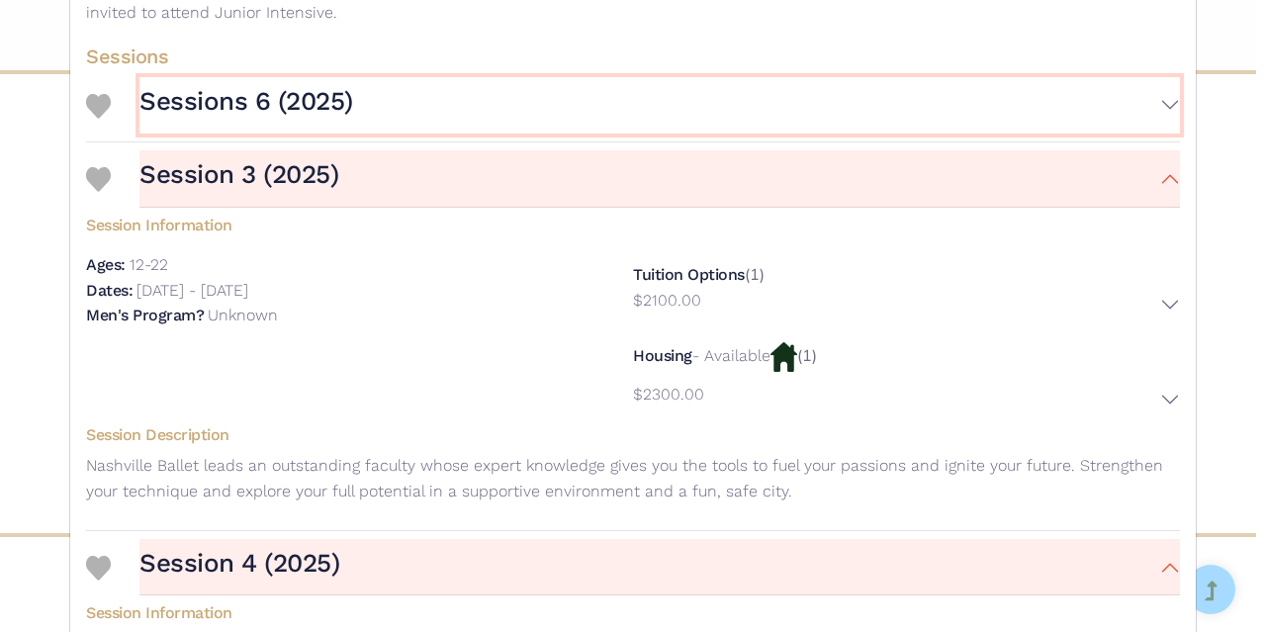
click at [371, 96] on button "Sessions 6 (2025)" at bounding box center [659, 105] width 1041 height 57
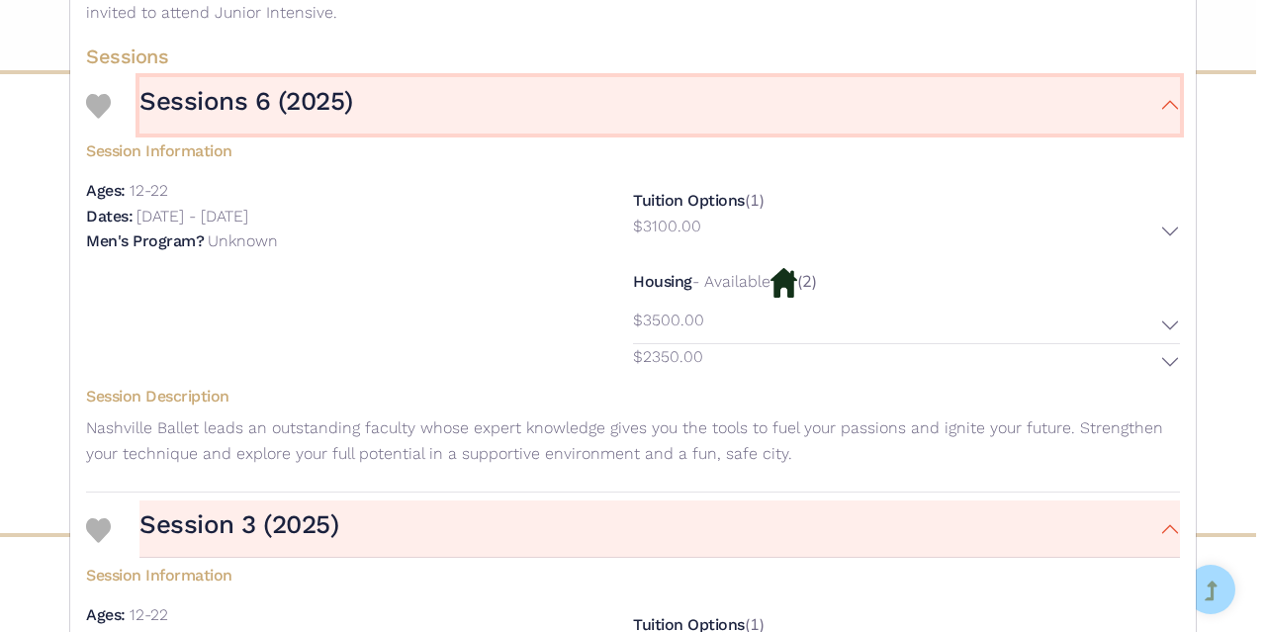
click at [371, 96] on button "Sessions 6 (2025)" at bounding box center [659, 105] width 1041 height 57
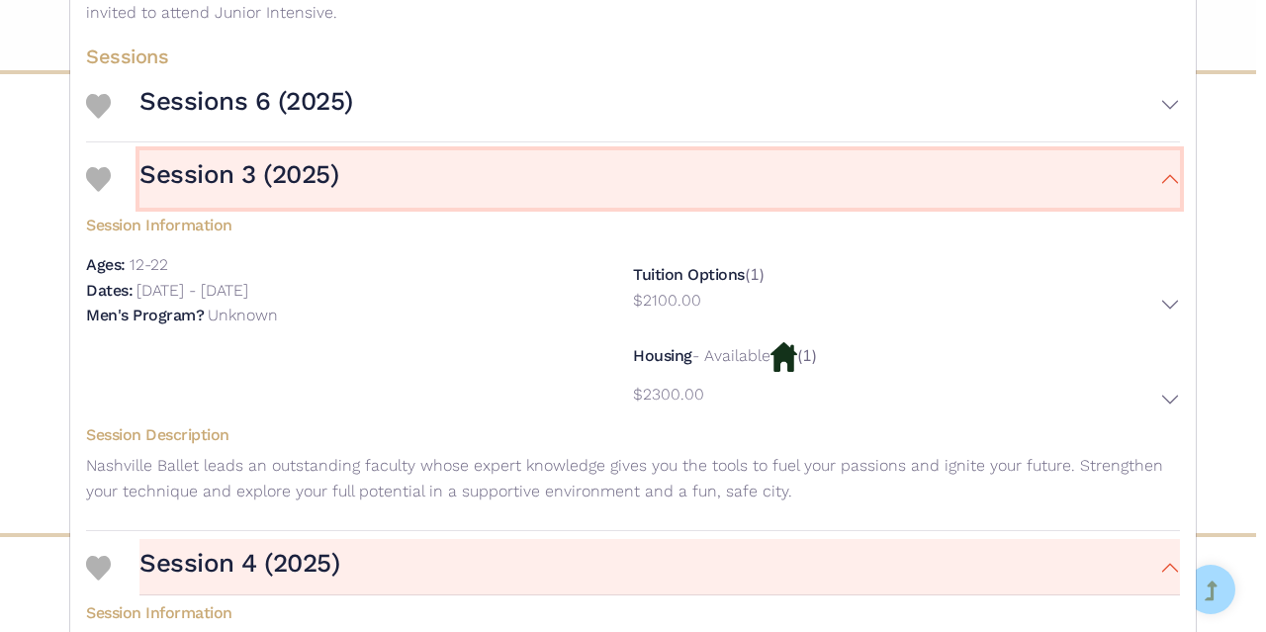
click at [375, 161] on button "Session 3 (2025)" at bounding box center [659, 178] width 1041 height 57
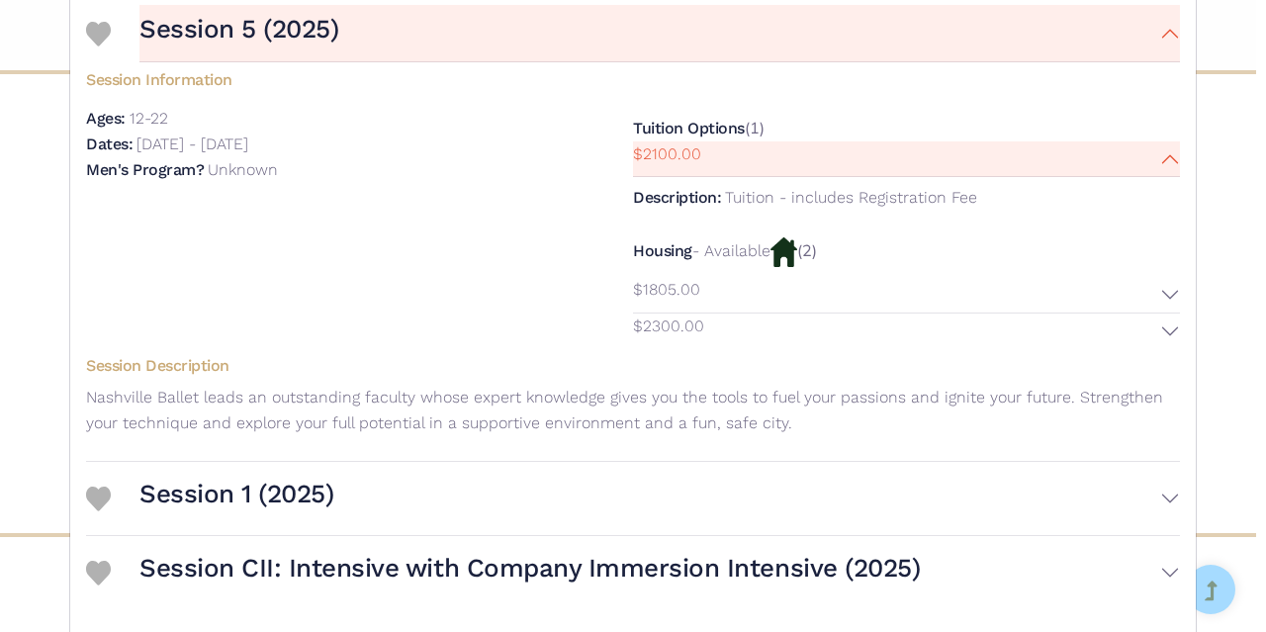
scroll to position [1672, 0]
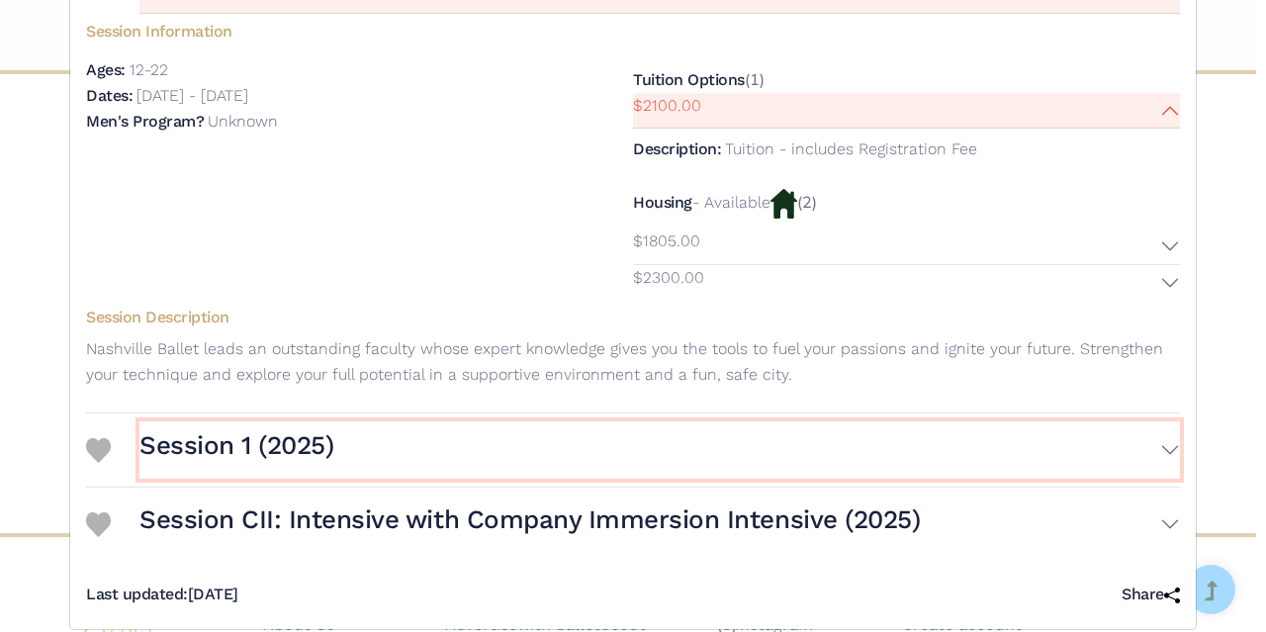
click at [392, 431] on button "Session 1 (2025)" at bounding box center [659, 449] width 1041 height 57
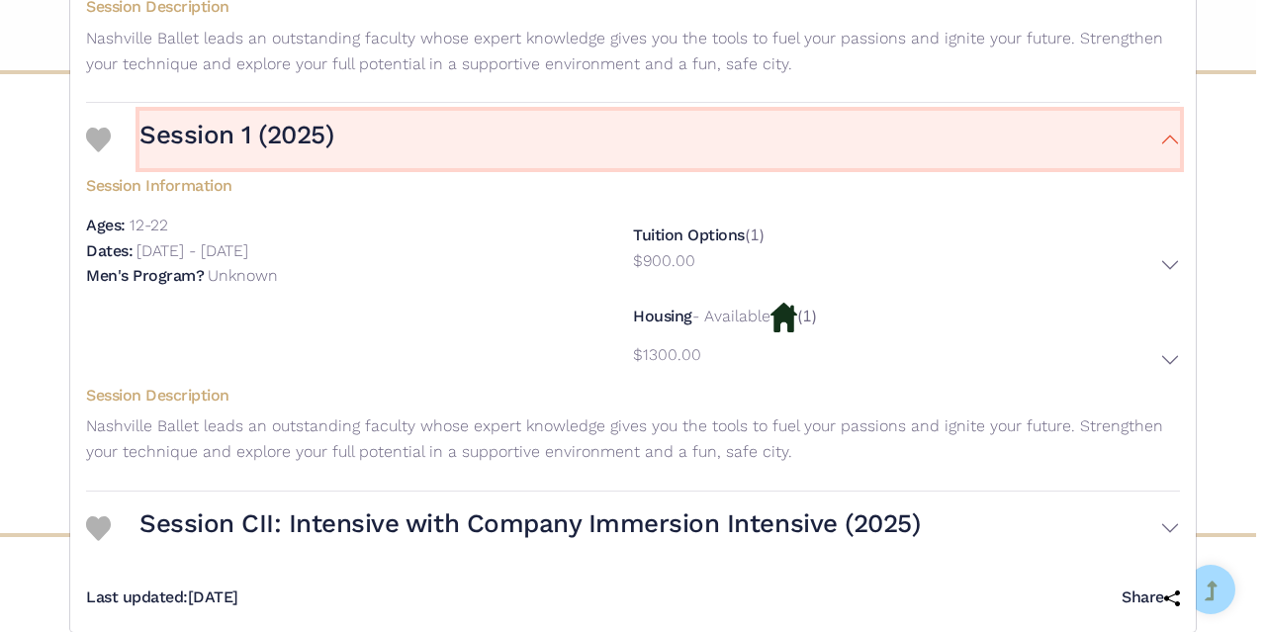
scroll to position [1986, 0]
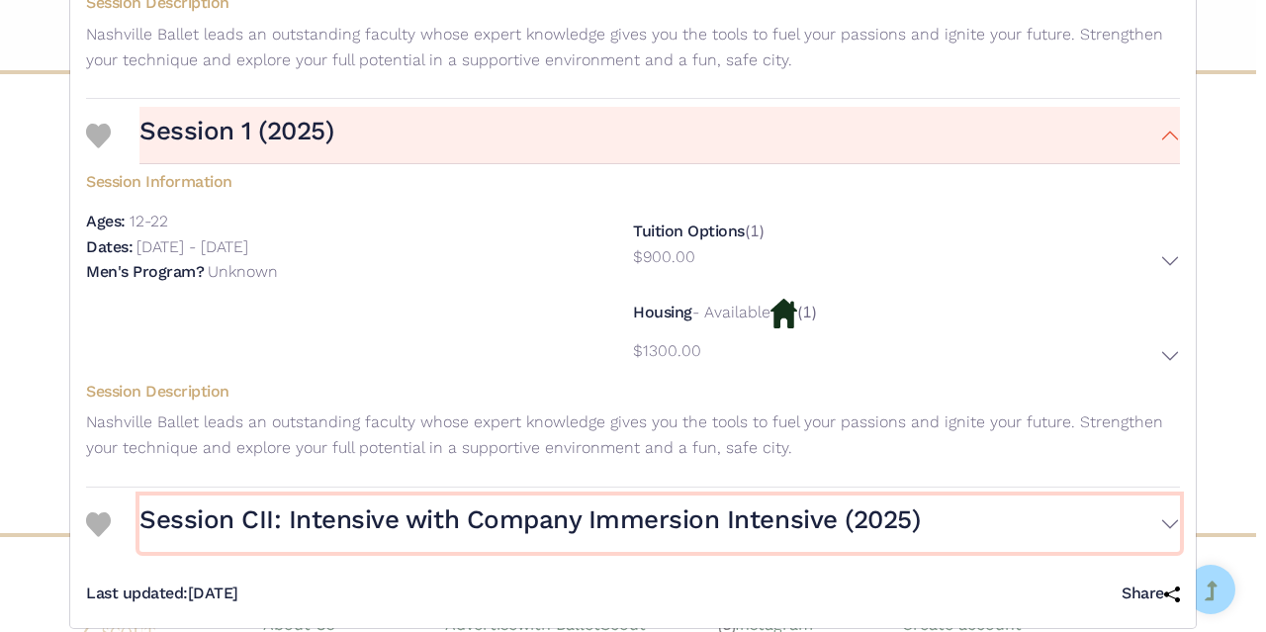
click at [1163, 496] on button "Session CII: Intensive with Company Immersion Intensive (2025)" at bounding box center [659, 524] width 1041 height 57
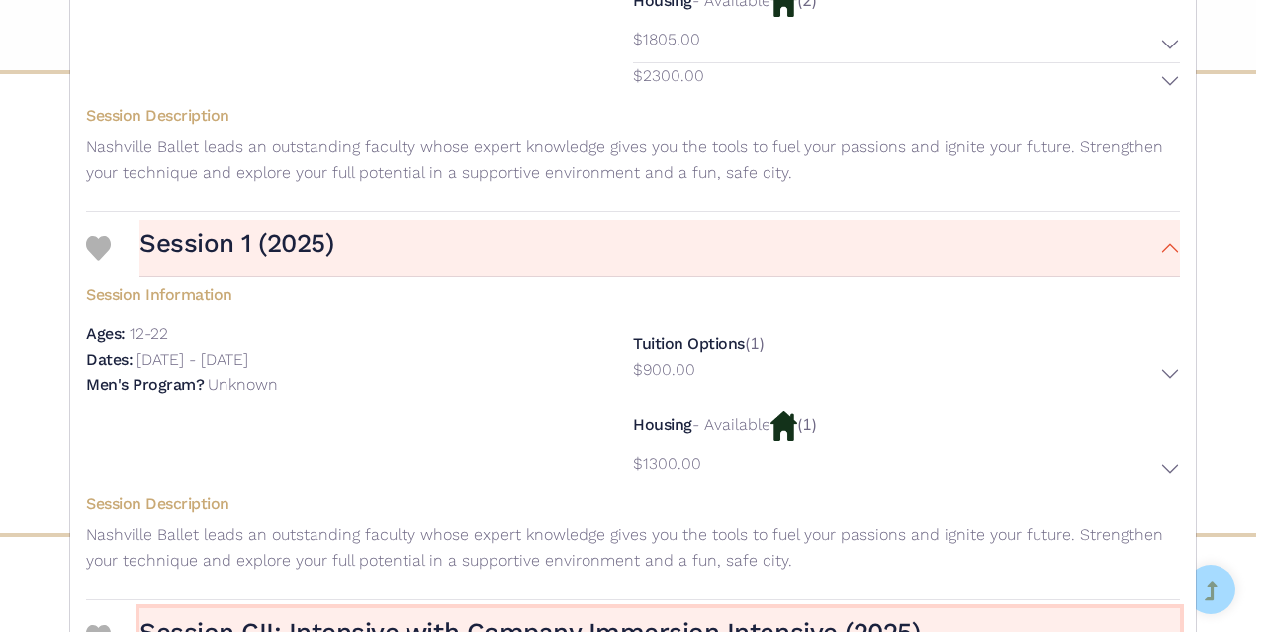
scroll to position [1838, 0]
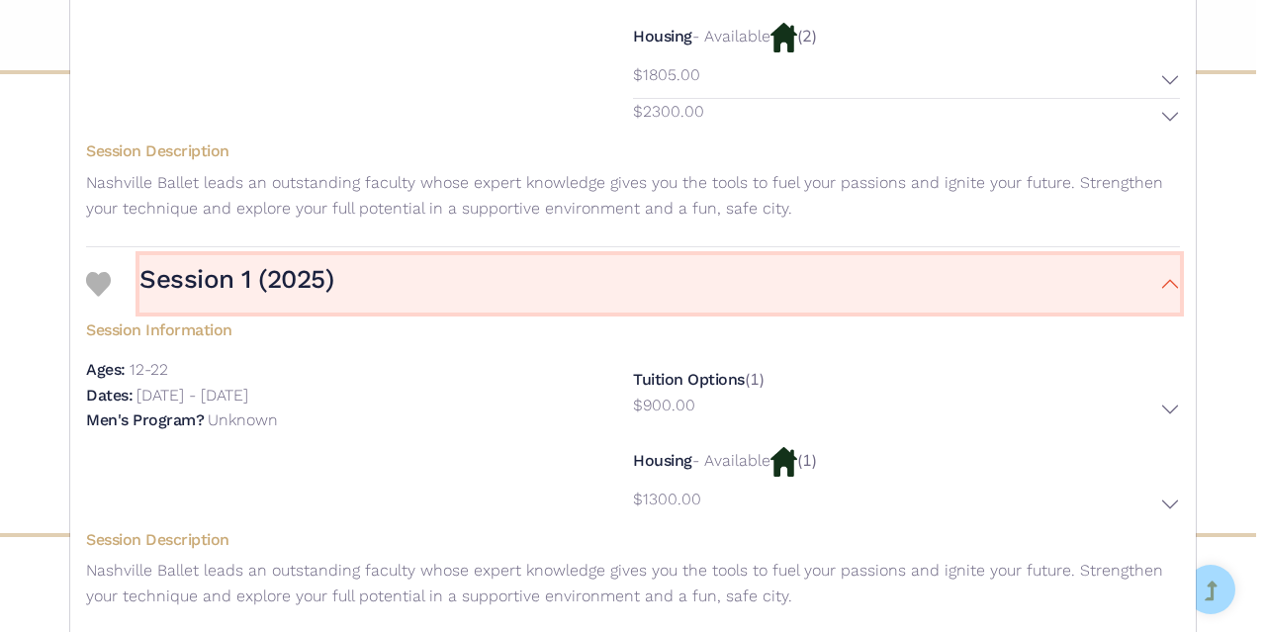
click at [1167, 258] on button "Session 1 (2025)" at bounding box center [659, 283] width 1041 height 57
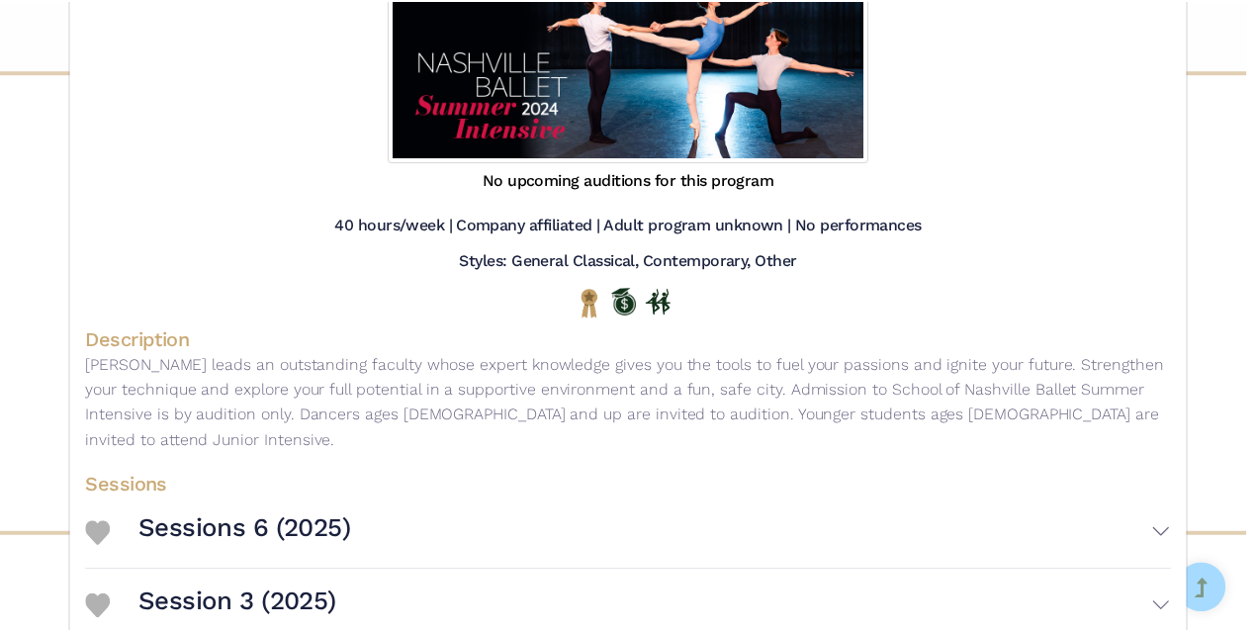
scroll to position [0, 0]
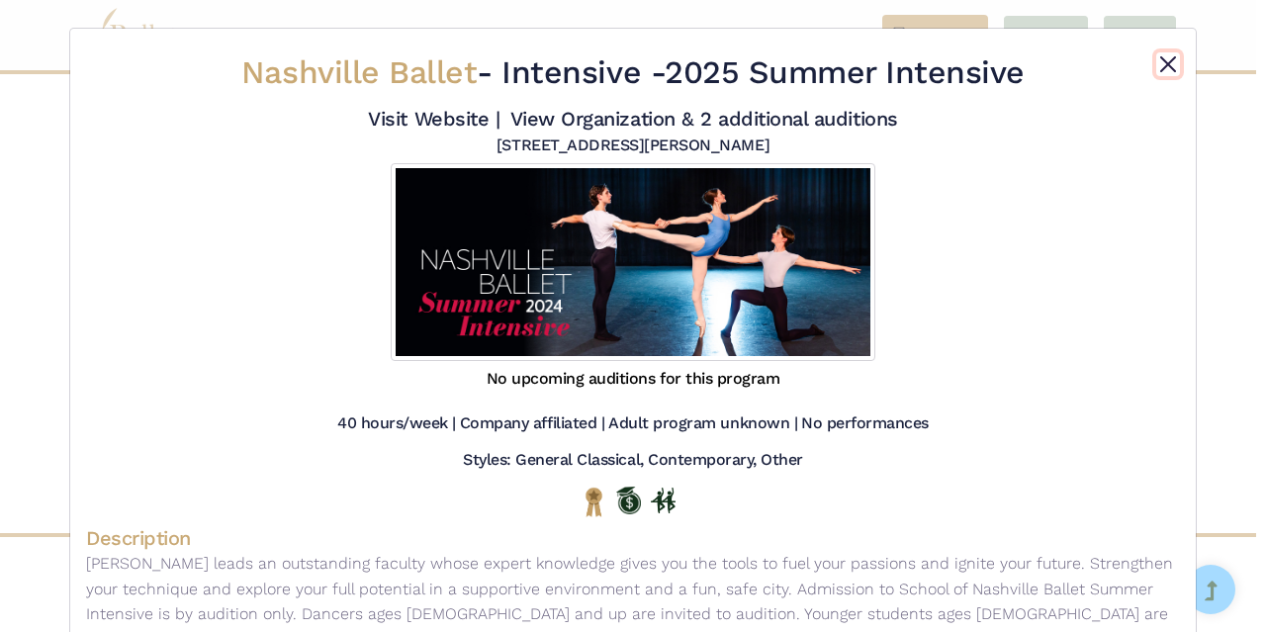
click at [1163, 67] on button "Close" at bounding box center [1168, 64] width 24 height 24
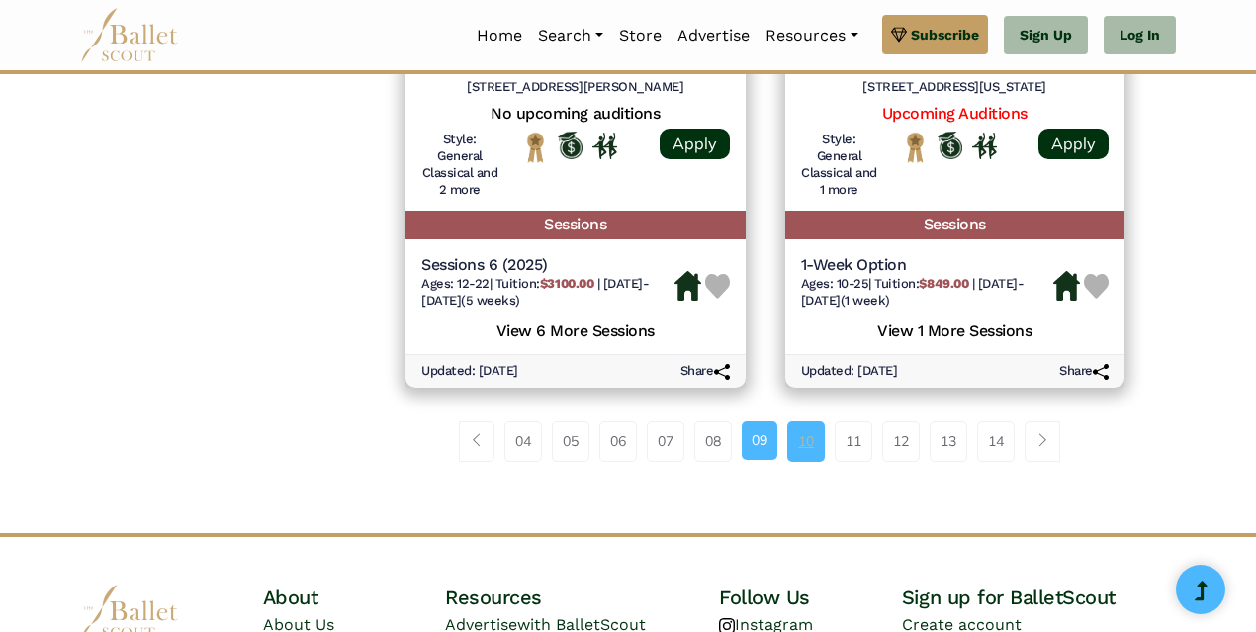
click at [804, 445] on link "10" at bounding box center [806, 441] width 38 height 40
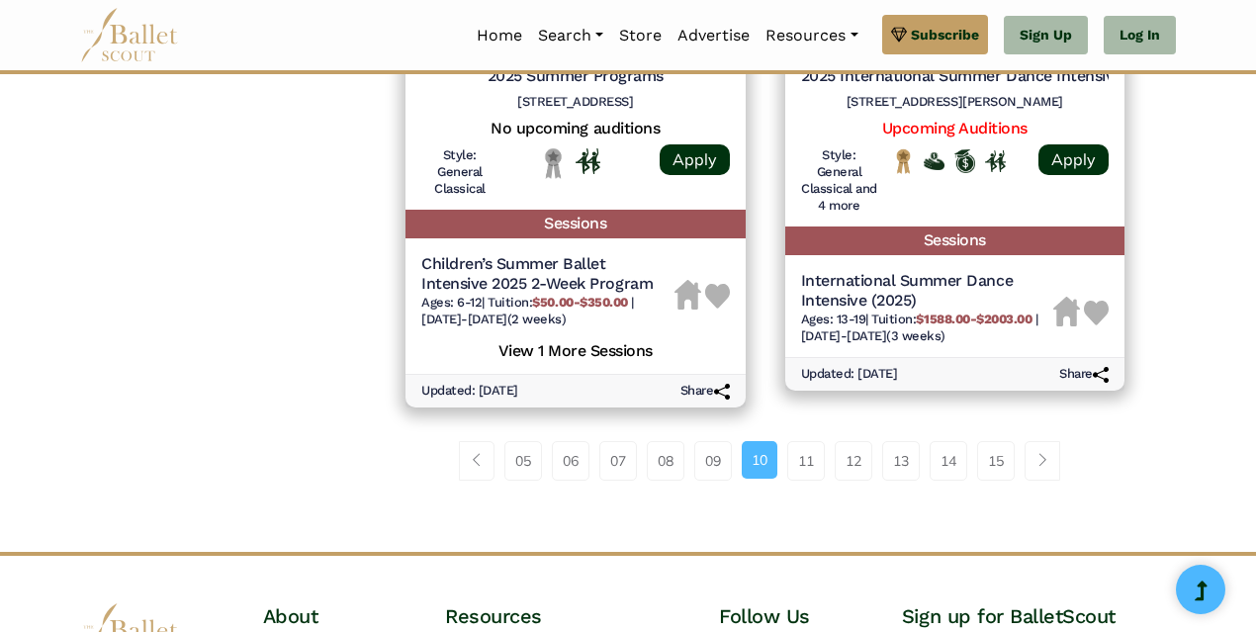
scroll to position [2968, 0]
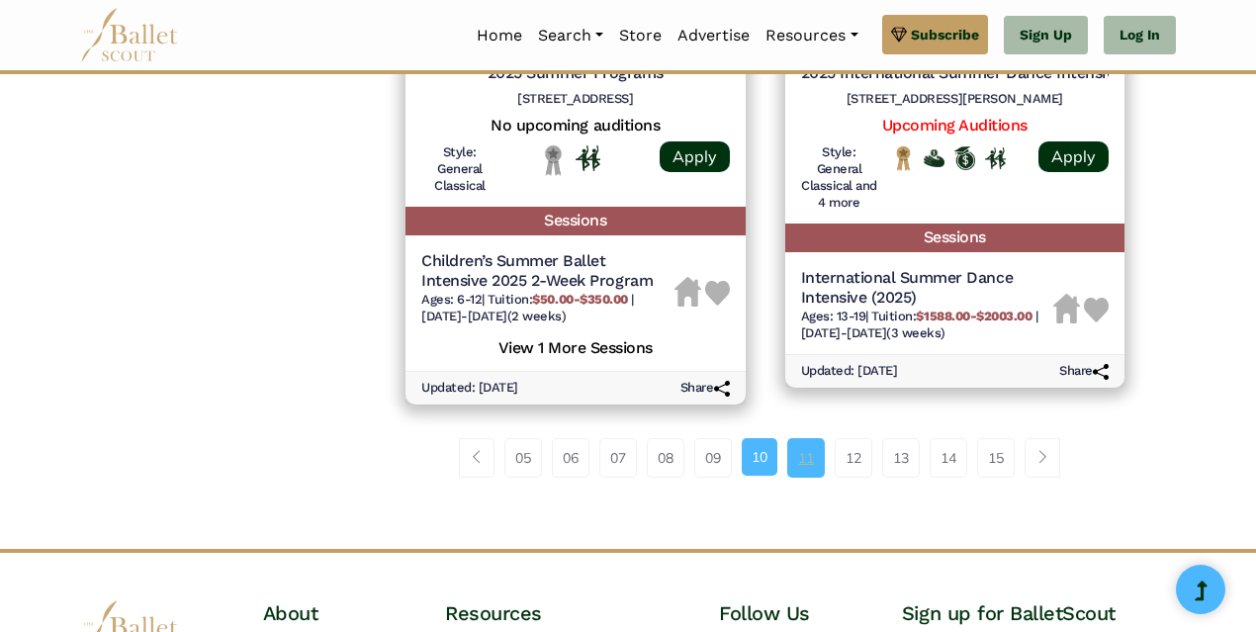
click at [807, 460] on link "11" at bounding box center [806, 458] width 38 height 40
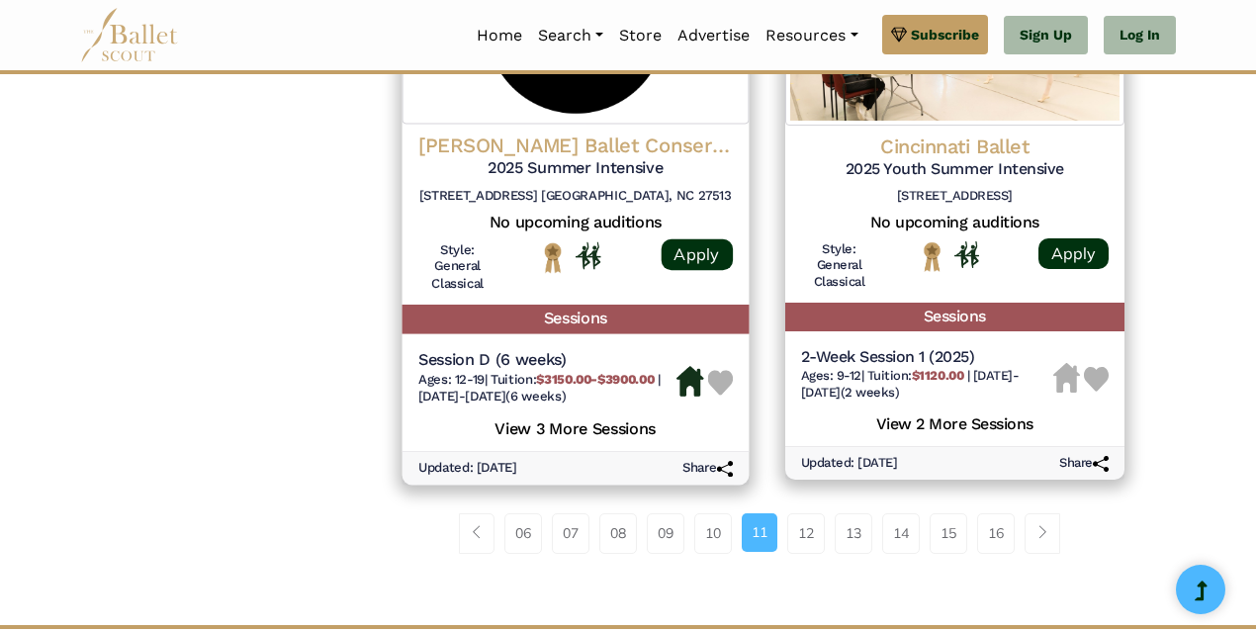
scroll to position [2869, 0]
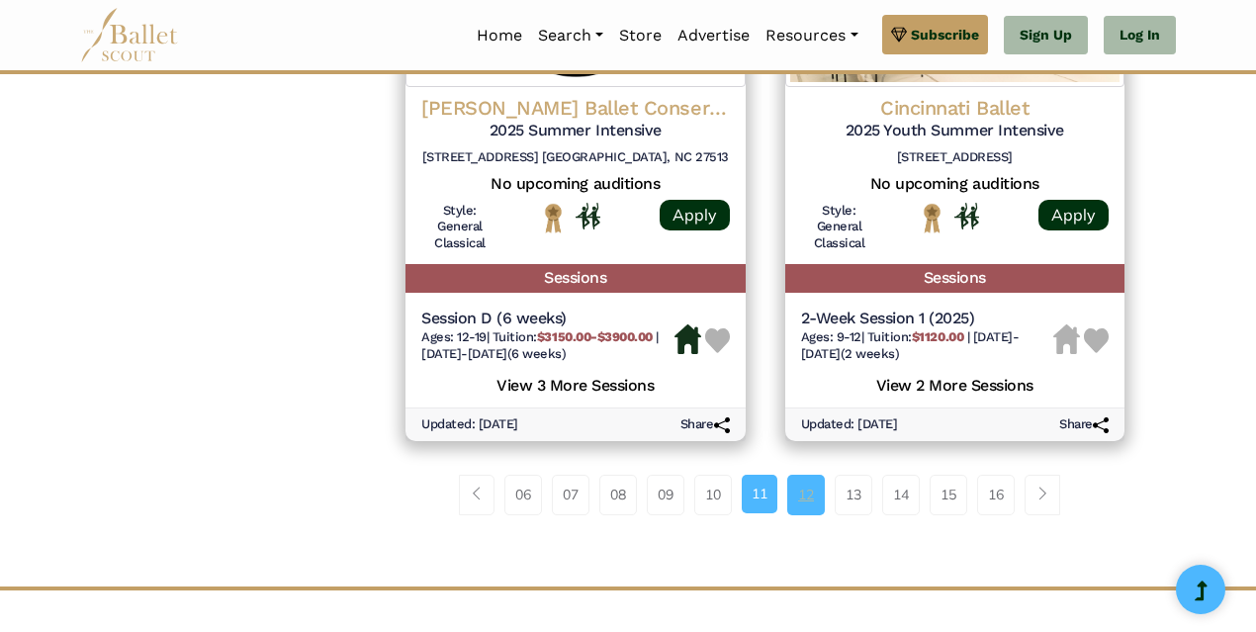
click at [808, 490] on link "12" at bounding box center [806, 495] width 38 height 40
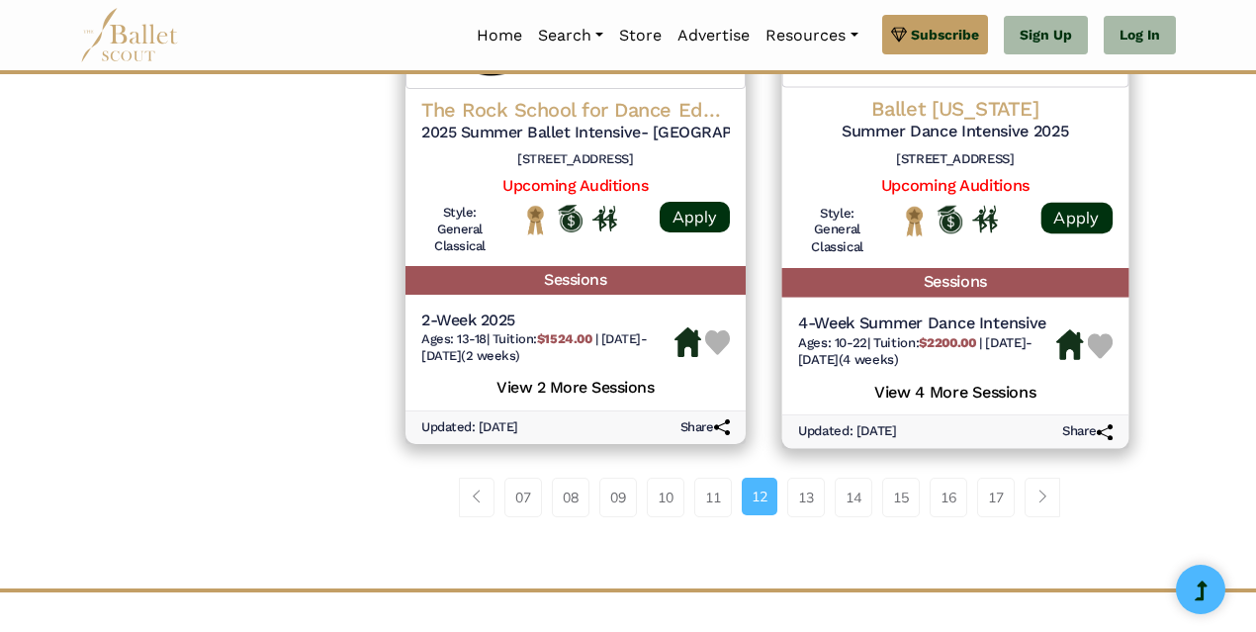
scroll to position [2869, 0]
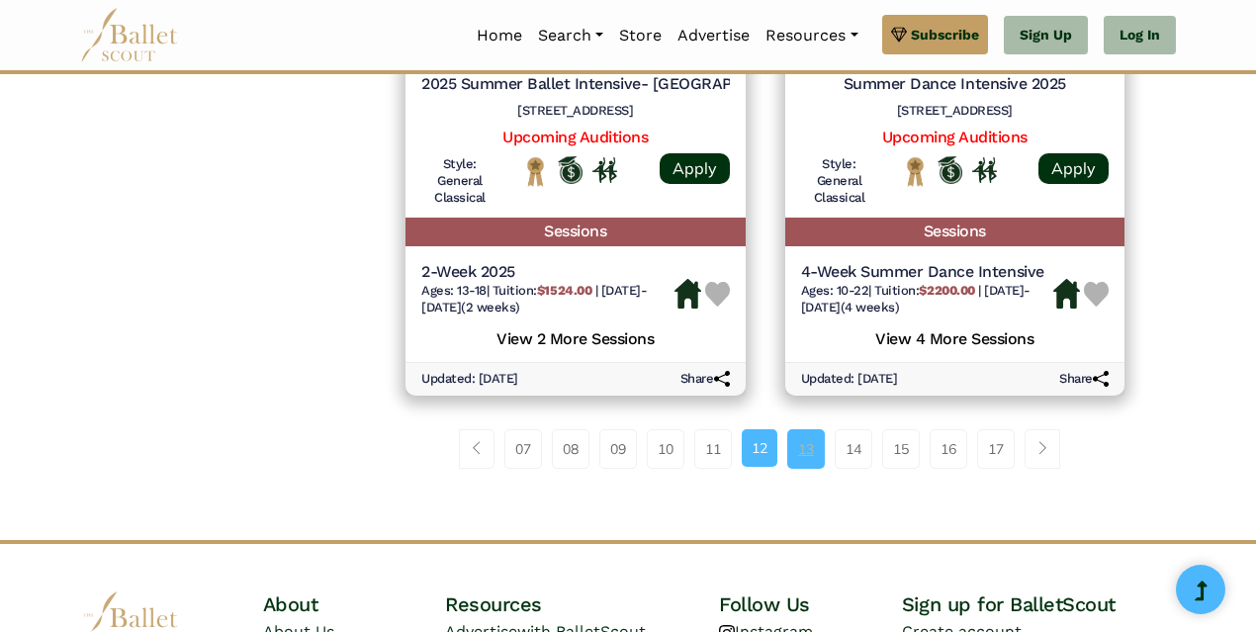
click at [808, 452] on link "13" at bounding box center [806, 449] width 38 height 40
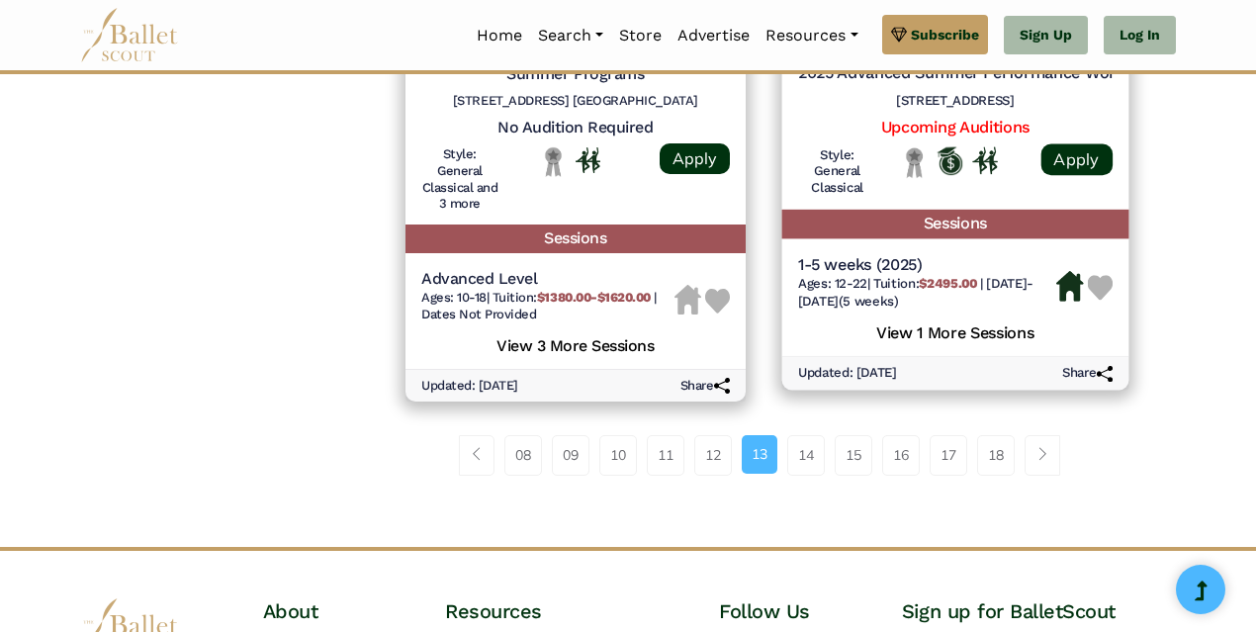
scroll to position [2894, 0]
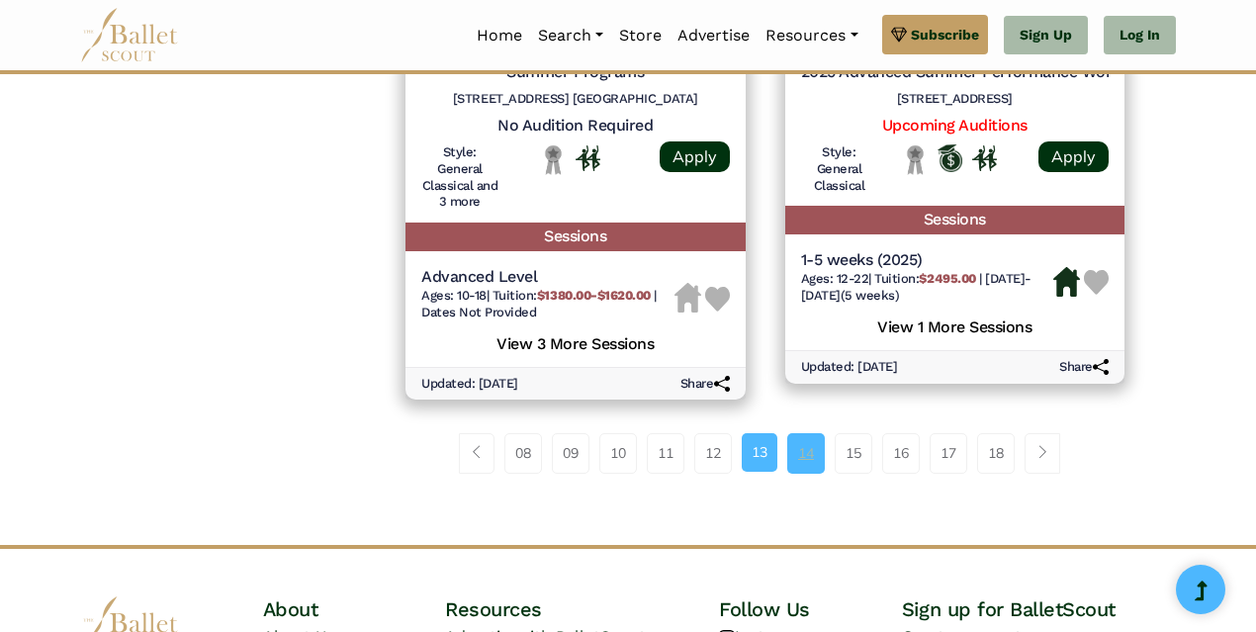
click at [807, 455] on link "14" at bounding box center [806, 453] width 38 height 40
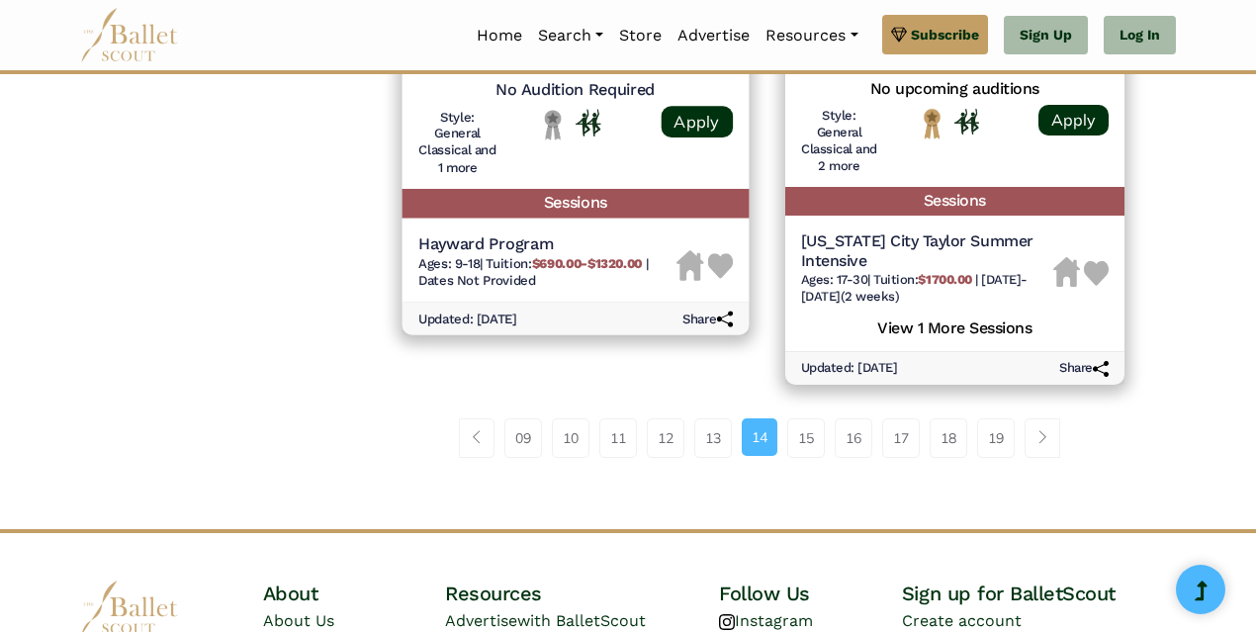
scroll to position [3017, 0]
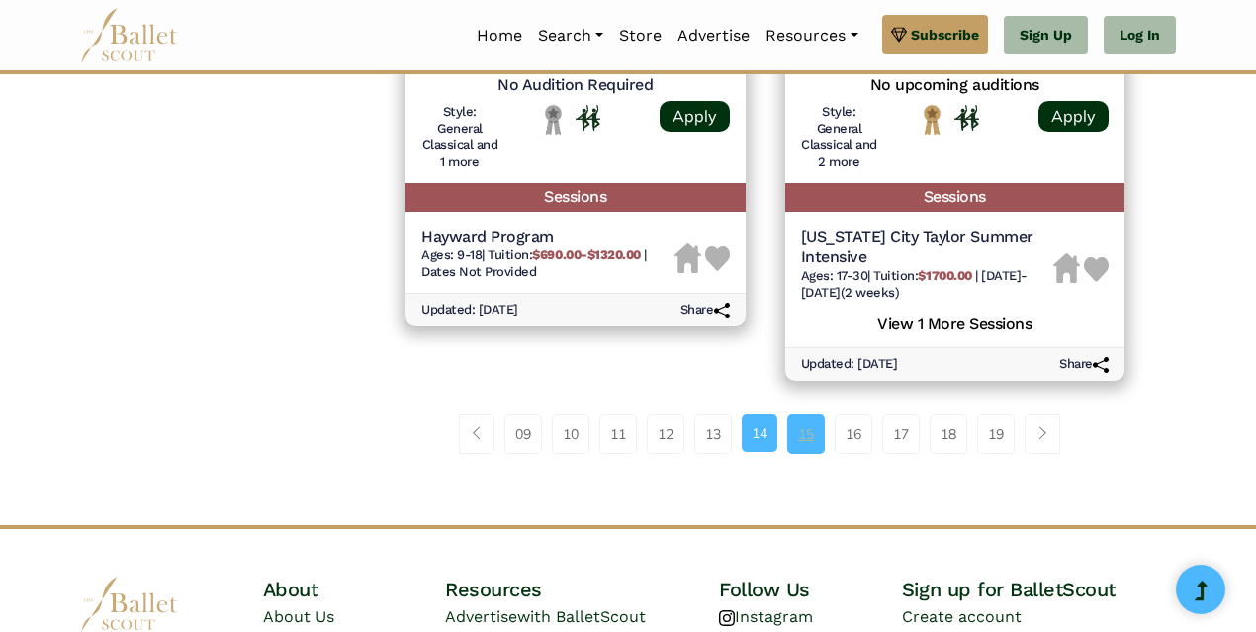
click at [808, 430] on link "15" at bounding box center [806, 435] width 38 height 40
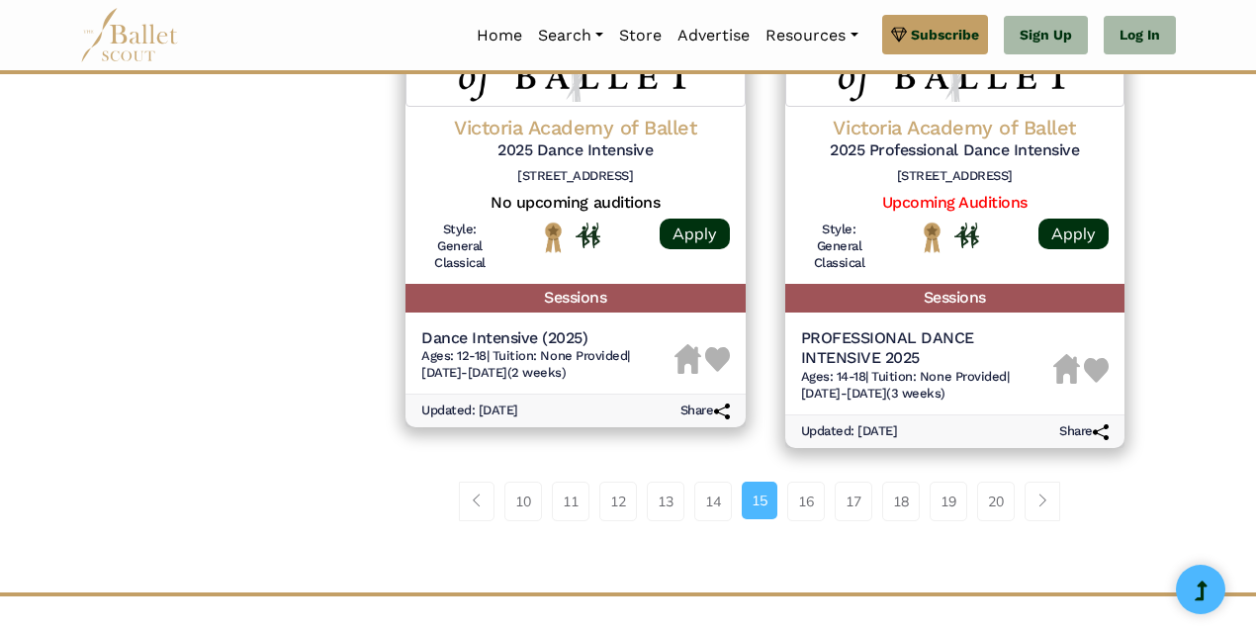
scroll to position [2894, 0]
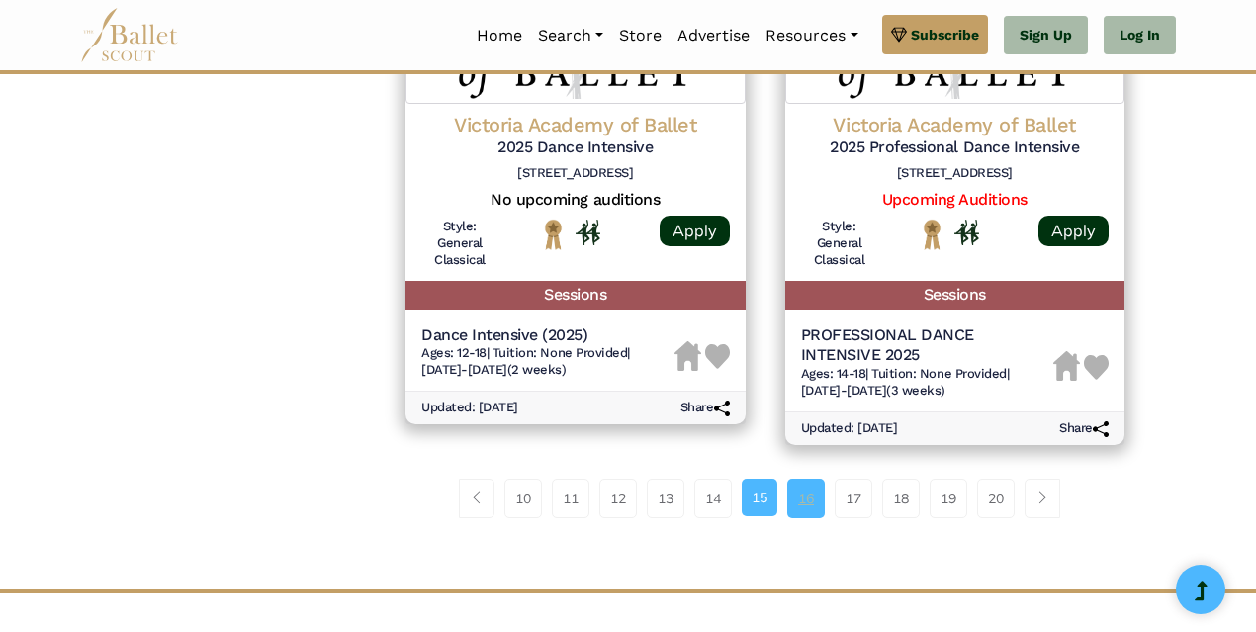
click at [807, 480] on link "16" at bounding box center [806, 499] width 38 height 40
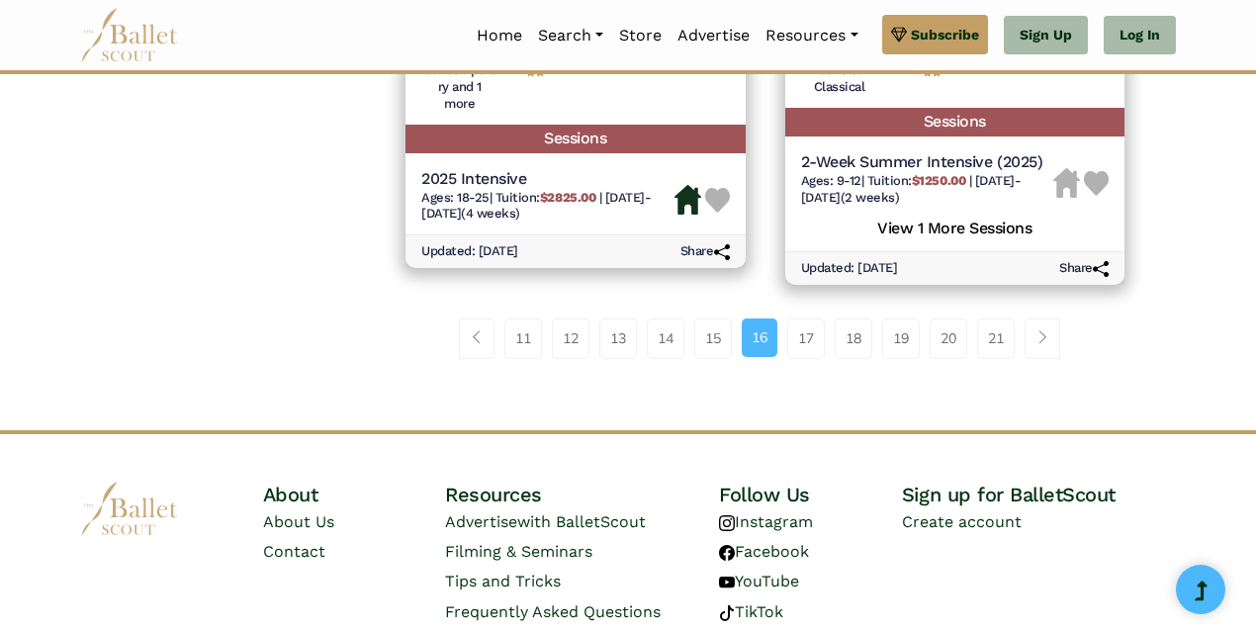
scroll to position [3042, 0]
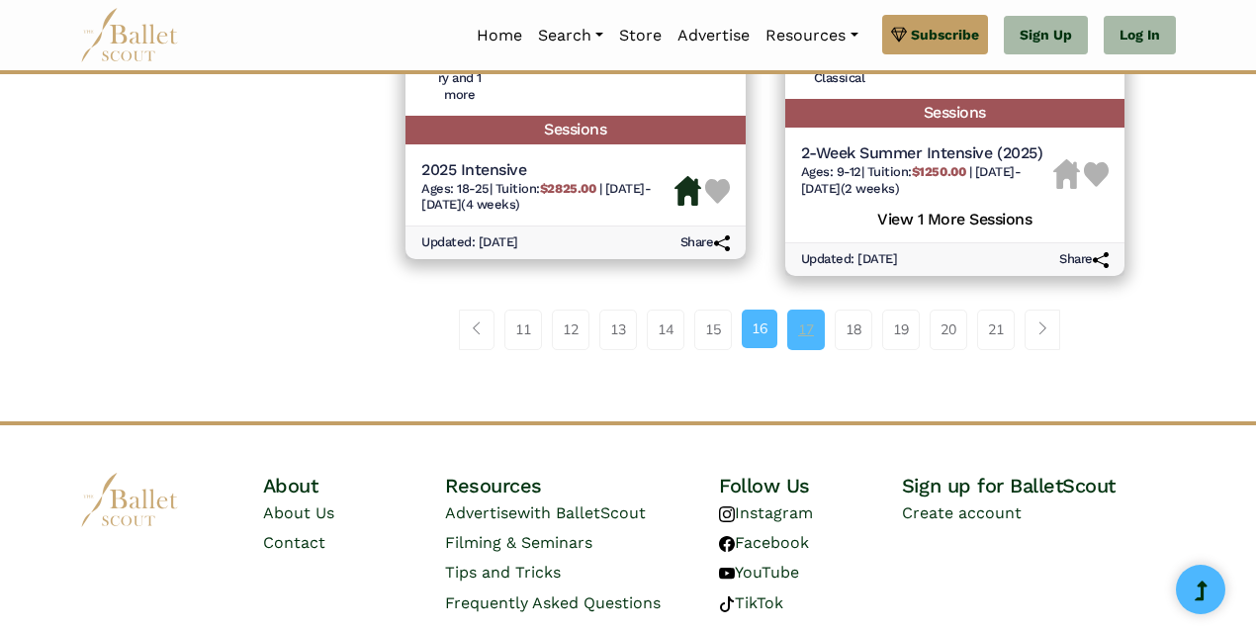
click at [815, 331] on link "17" at bounding box center [806, 330] width 38 height 40
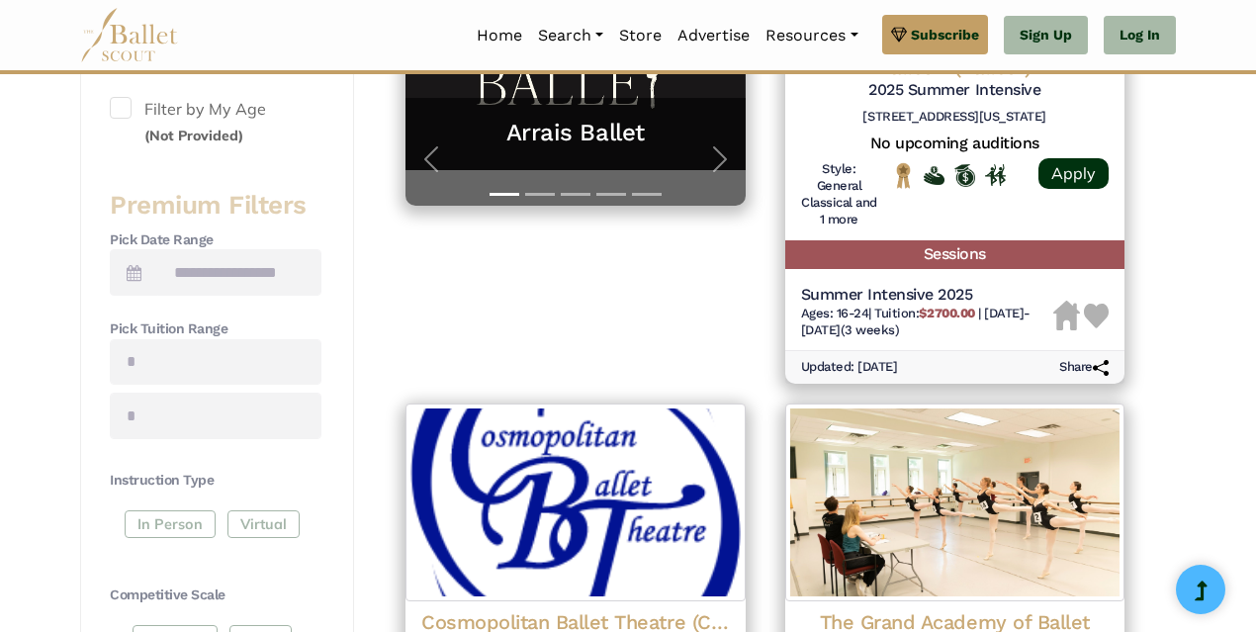
scroll to position [569, 0]
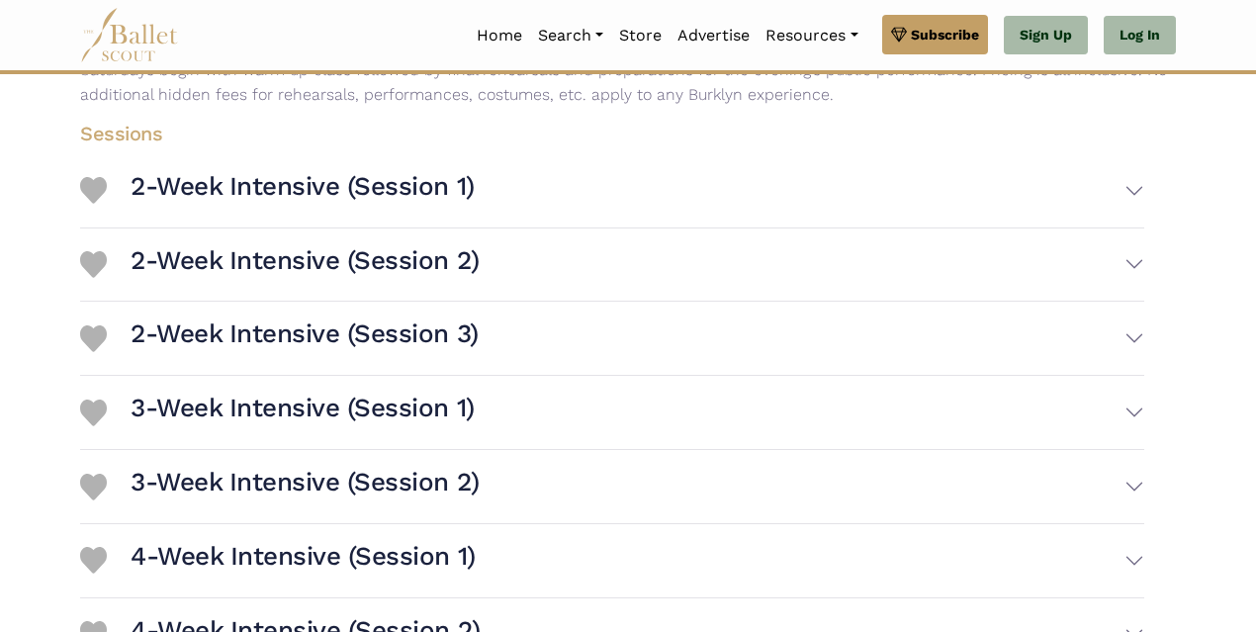
scroll to position [495, 0]
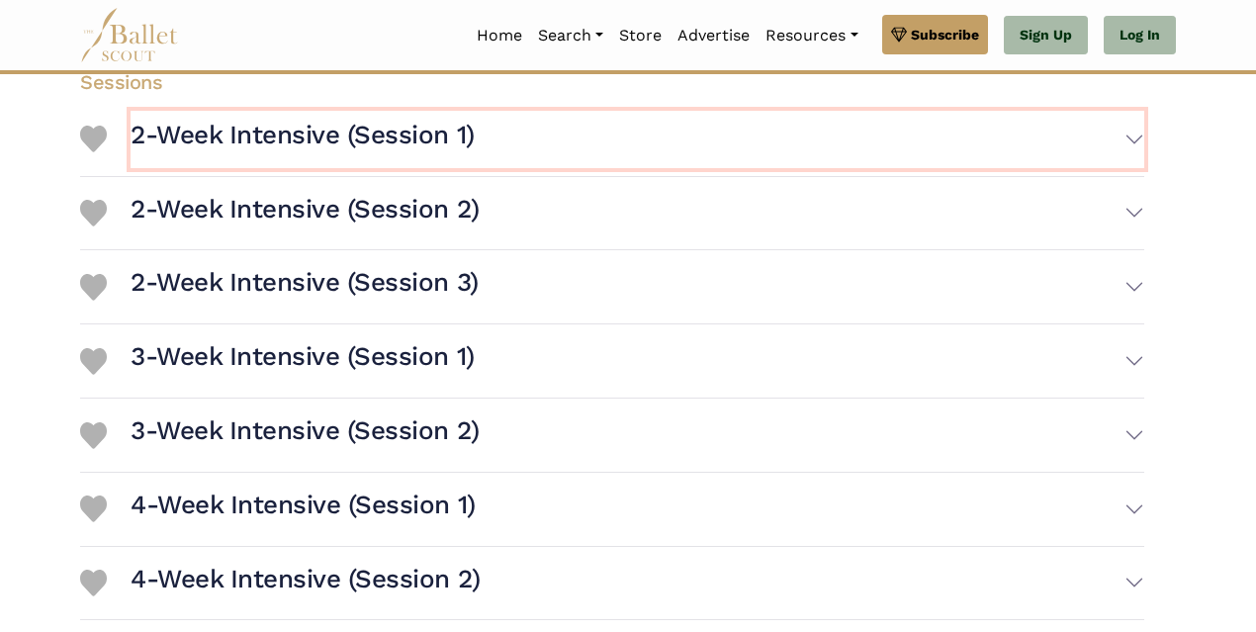
click at [1126, 139] on button "2-Week Intensive (Session 1)" at bounding box center [638, 139] width 1014 height 57
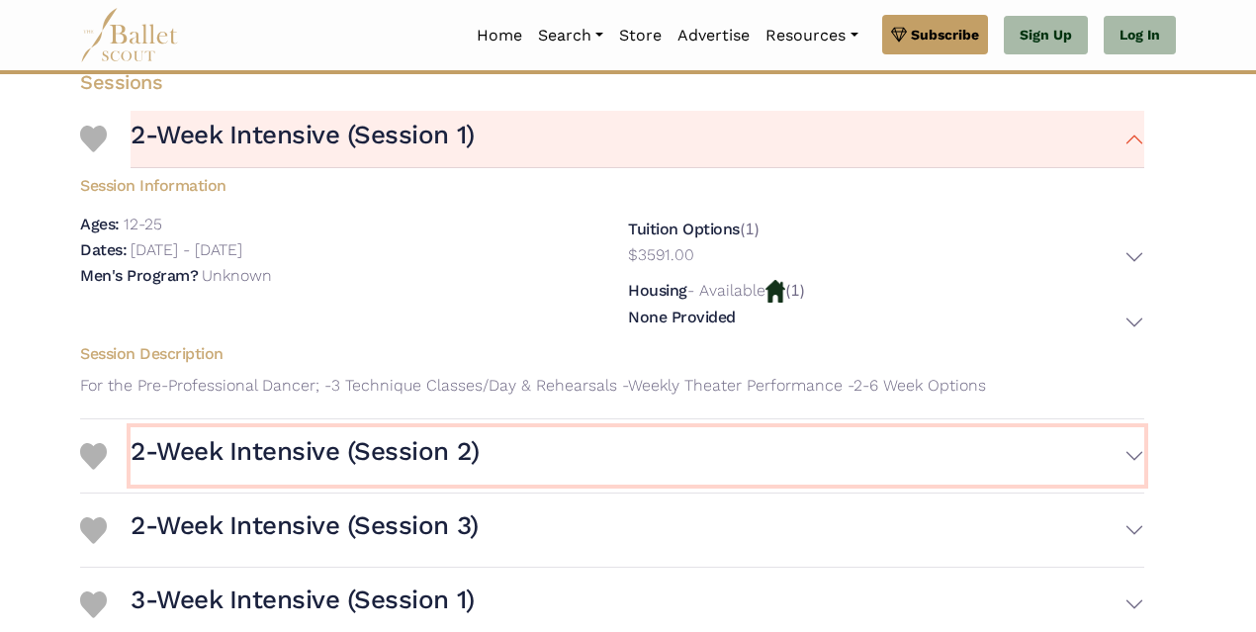
click at [1131, 457] on button "2-Week Intensive (Session 2)" at bounding box center [638, 455] width 1014 height 57
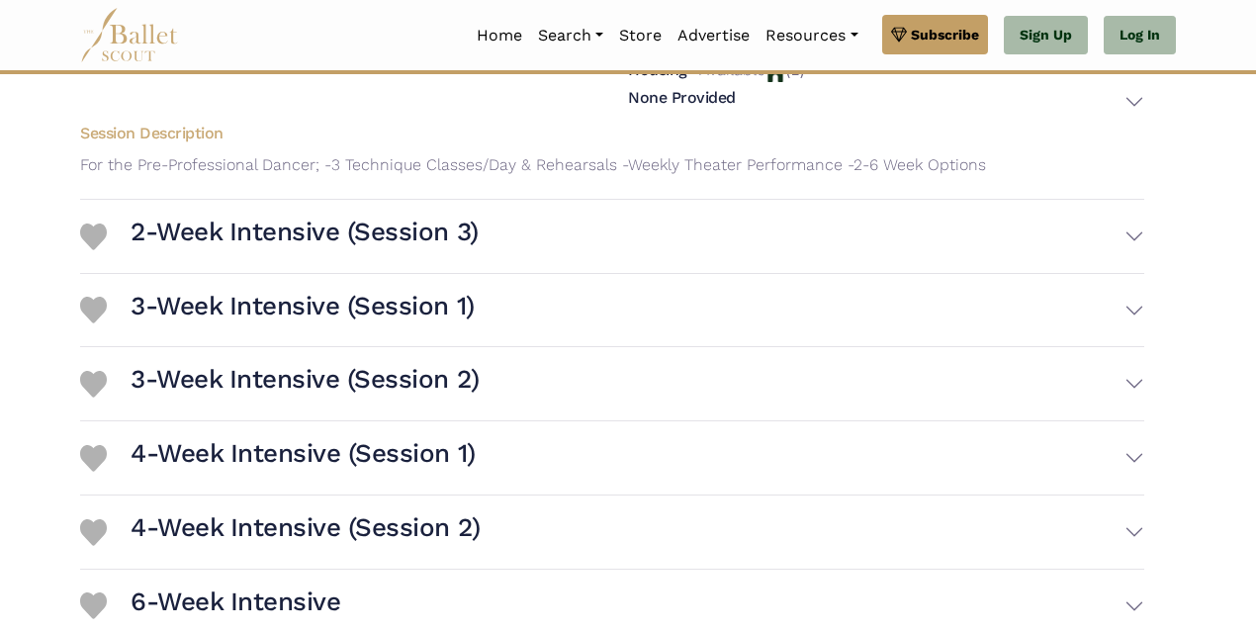
scroll to position [1039, 0]
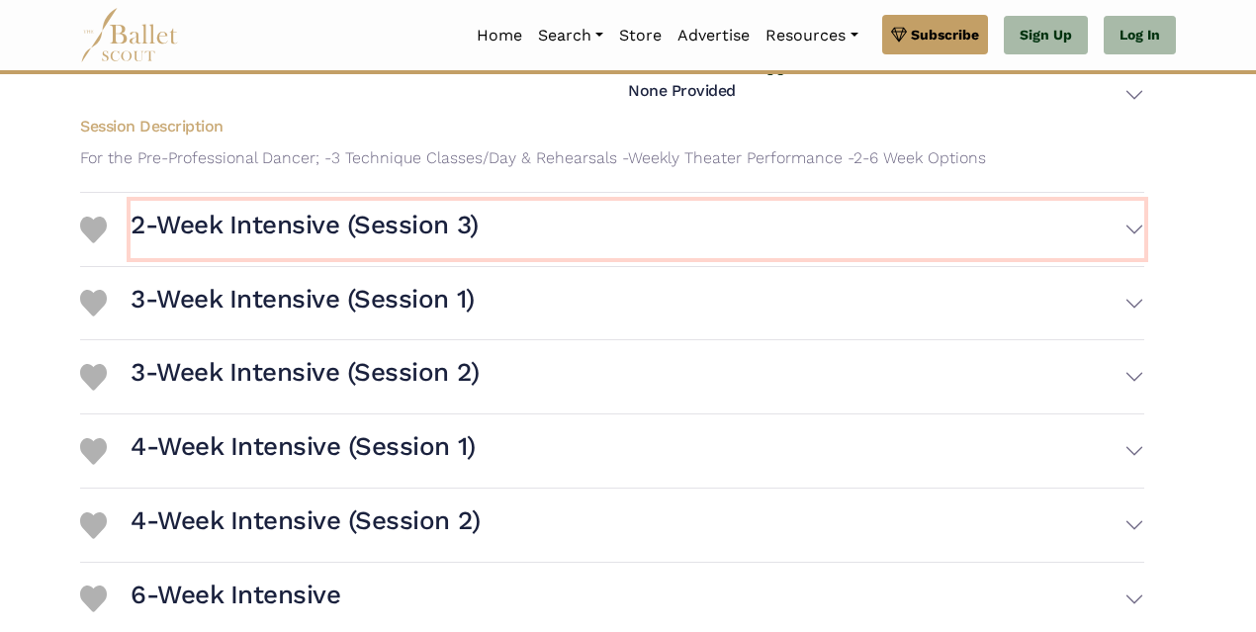
click at [1131, 230] on button "2-Week Intensive (Session 3)" at bounding box center [638, 229] width 1014 height 57
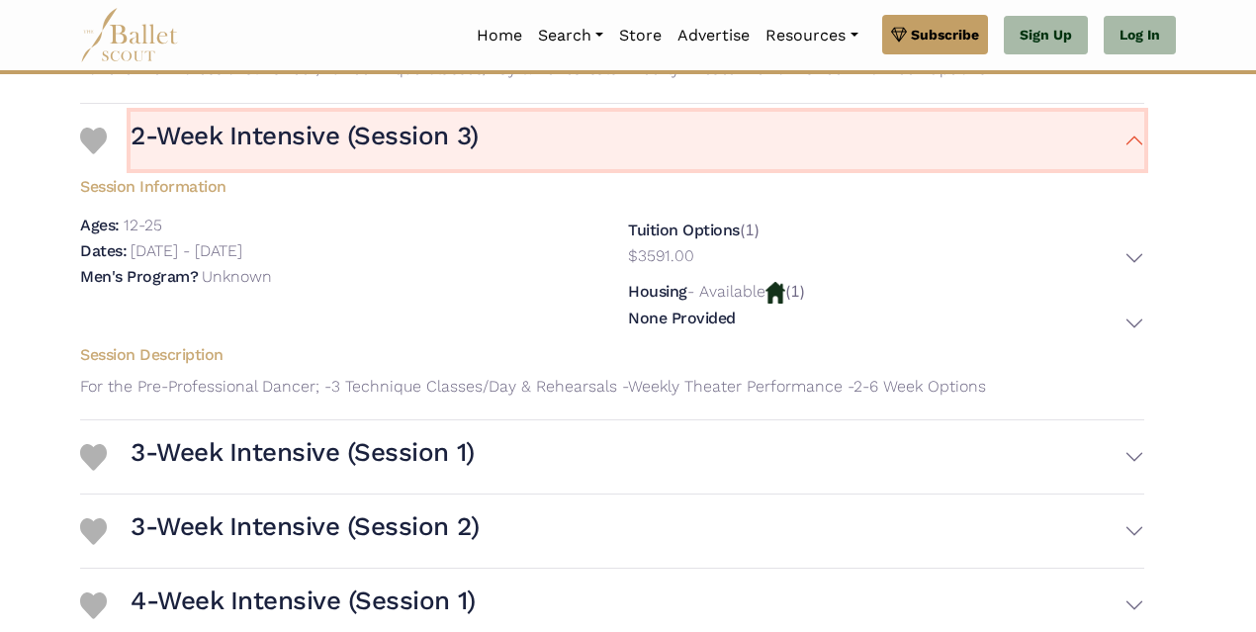
scroll to position [1162, 0]
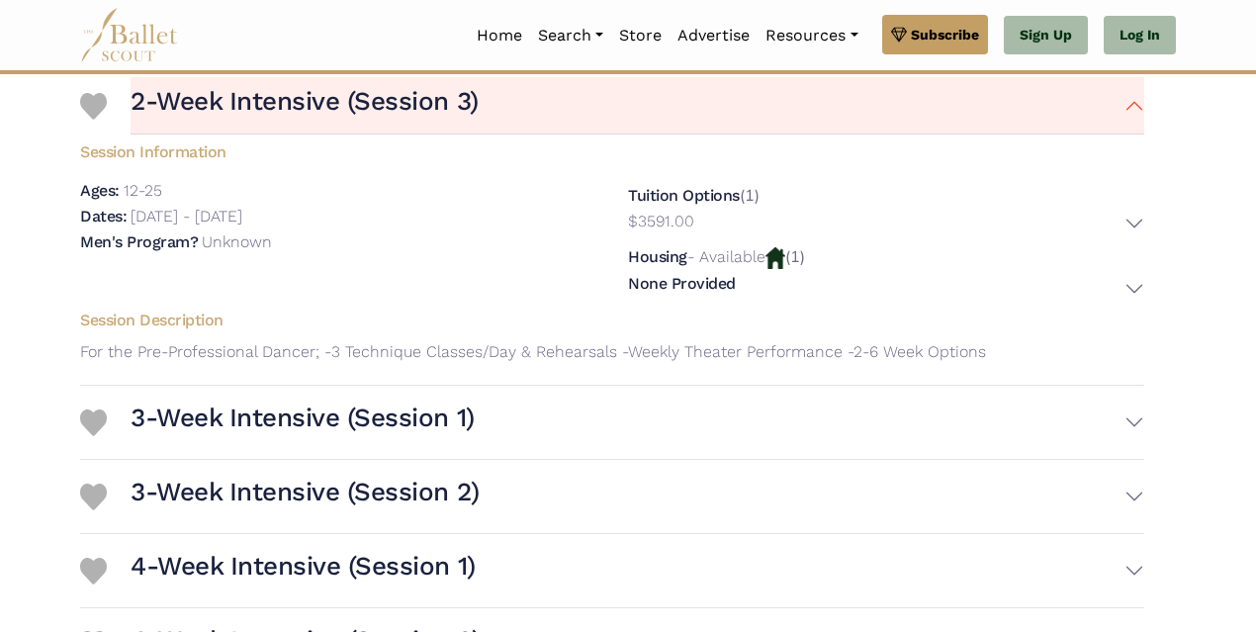
drag, startPoint x: 132, startPoint y: 214, endPoint x: 399, endPoint y: 214, distance: 267.1
click at [399, 214] on div "Dates: [DATE] - [DATE]" at bounding box center [338, 217] width 516 height 26
drag, startPoint x: 391, startPoint y: 214, endPoint x: 133, endPoint y: 224, distance: 258.4
click at [133, 224] on div "Dates: [DATE] - [DATE]" at bounding box center [338, 217] width 516 height 26
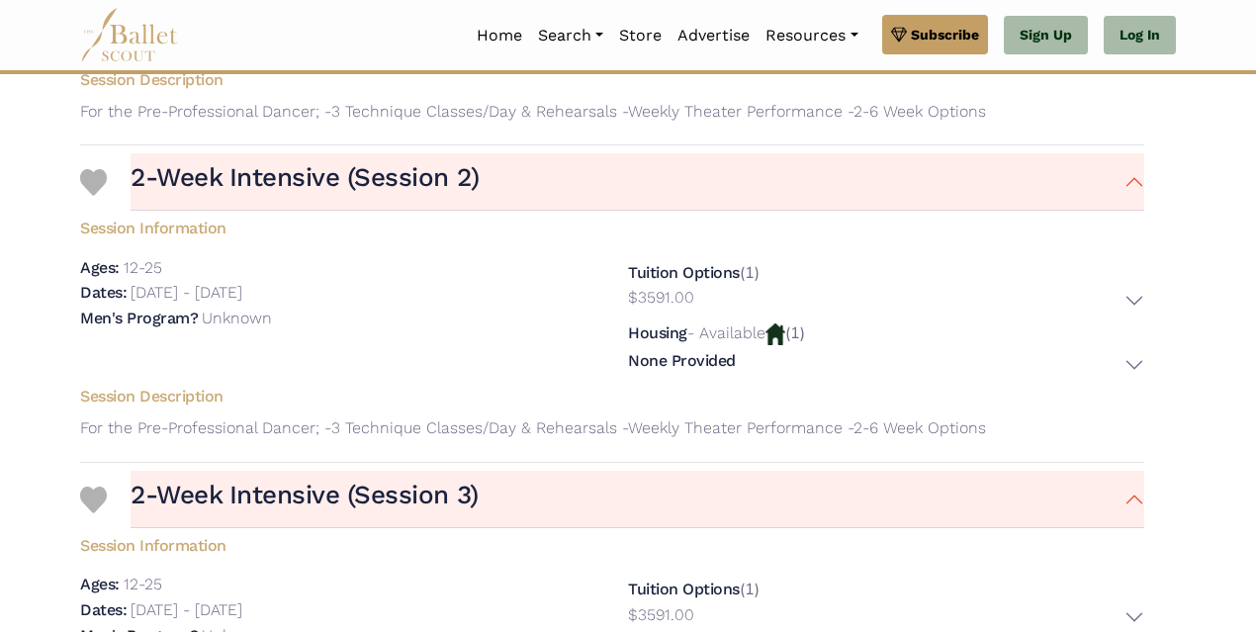
scroll to position [767, 0]
drag, startPoint x: 131, startPoint y: 292, endPoint x: 369, endPoint y: 297, distance: 238.5
click at [369, 297] on div "Dates: [DATE] - [DATE]" at bounding box center [338, 295] width 516 height 26
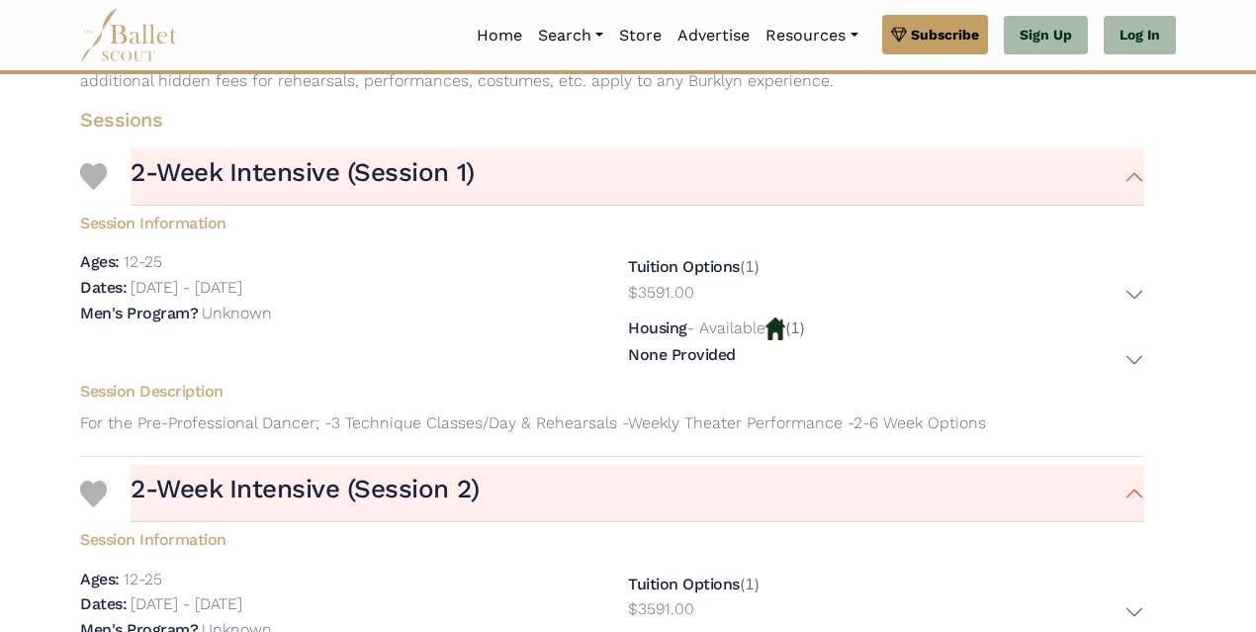
scroll to position [396, 0]
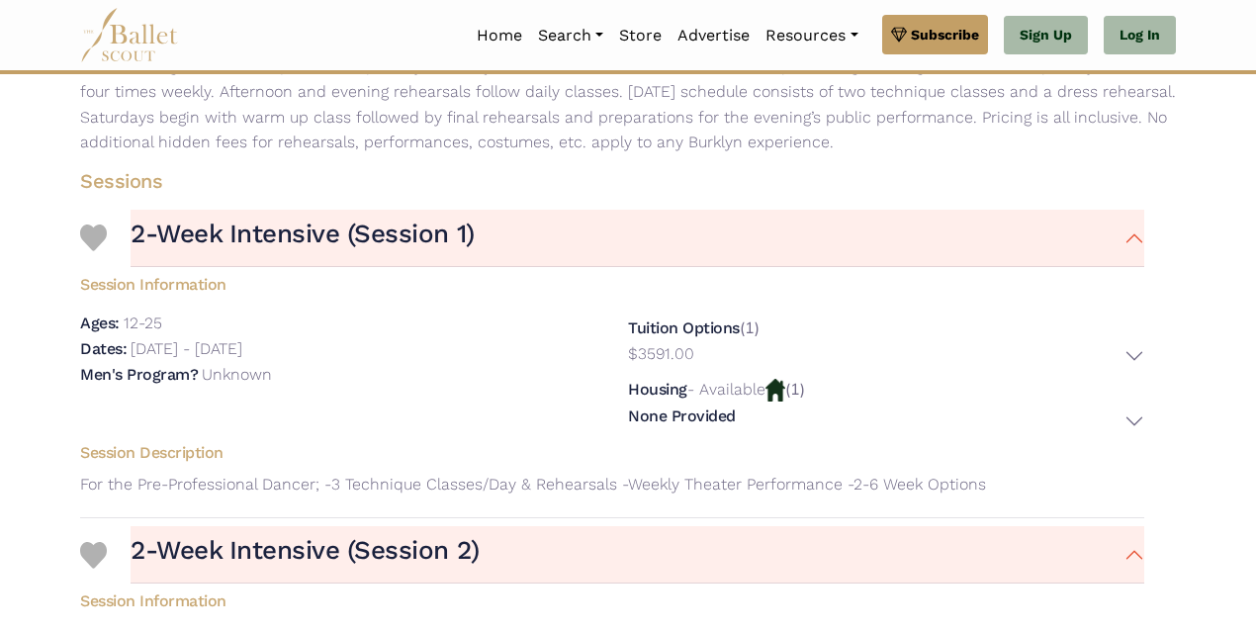
drag, startPoint x: 134, startPoint y: 350, endPoint x: 378, endPoint y: 351, distance: 244.3
click at [378, 351] on div "Dates: [DATE] - [DATE]" at bounding box center [338, 349] width 516 height 26
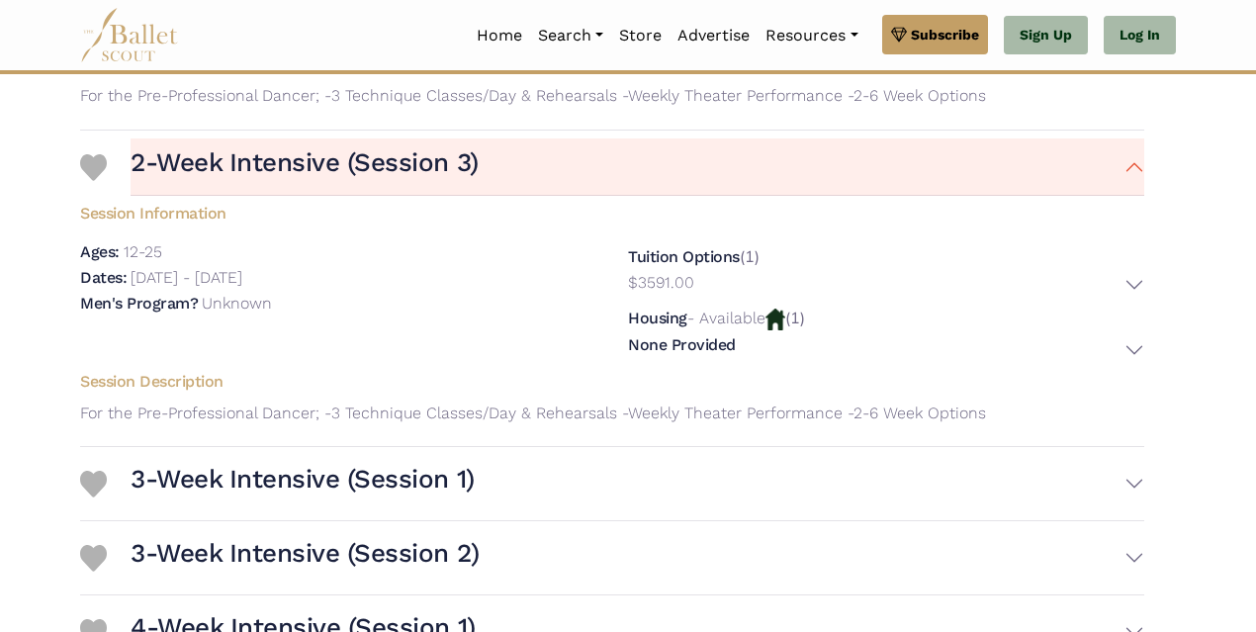
scroll to position [1088, 0]
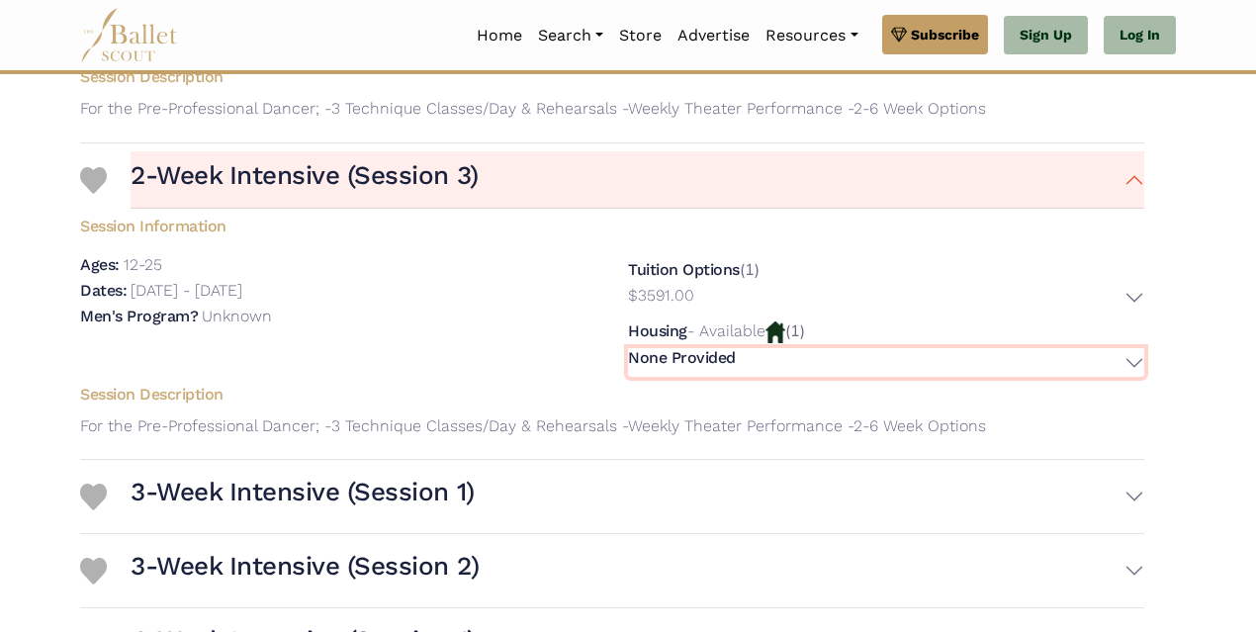
click at [1138, 364] on button "None Provided" at bounding box center [886, 362] width 516 height 29
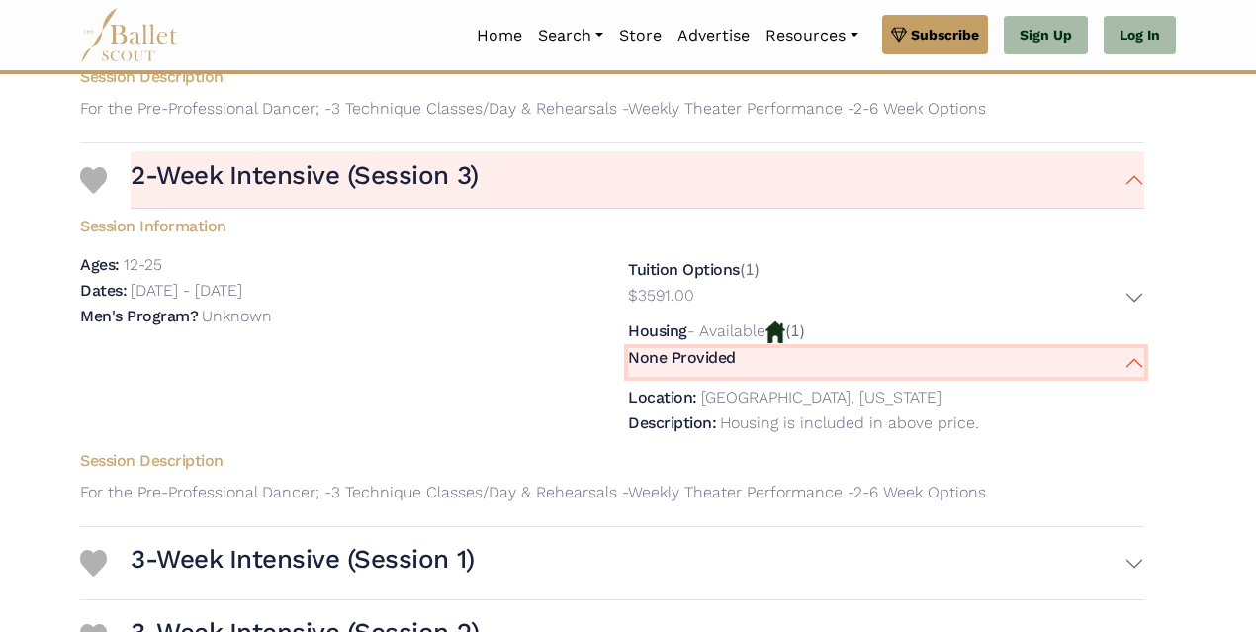
click at [1138, 364] on button "None Provided" at bounding box center [886, 362] width 516 height 29
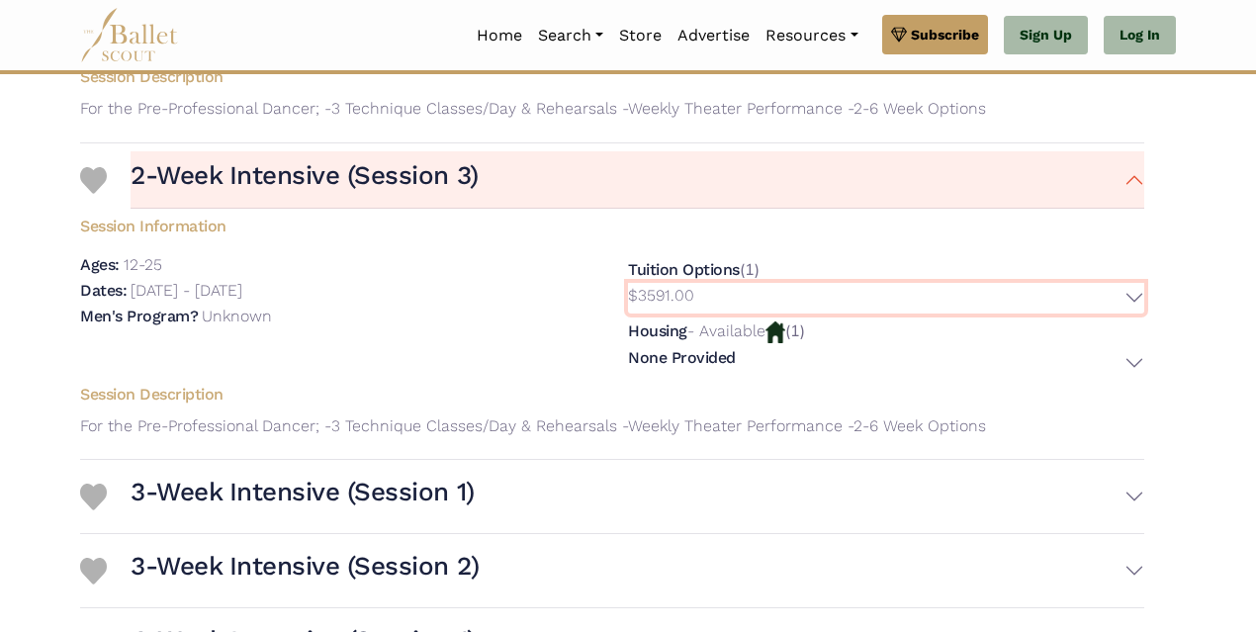
click at [1135, 297] on button "$3591.00" at bounding box center [886, 298] width 516 height 31
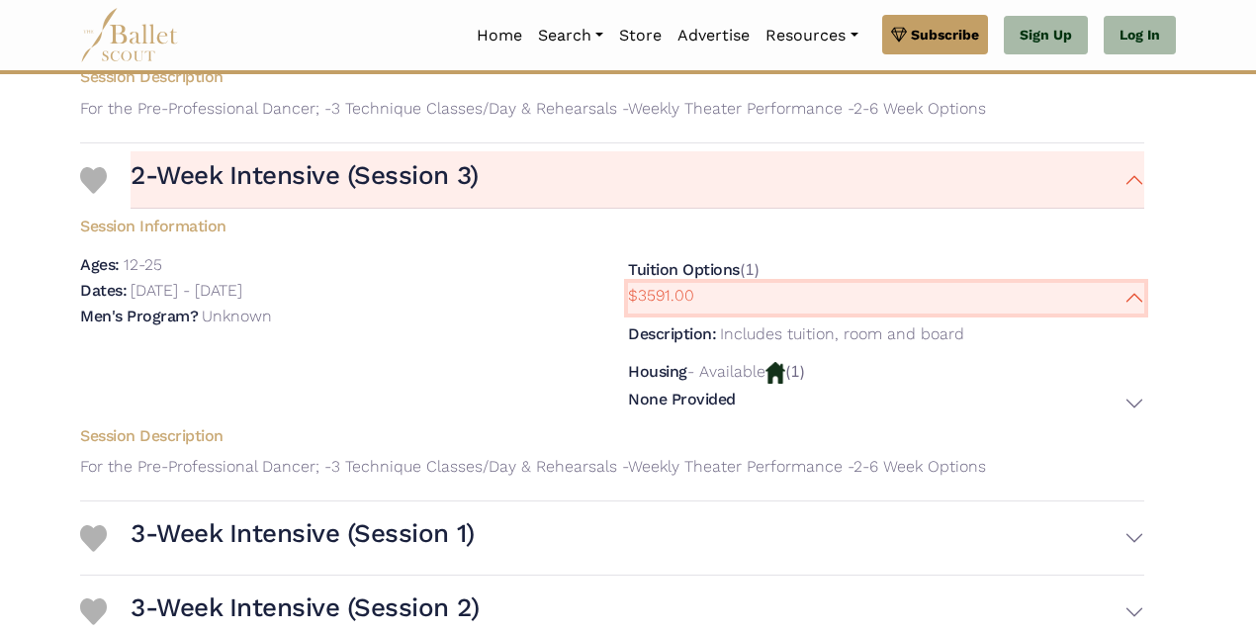
click at [1135, 297] on button "$3591.00" at bounding box center [886, 298] width 516 height 31
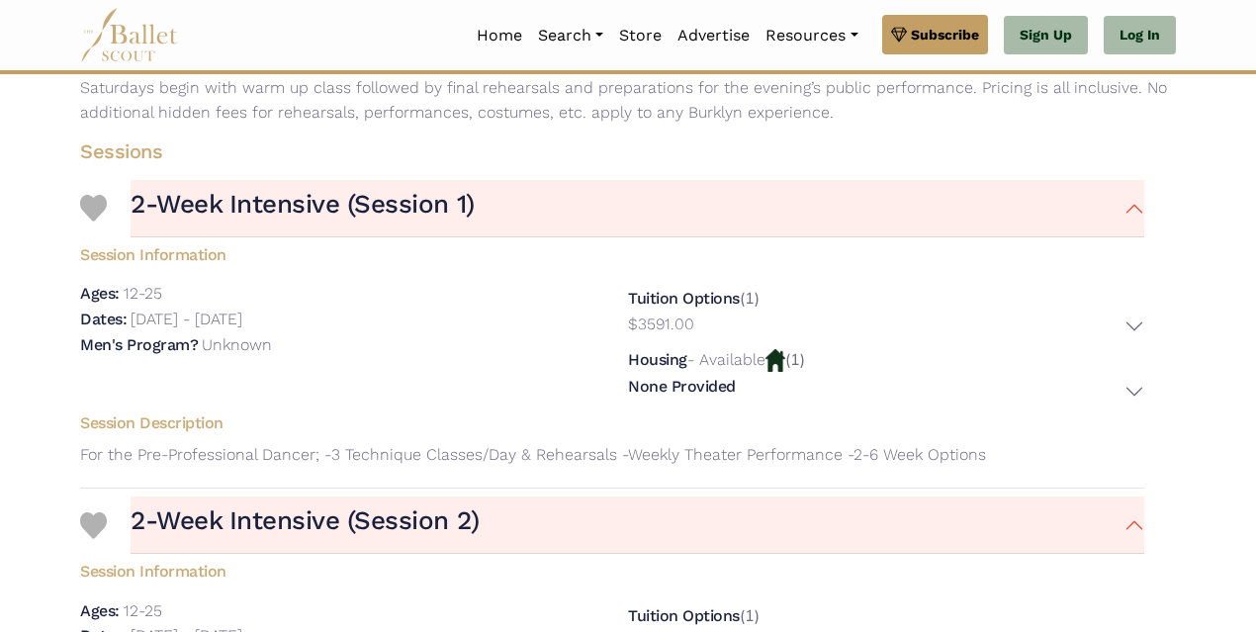
scroll to position [445, 0]
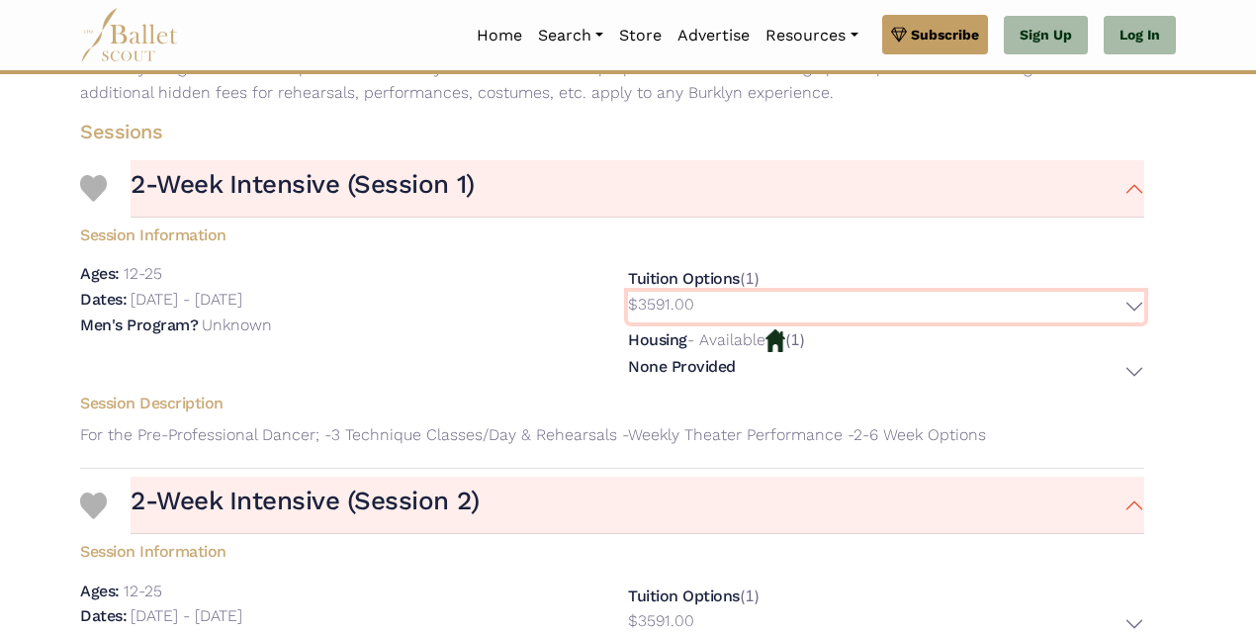
drag, startPoint x: 633, startPoint y: 303, endPoint x: 694, endPoint y: 302, distance: 61.3
click at [694, 302] on button "$3591.00" at bounding box center [886, 307] width 516 height 31
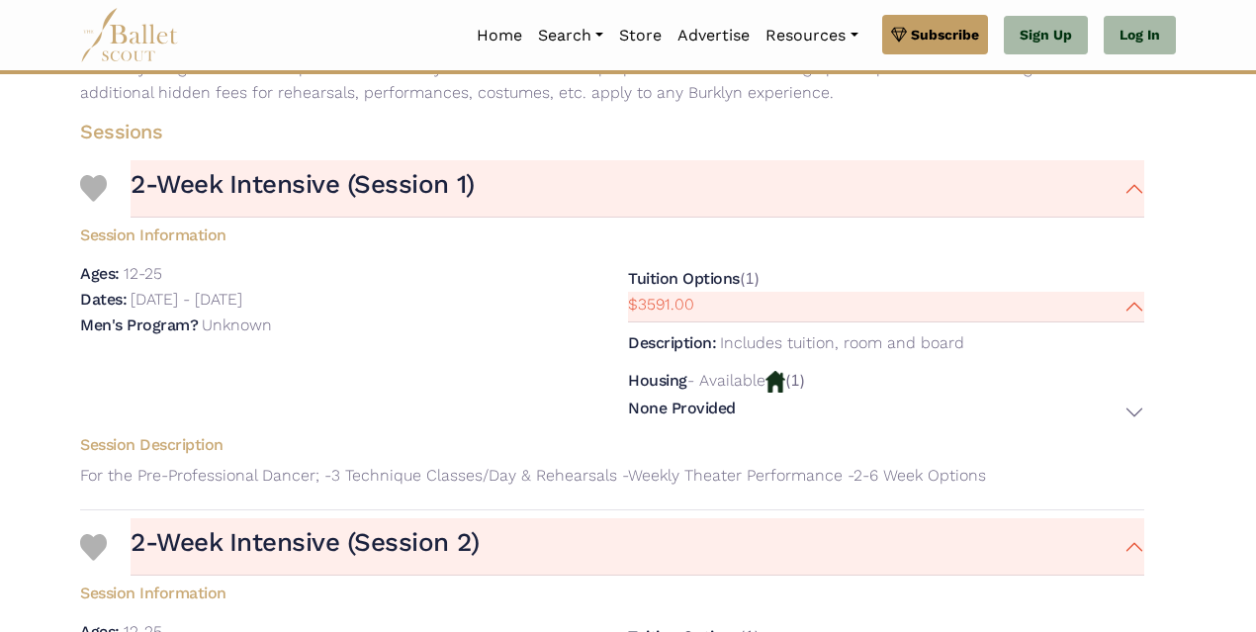
click at [636, 253] on div "Session Information Ages: 12-25 Dates: [DATE] - [DATE]" at bounding box center [612, 323] width 1096 height 210
click at [1141, 304] on button "$3591.00" at bounding box center [886, 307] width 516 height 31
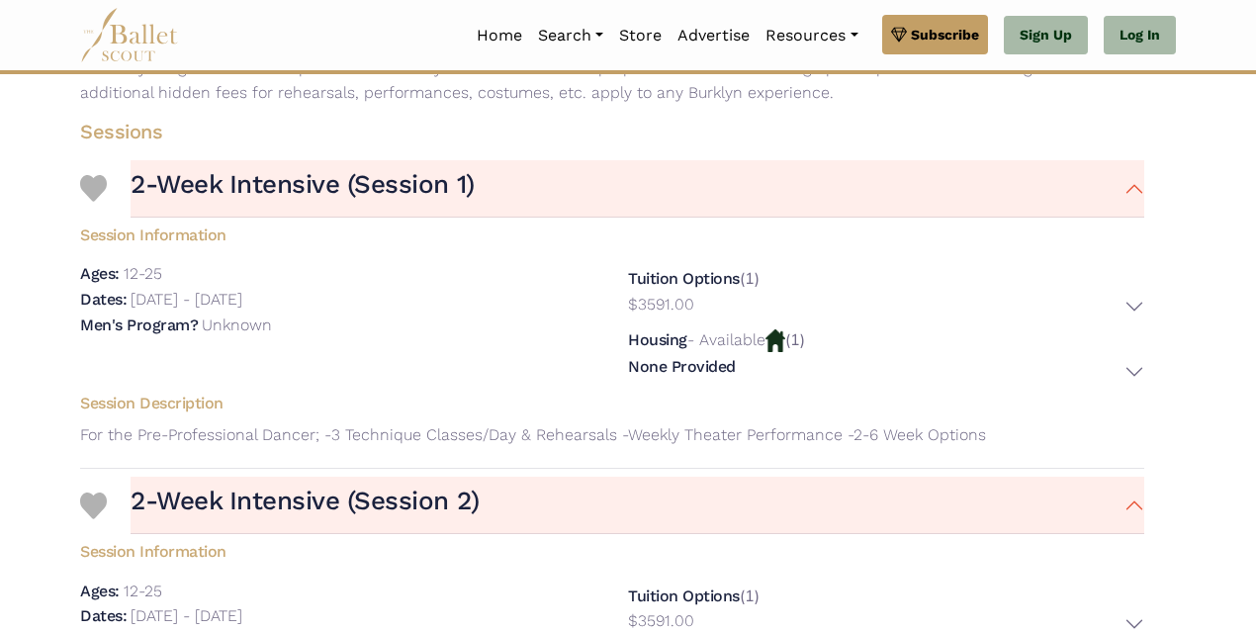
click at [600, 227] on h5 "Session Information" at bounding box center [612, 232] width 1096 height 29
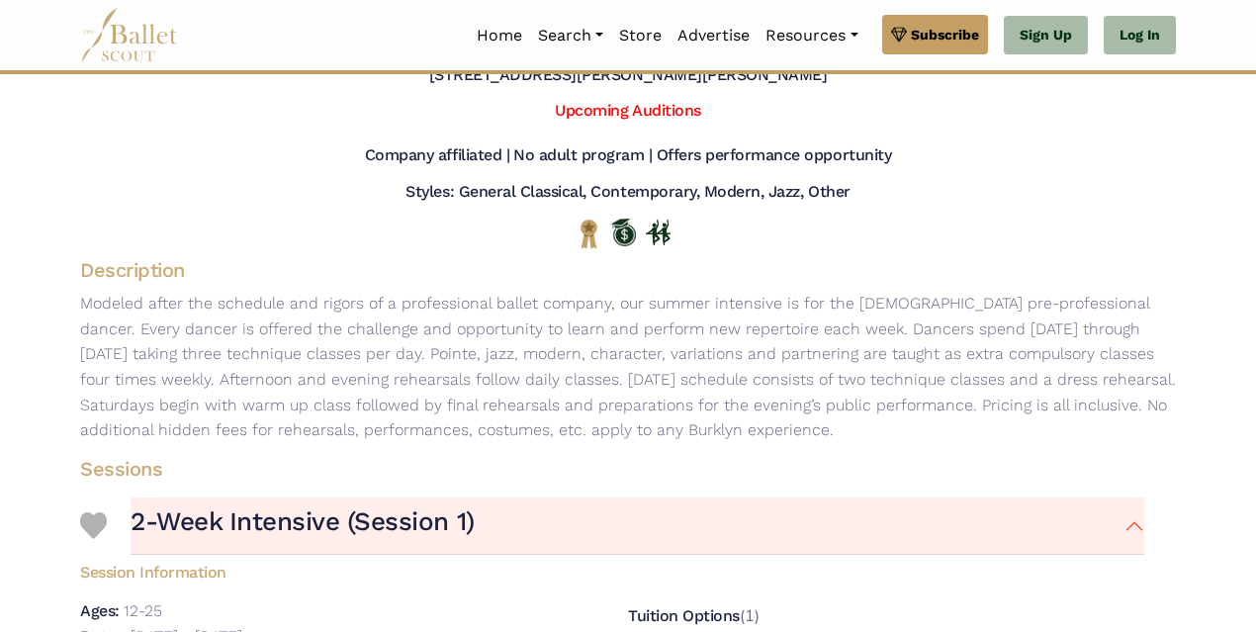
scroll to position [0, 0]
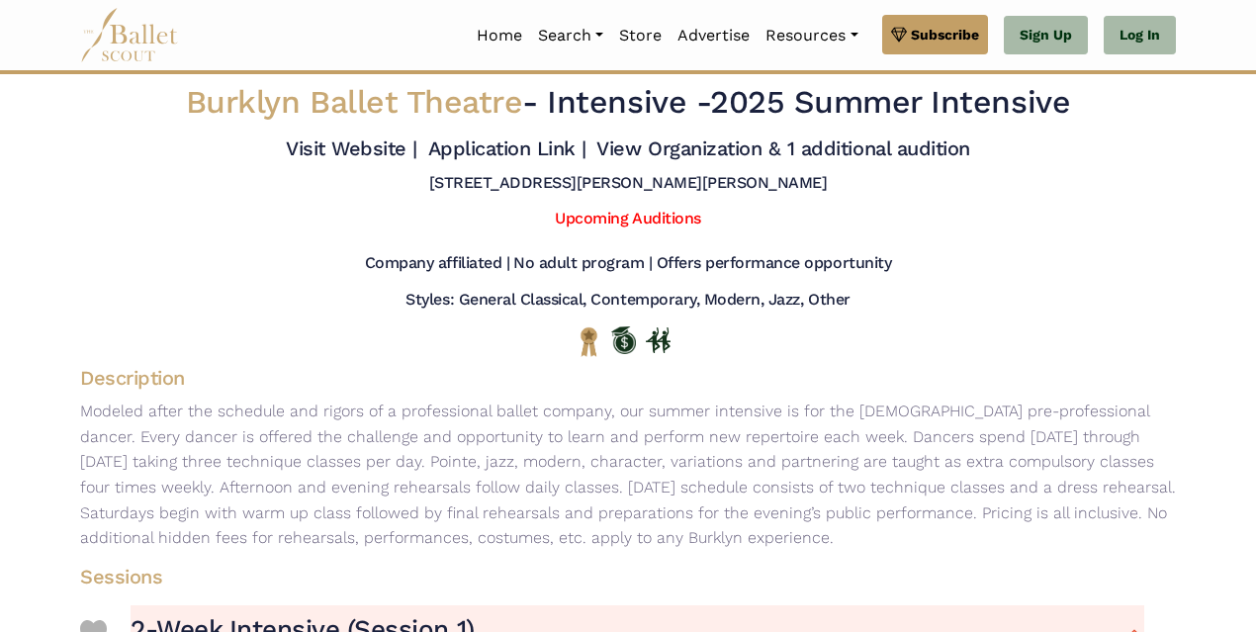
drag, startPoint x: 487, startPoint y: 181, endPoint x: 771, endPoint y: 180, distance: 283.9
click at [771, 180] on div "[STREET_ADDRESS][PERSON_NAME][PERSON_NAME]" at bounding box center [628, 187] width 1128 height 29
copy h5 "[STREET_ADDRESS][PERSON_NAME][PERSON_NAME]"
